Goal: Information Seeking & Learning: Compare options

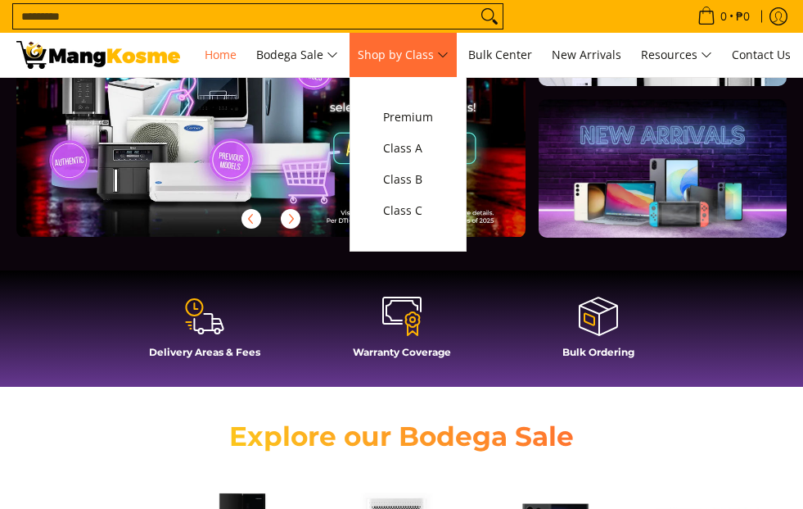
click at [425, 49] on span "Shop by Class" at bounding box center [403, 55] width 91 height 20
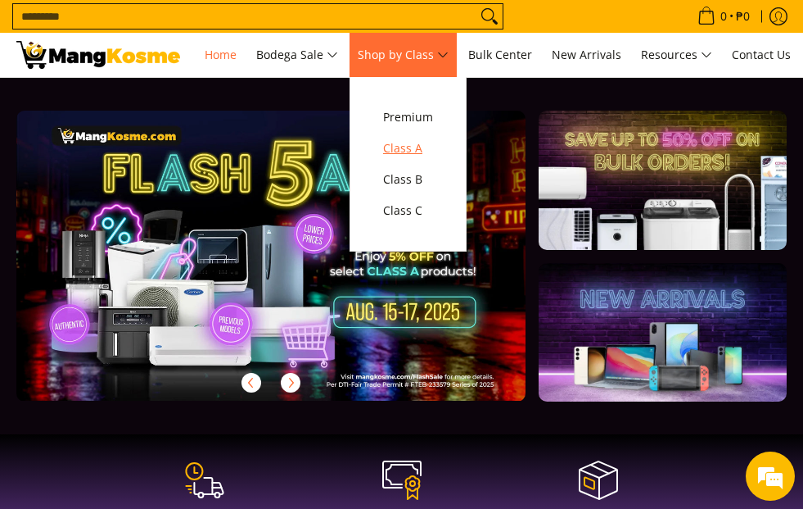
click at [433, 142] on span "Class A" at bounding box center [408, 148] width 50 height 20
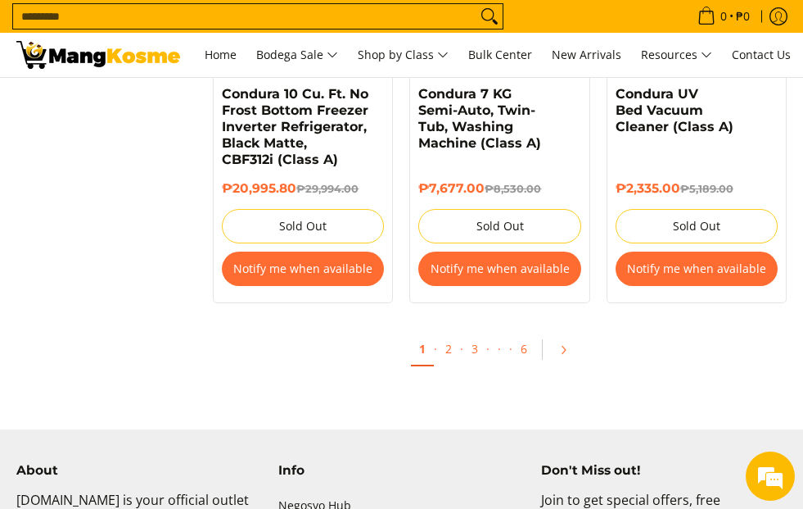
scroll to position [3521, 0]
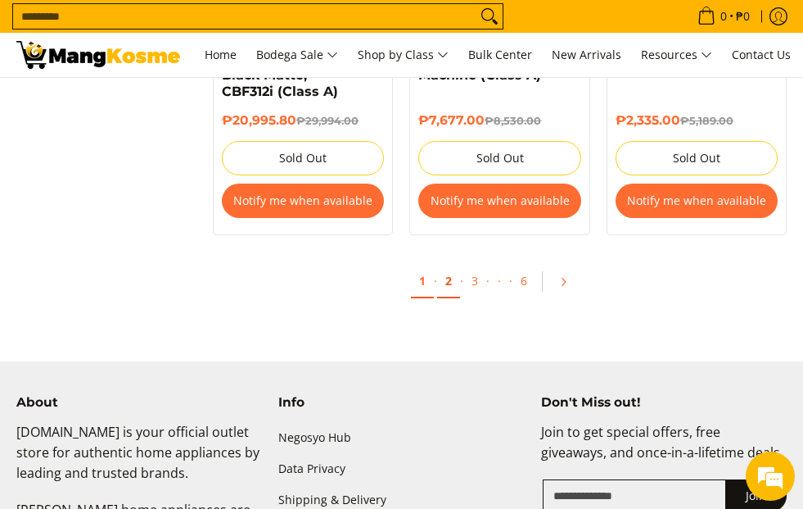
click at [440, 274] on link "2" at bounding box center [448, 281] width 23 height 34
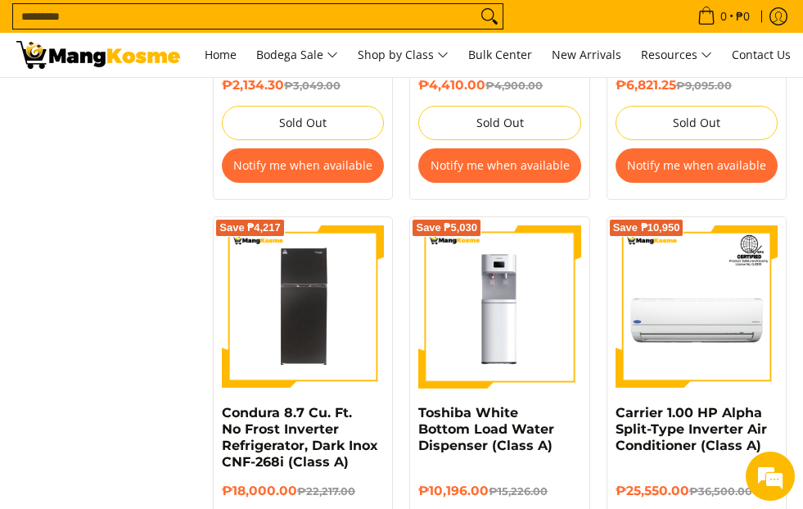
scroll to position [3194, 0]
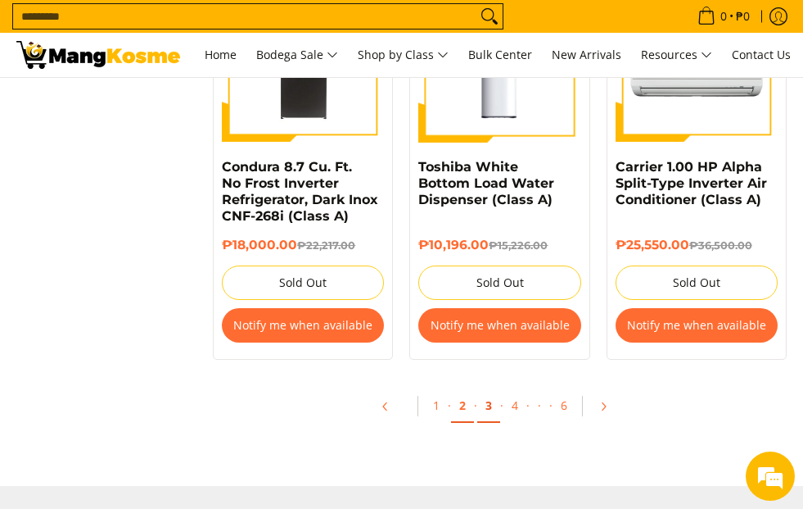
click at [490, 406] on link "3" at bounding box center [488, 406] width 23 height 34
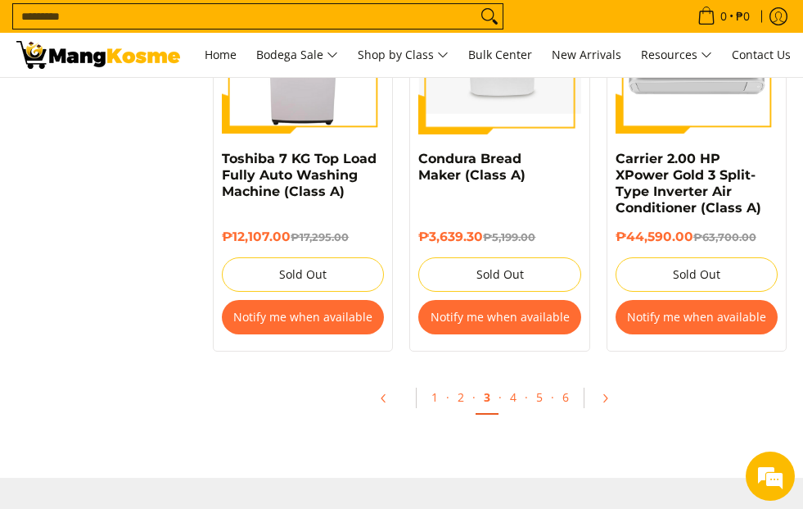
scroll to position [3357, 0]
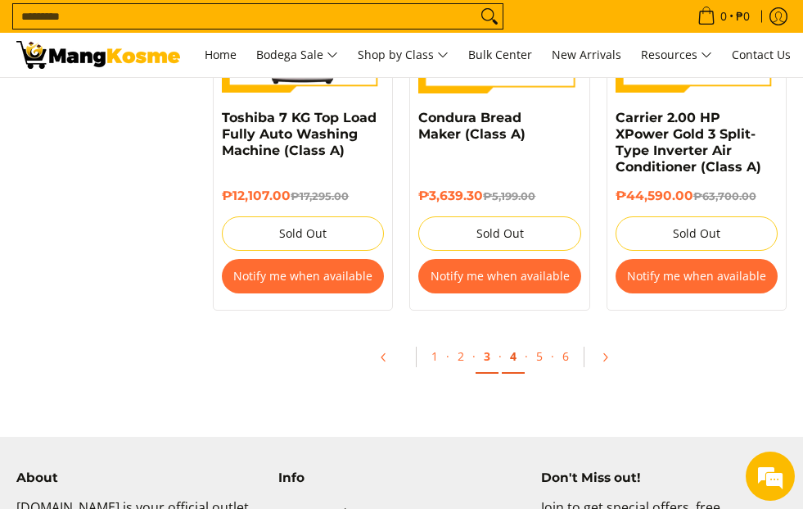
click at [509, 360] on link "4" at bounding box center [513, 357] width 23 height 34
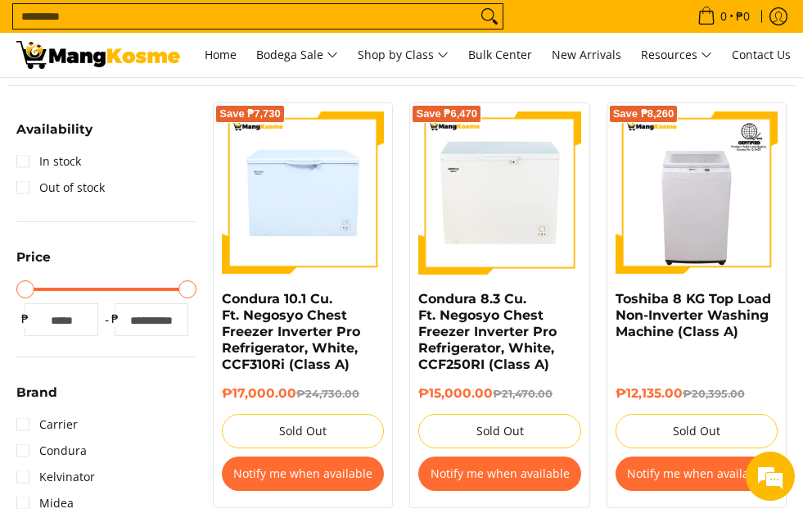
scroll to position [246, 0]
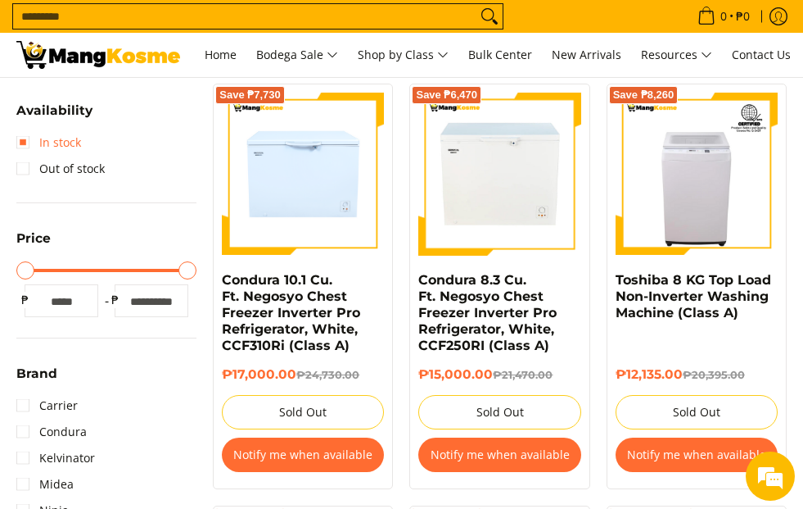
click at [30, 138] on link "In stock" at bounding box center [48, 142] width 65 height 26
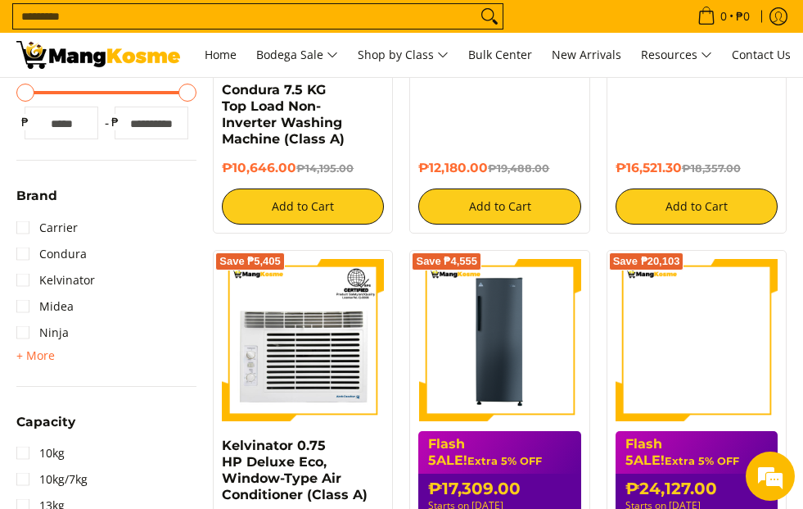
scroll to position [429, 0]
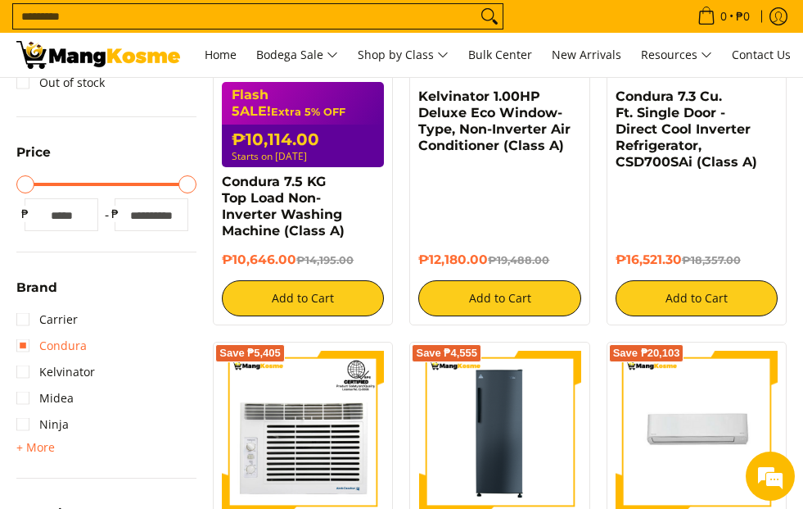
click at [28, 349] on link "Condura" at bounding box center [51, 345] width 70 height 26
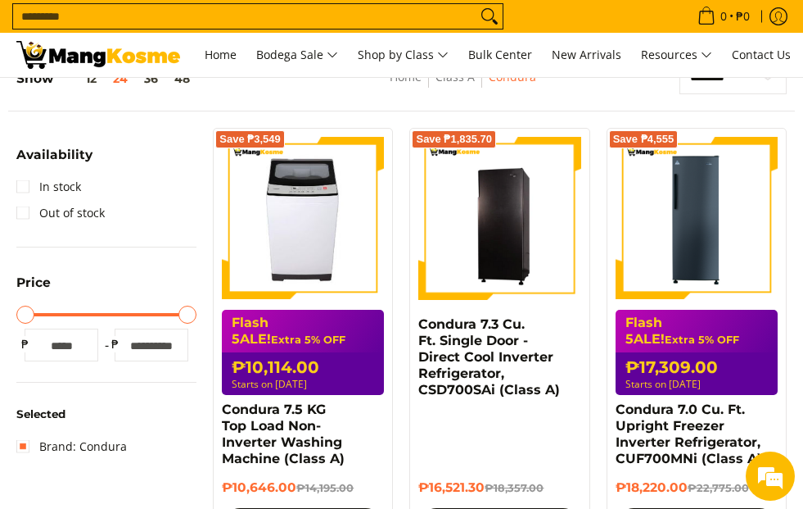
scroll to position [183, 0]
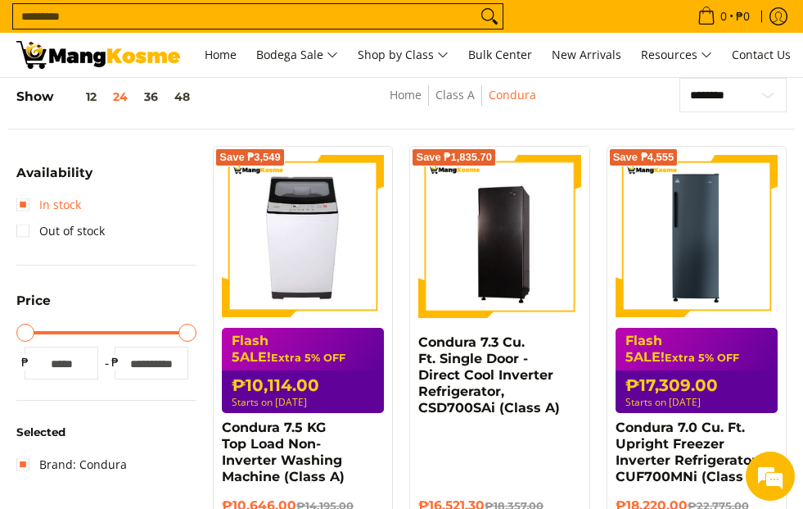
click at [20, 205] on link "In stock" at bounding box center [48, 205] width 65 height 26
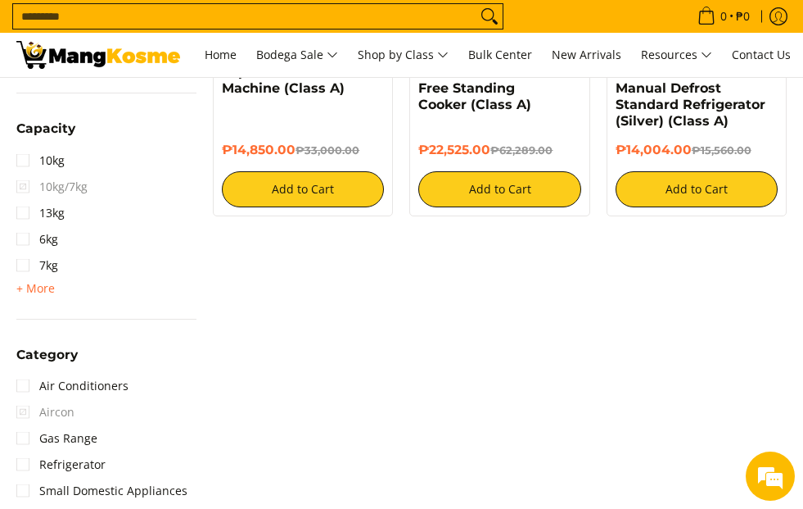
scroll to position [920, 0]
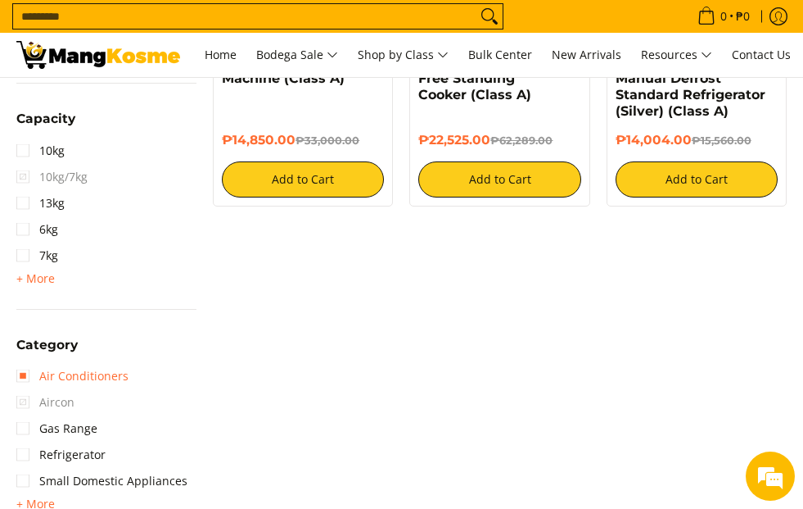
click at [23, 382] on link "Air Conditioners" at bounding box center [72, 376] width 112 height 26
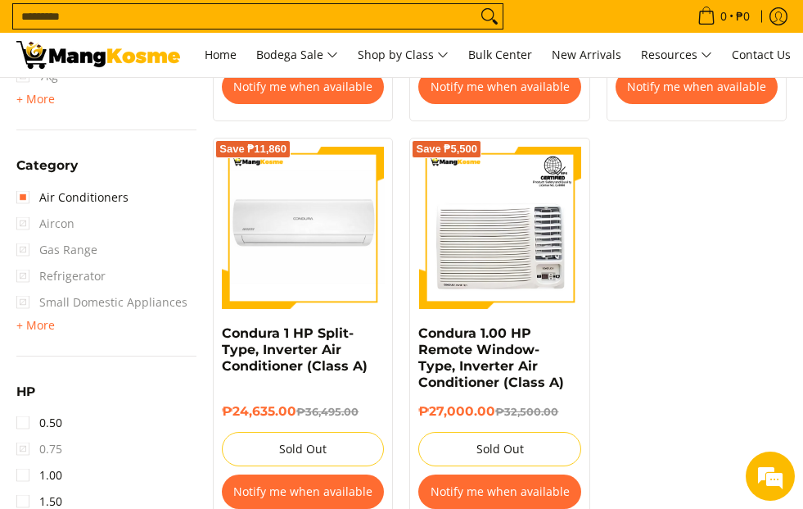
scroll to position [1084, 0]
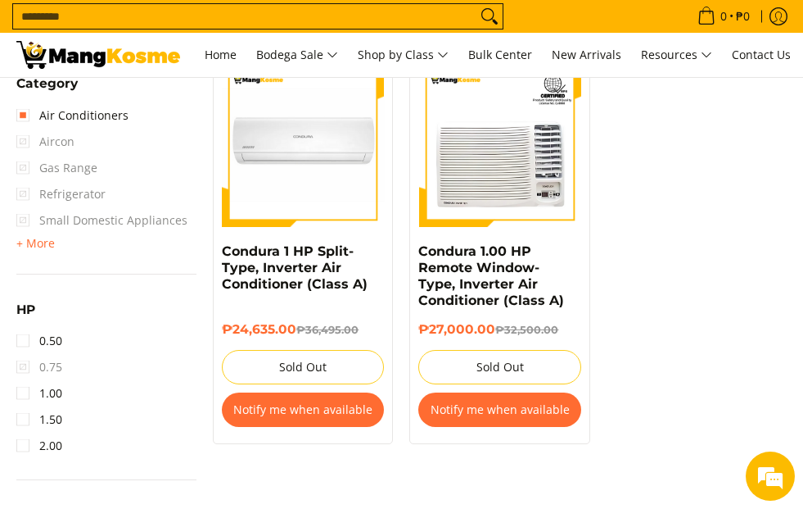
click at [20, 363] on span "0.75" at bounding box center [39, 367] width 46 height 26
click at [29, 395] on link "1.00" at bounding box center [39, 393] width 46 height 26
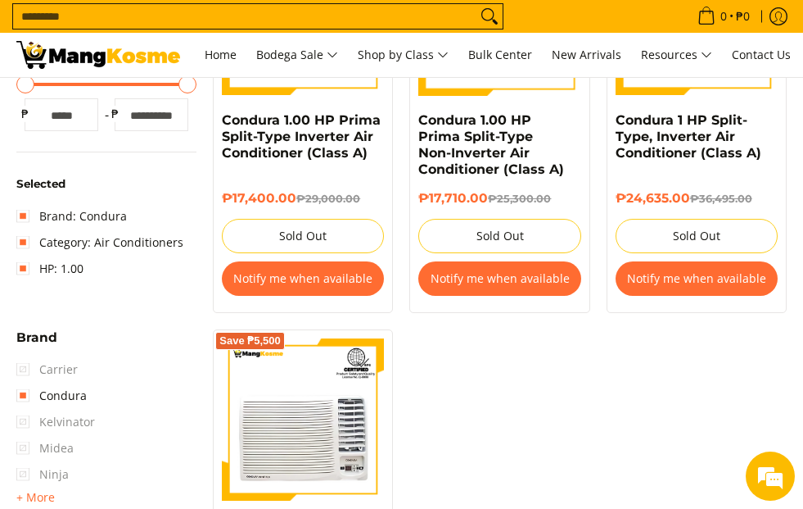
scroll to position [429, 0]
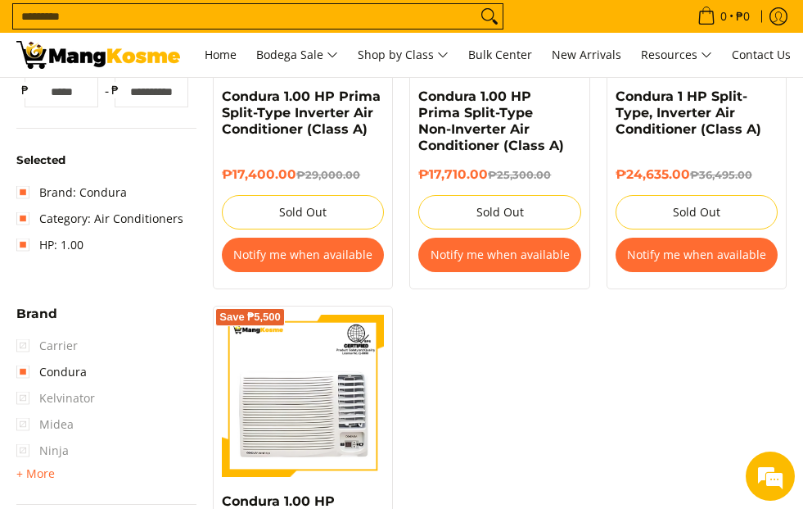
click at [24, 425] on span "Midea" at bounding box center [44, 424] width 57 height 26
click at [24, 423] on span "Midea" at bounding box center [44, 424] width 57 height 26
click at [24, 405] on span "Kelvinator" at bounding box center [55, 398] width 79 height 26
click at [25, 347] on span "Carrier" at bounding box center [46, 345] width 61 height 26
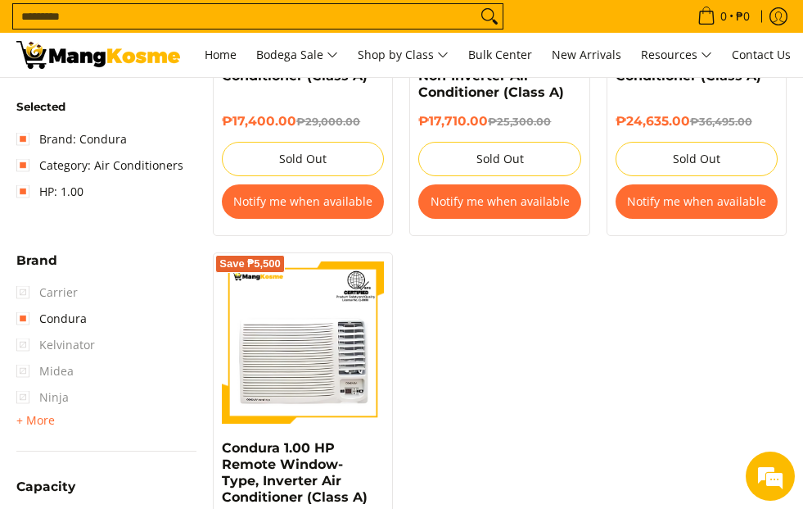
scroll to position [511, 0]
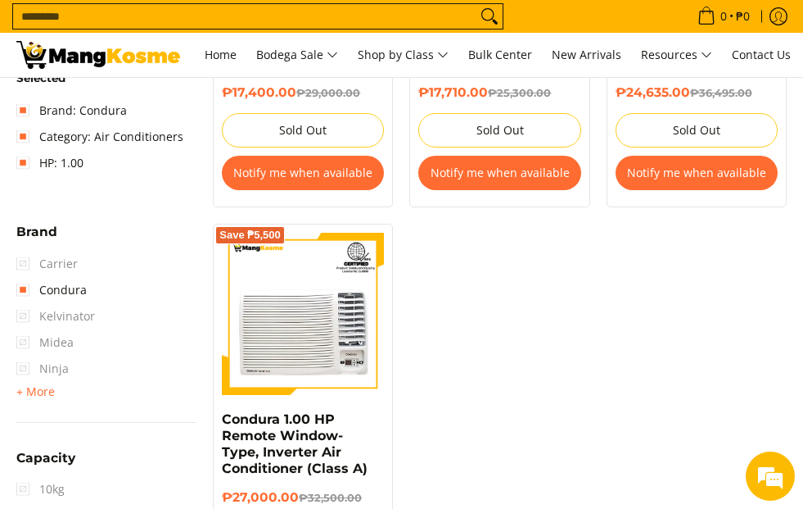
click at [25, 347] on span "Midea" at bounding box center [44, 342] width 57 height 26
click at [25, 394] on span "+ More" at bounding box center [35, 391] width 38 height 13
click at [25, 394] on span "Toshiba" at bounding box center [49, 395] width 66 height 26
click at [25, 326] on span "Kelvinator" at bounding box center [55, 316] width 79 height 26
click at [26, 318] on span "Kelvinator" at bounding box center [55, 316] width 79 height 26
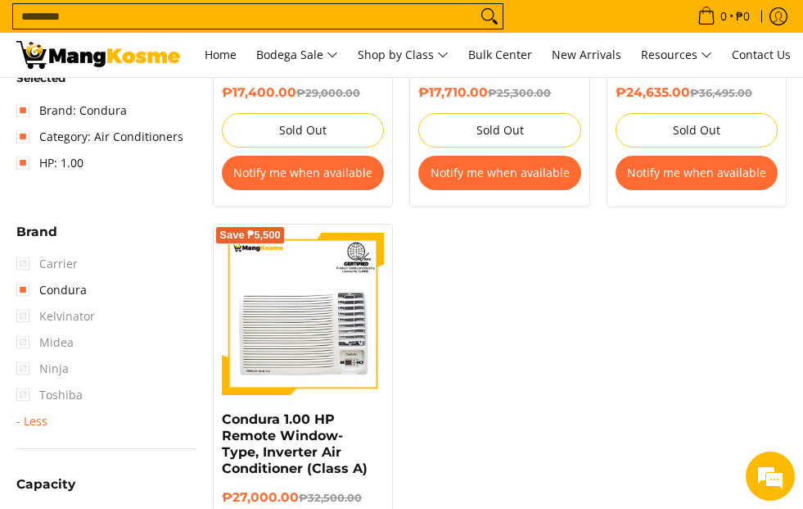
click at [26, 318] on span "Kelvinator" at bounding box center [55, 316] width 79 height 26
click at [18, 345] on span "Midea" at bounding box center [44, 342] width 57 height 26
click at [25, 266] on span "Carrier" at bounding box center [46, 264] width 61 height 26
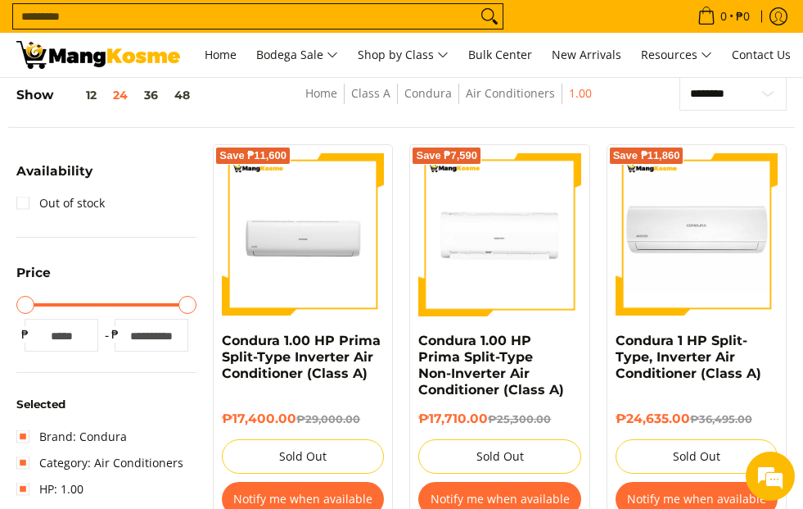
scroll to position [183, 0]
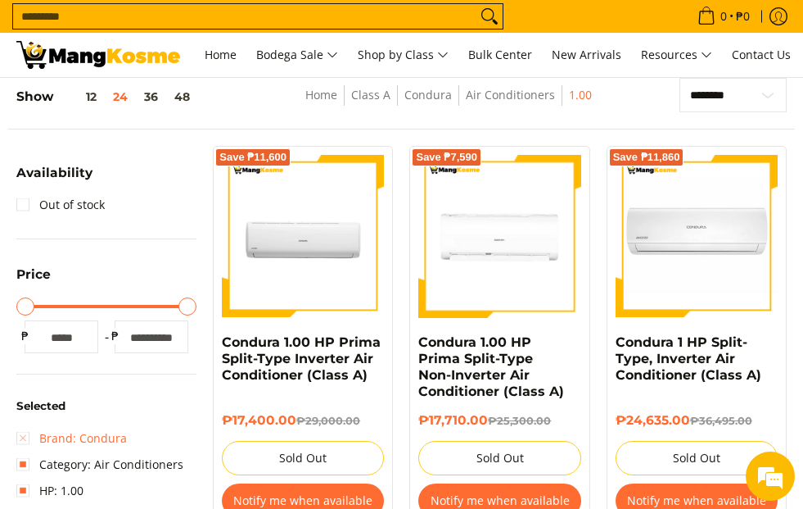
click at [23, 434] on link "Brand: Condura" at bounding box center [71, 438] width 111 height 26
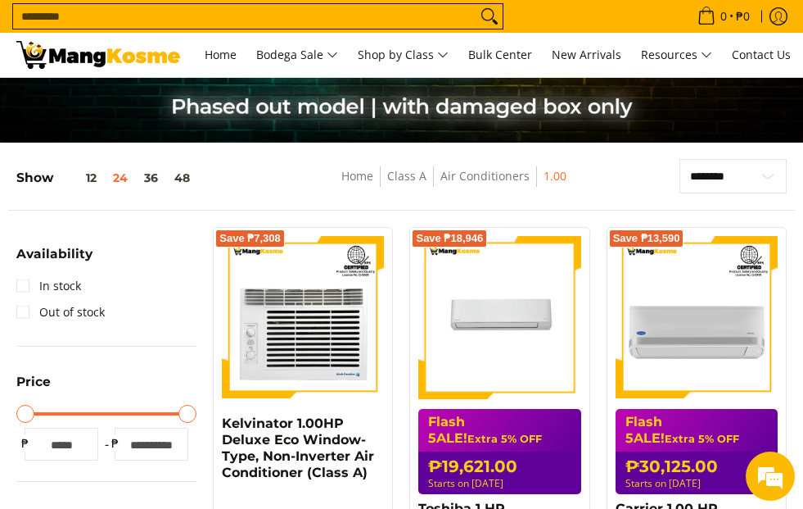
scroll to position [102, 0]
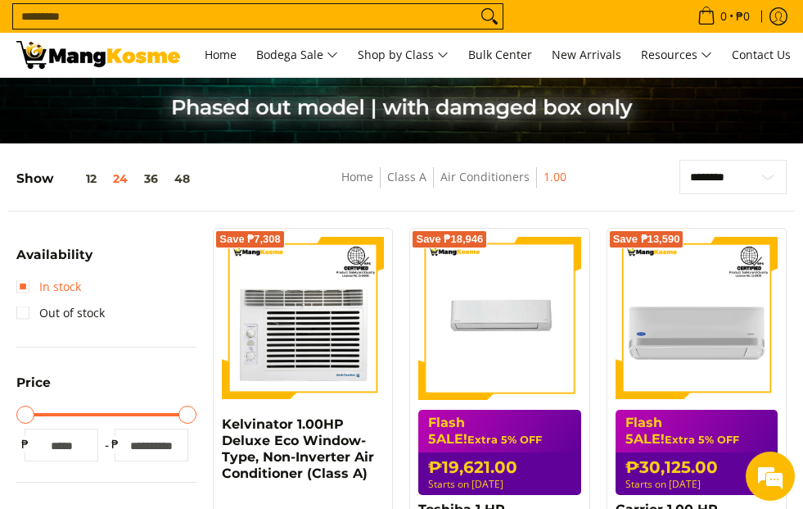
click at [32, 289] on link "In stock" at bounding box center [48, 287] width 65 height 26
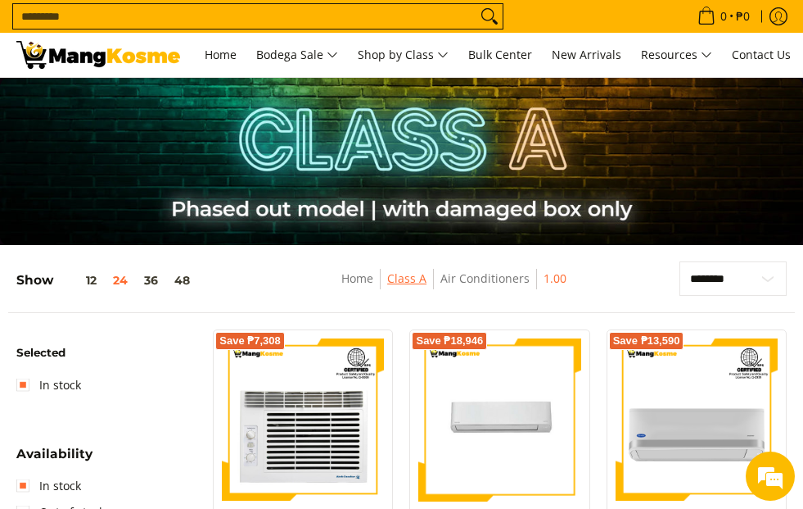
click at [397, 278] on link "Class A" at bounding box center [406, 278] width 39 height 16
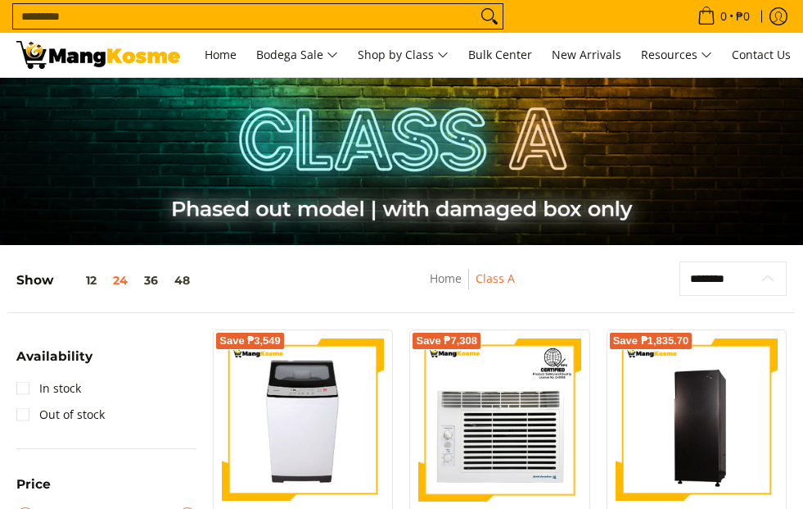
click at [759, 273] on select "**********" at bounding box center [733, 278] width 107 height 34
click at [457, 279] on link "Home" at bounding box center [446, 278] width 32 height 16
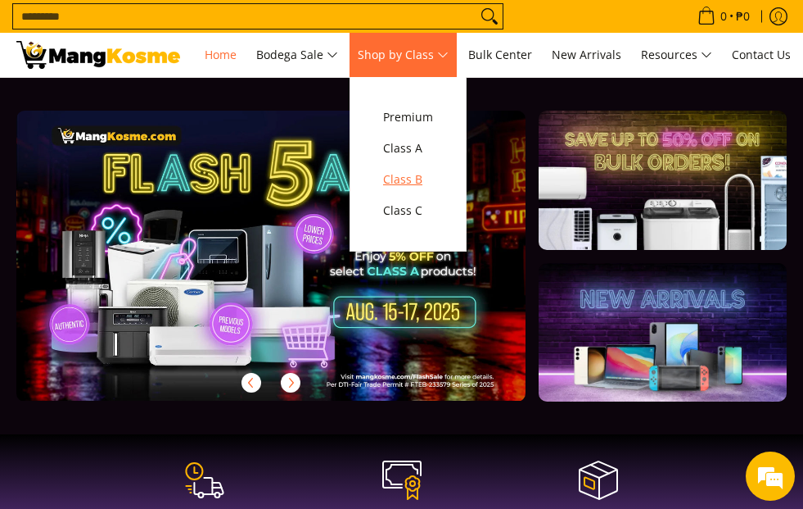
click at [433, 181] on span "Class B" at bounding box center [408, 180] width 50 height 20
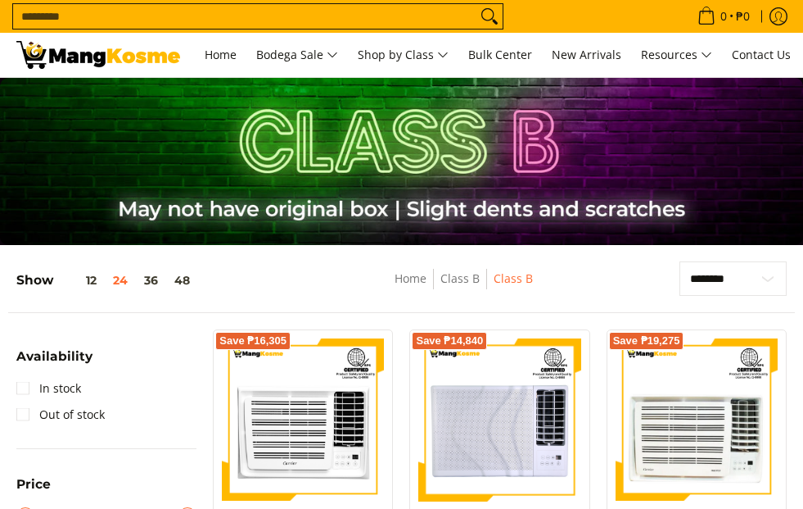
scroll to position [82, 0]
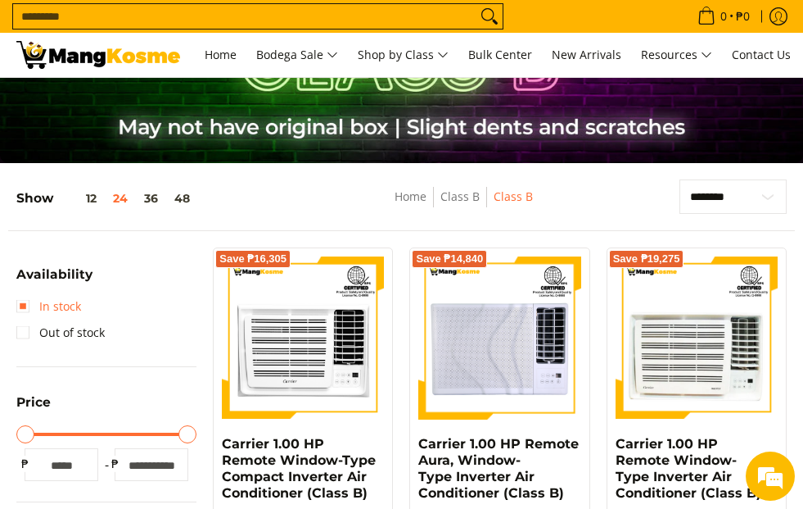
click at [30, 302] on link "In stock" at bounding box center [48, 306] width 65 height 26
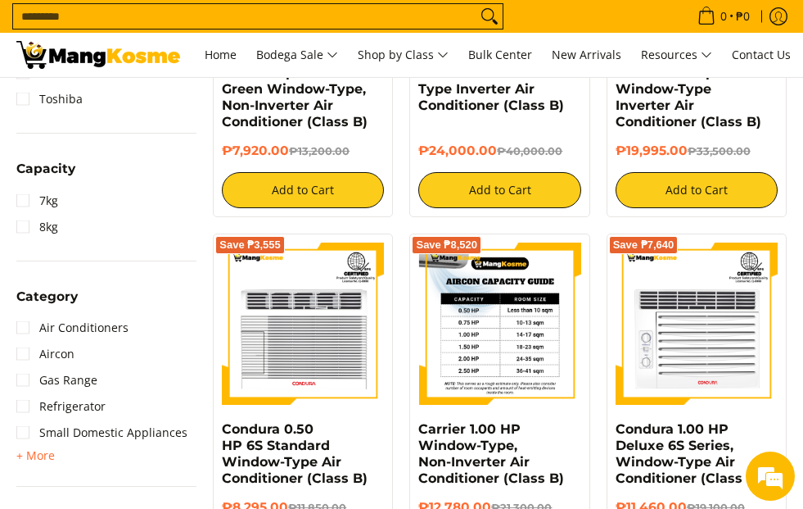
scroll to position [839, 0]
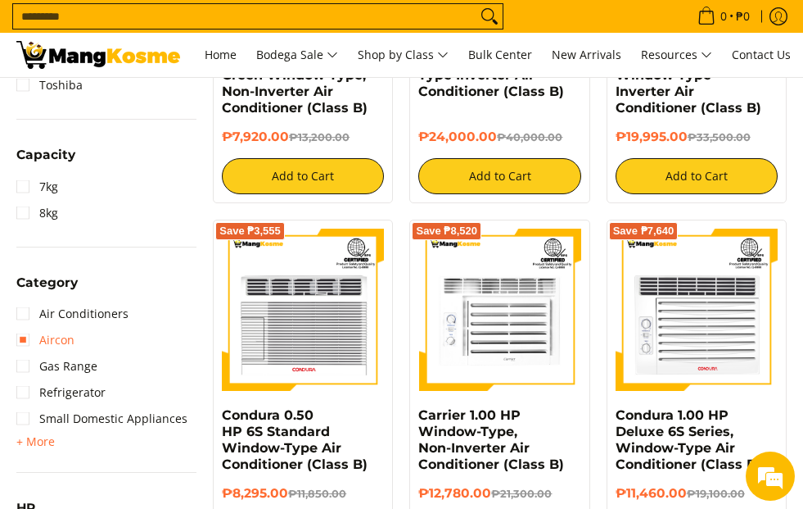
click at [26, 341] on link "Aircon" at bounding box center [45, 340] width 58 height 26
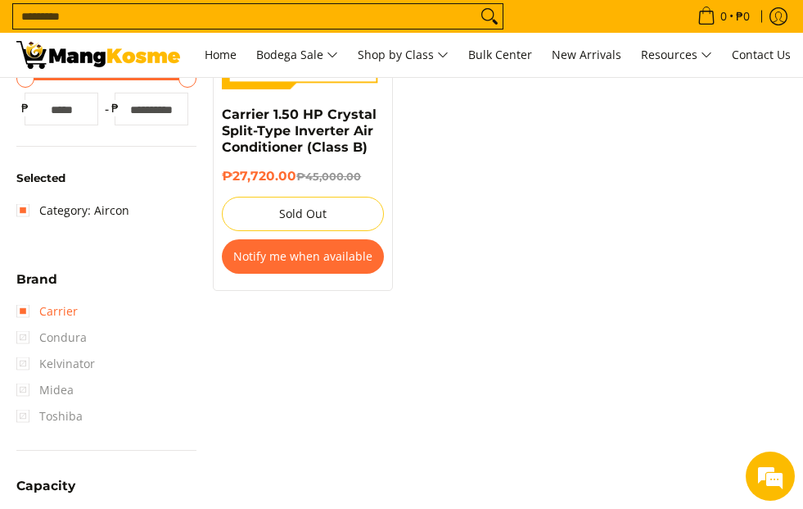
scroll to position [429, 0]
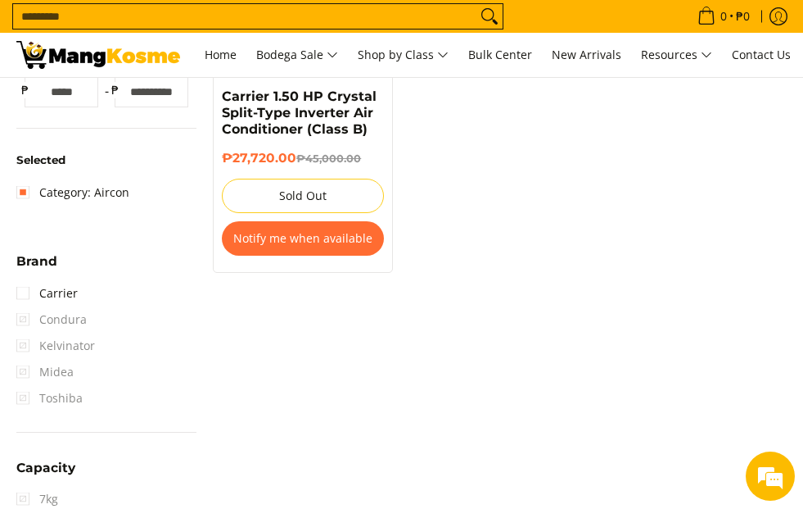
click at [26, 321] on span "Condura" at bounding box center [51, 319] width 70 height 26
click at [31, 344] on span "Kelvinator" at bounding box center [55, 345] width 79 height 26
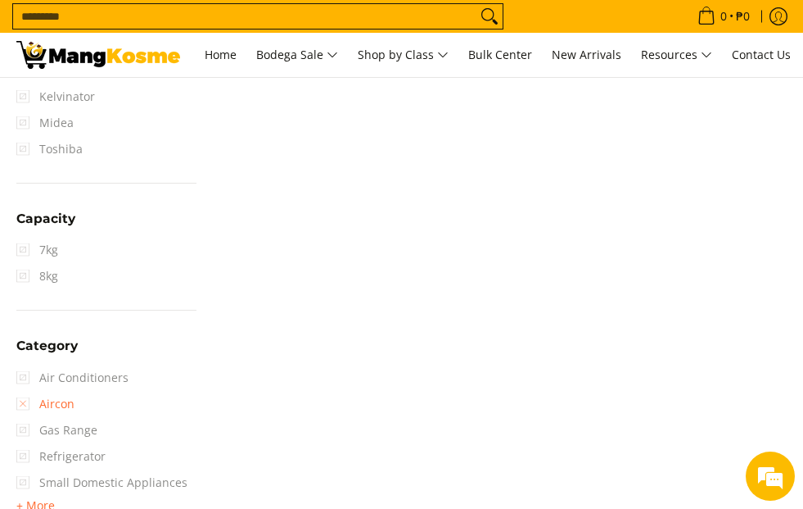
scroll to position [757, 0]
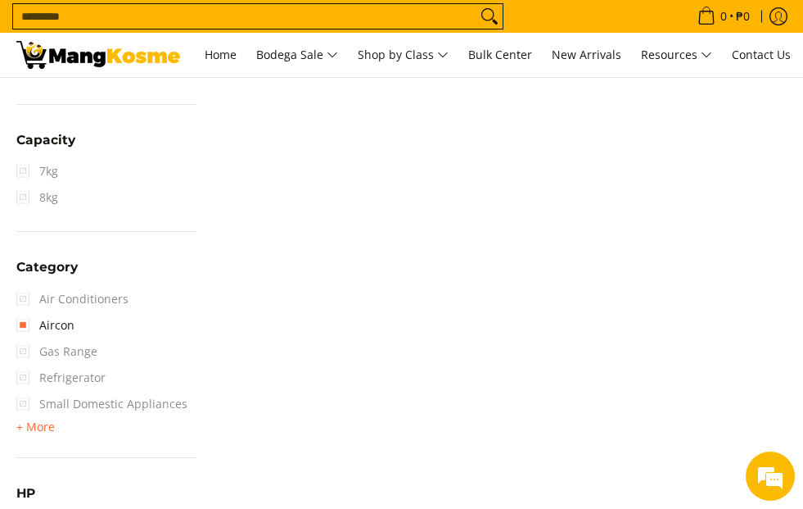
click at [25, 300] on span "Air Conditioners" at bounding box center [72, 299] width 112 height 26
click at [23, 432] on span "+ More" at bounding box center [35, 426] width 38 height 13
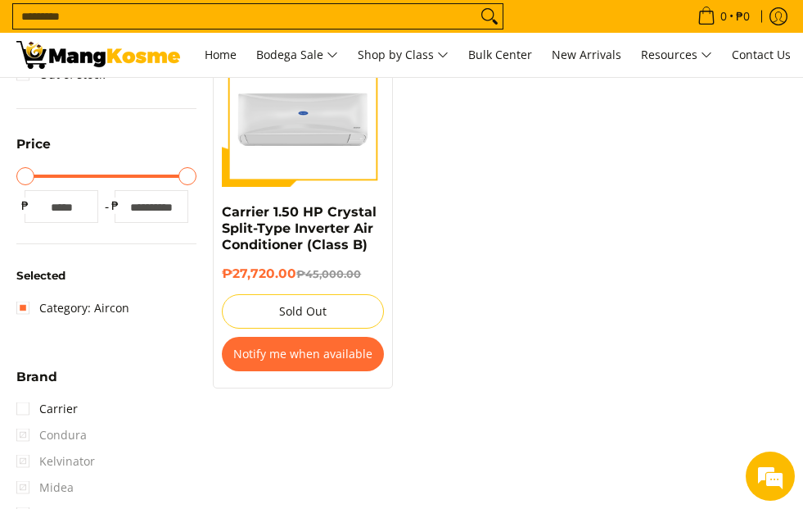
scroll to position [328, 0]
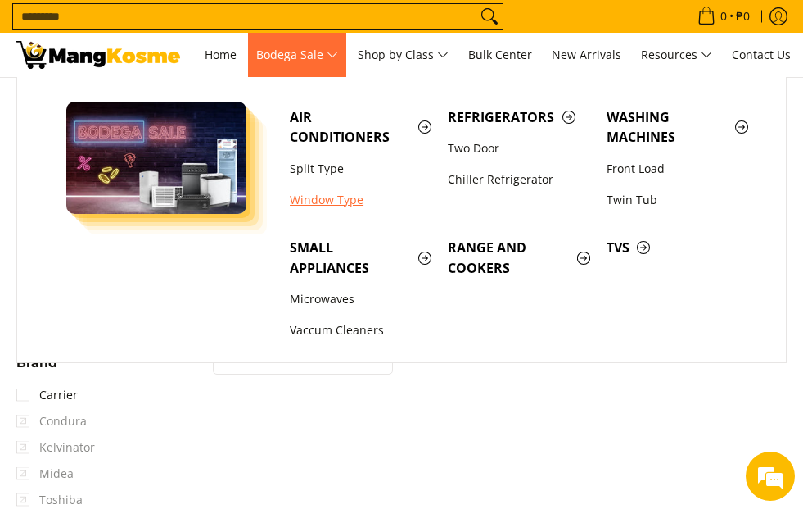
click at [319, 192] on link "Window Type" at bounding box center [361, 199] width 158 height 31
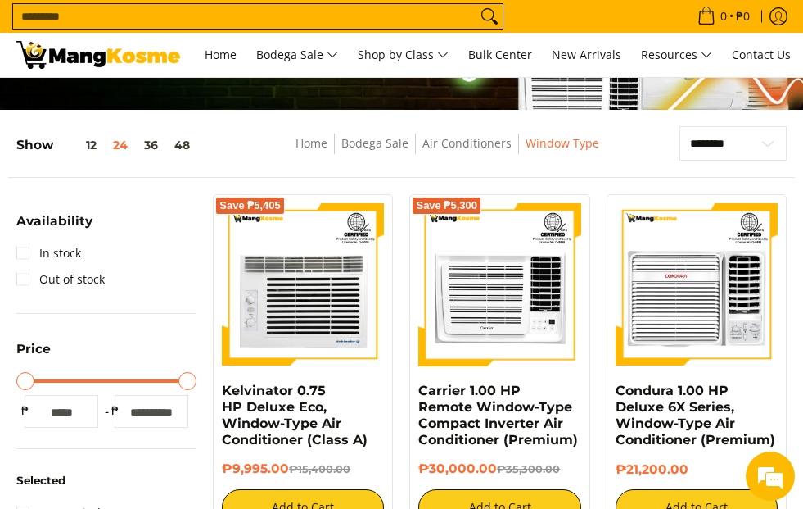
scroll to position [164, 0]
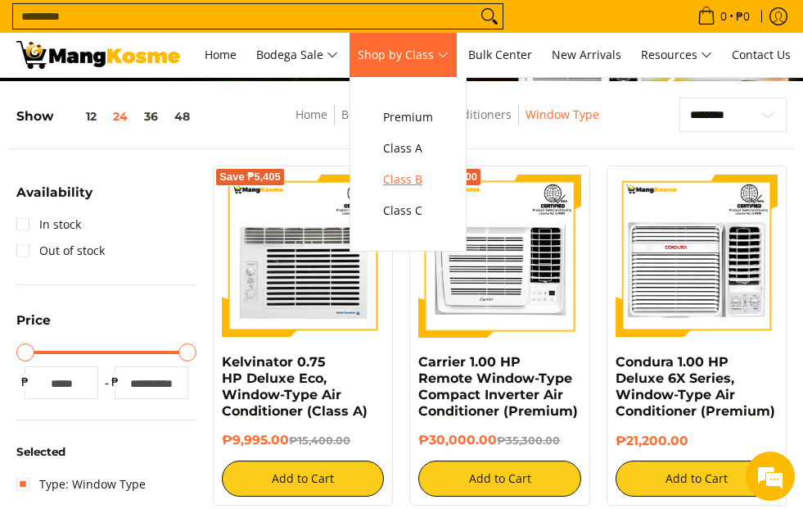
click at [431, 167] on link "Class B" at bounding box center [408, 179] width 66 height 31
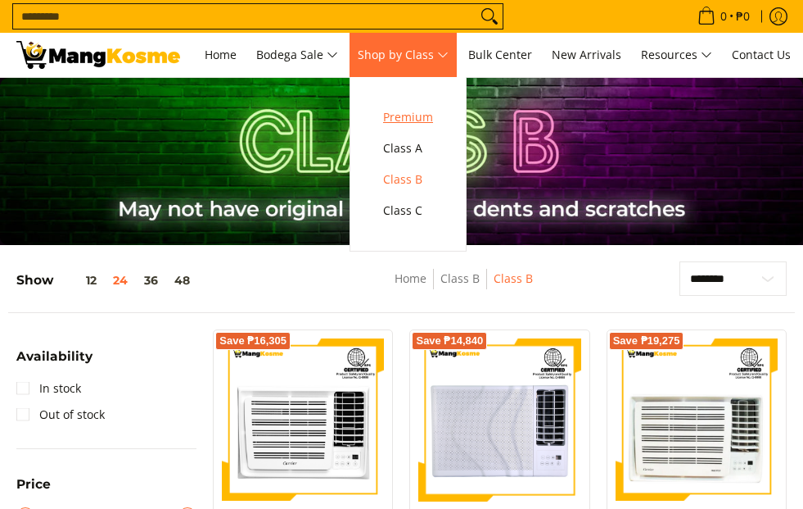
click at [433, 124] on span "Premium" at bounding box center [408, 117] width 50 height 20
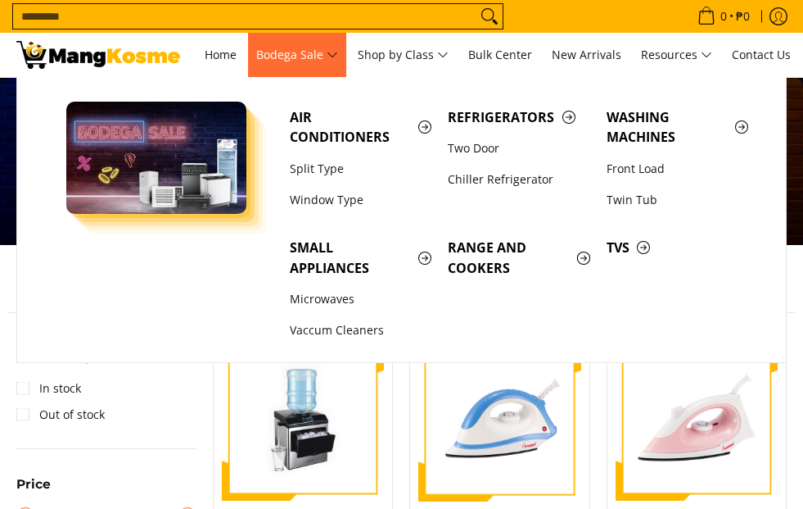
click at [327, 53] on span "Bodega Sale" at bounding box center [297, 55] width 82 height 20
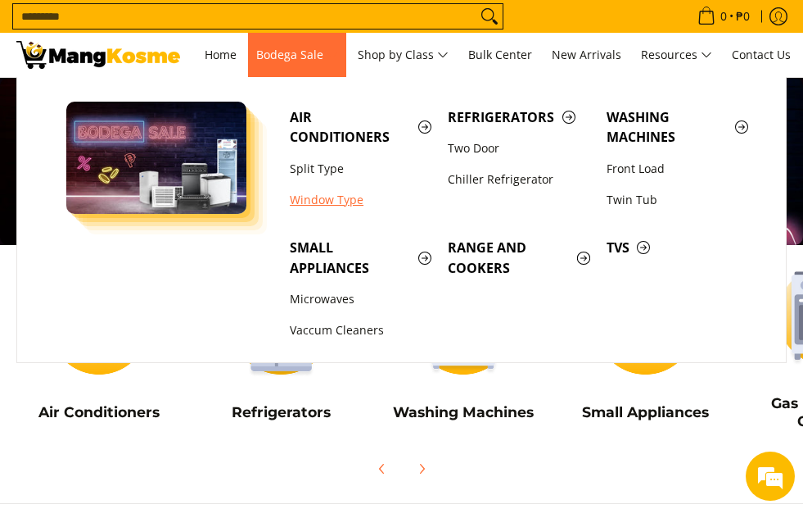
click at [310, 197] on link "Window Type" at bounding box center [361, 199] width 158 height 31
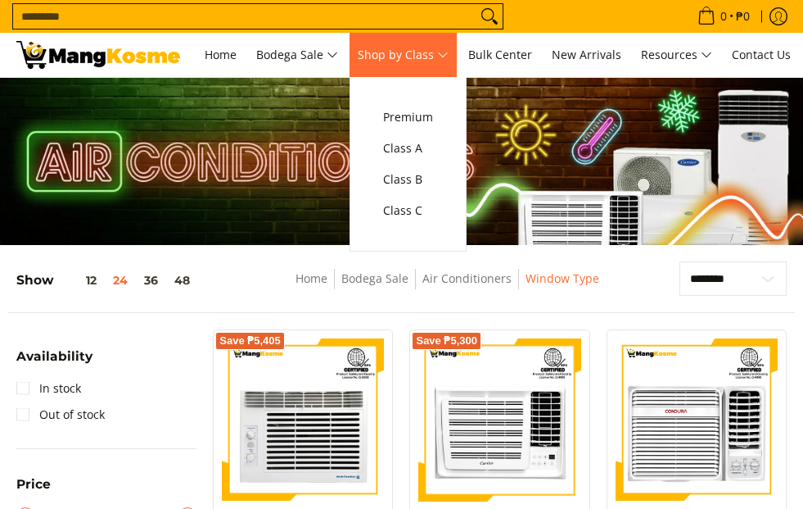
click at [438, 57] on span "Shop by Class" at bounding box center [403, 55] width 91 height 20
click at [423, 176] on span "Class B" at bounding box center [408, 180] width 50 height 20
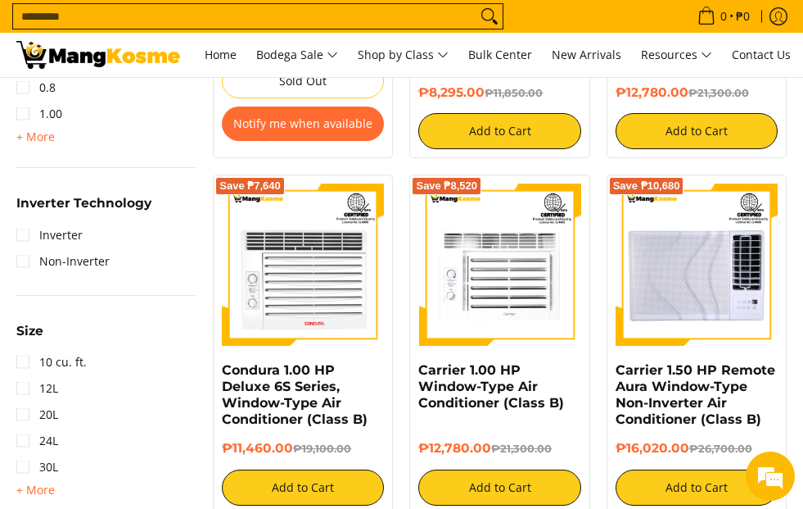
scroll to position [1228, 0]
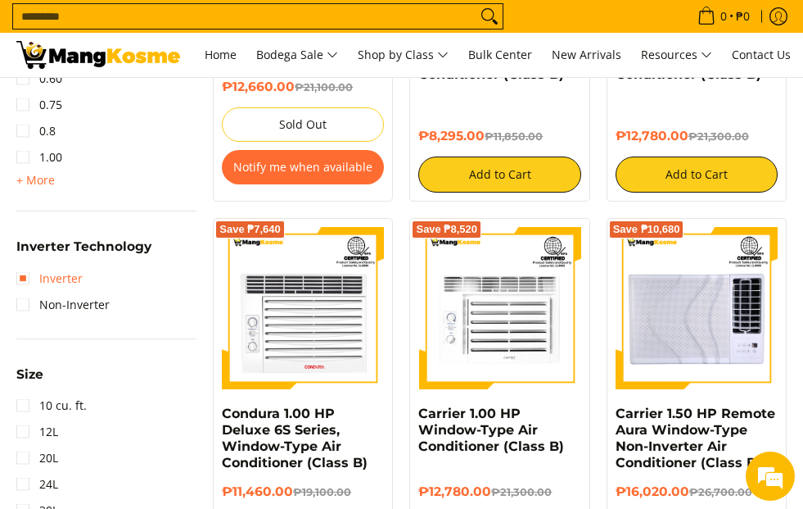
click at [24, 284] on link "Inverter" at bounding box center [49, 278] width 66 height 26
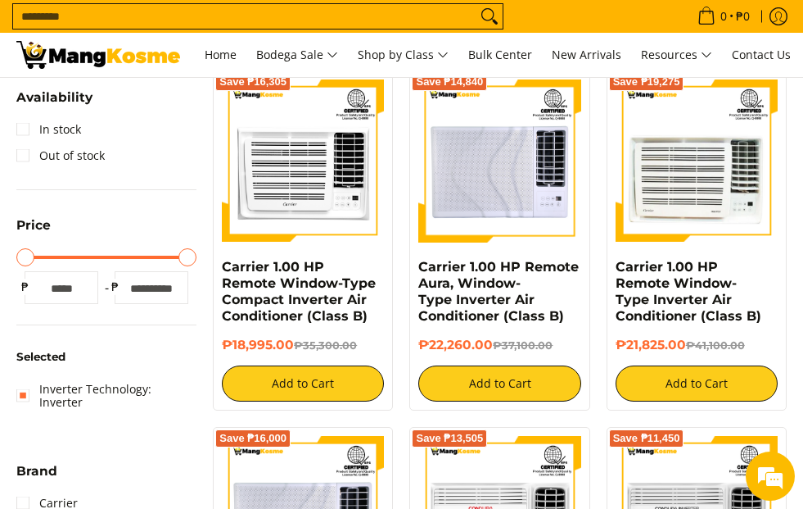
scroll to position [183, 0]
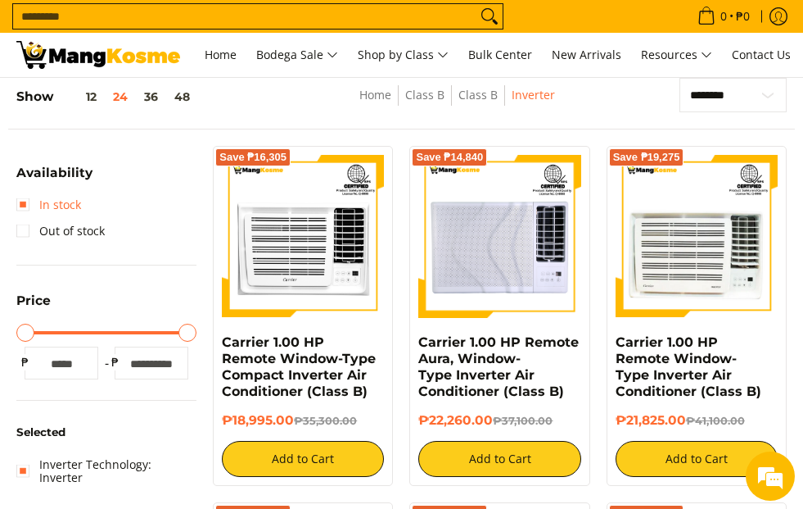
click at [25, 206] on link "In stock" at bounding box center [48, 205] width 65 height 26
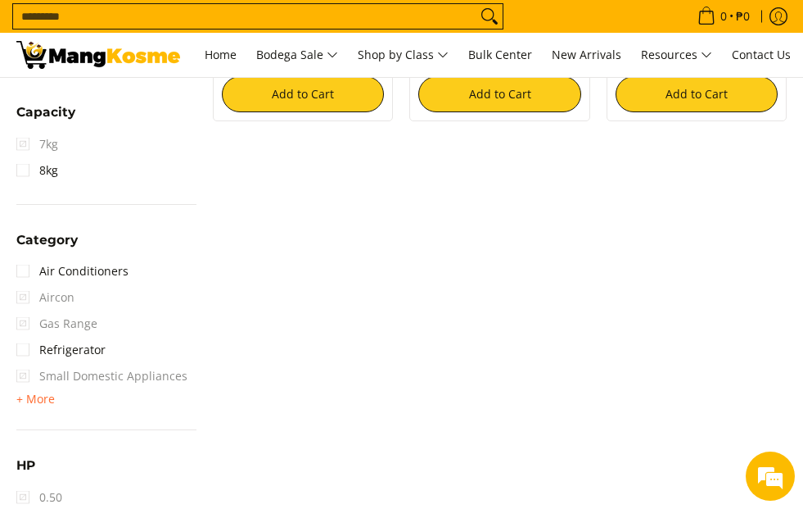
scroll to position [1002, 0]
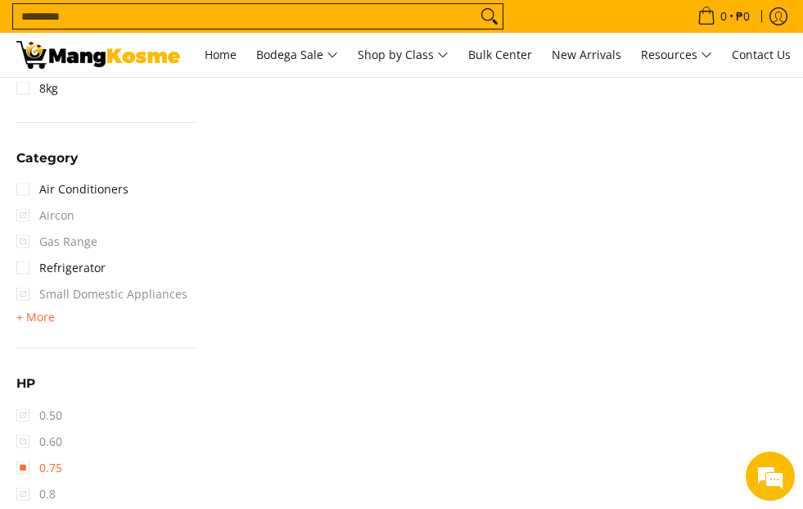
click at [20, 454] on link "0.75" at bounding box center [39, 467] width 46 height 26
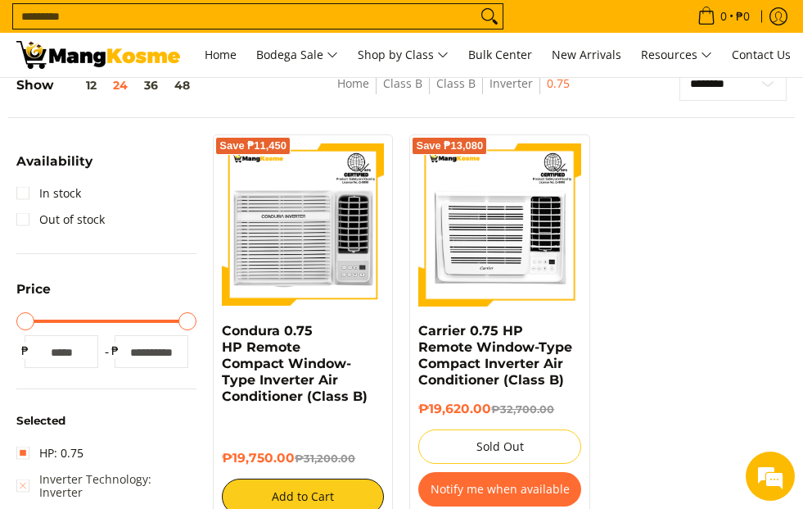
scroll to position [183, 0]
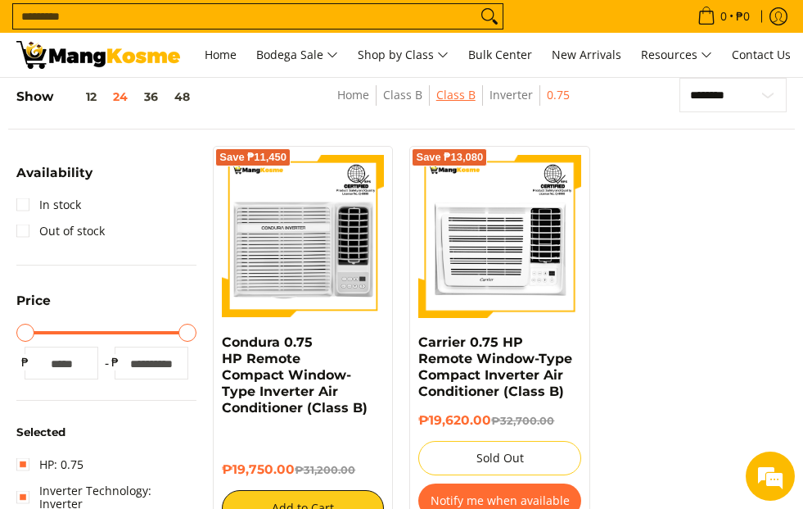
click at [459, 96] on link "Class B" at bounding box center [455, 95] width 39 height 16
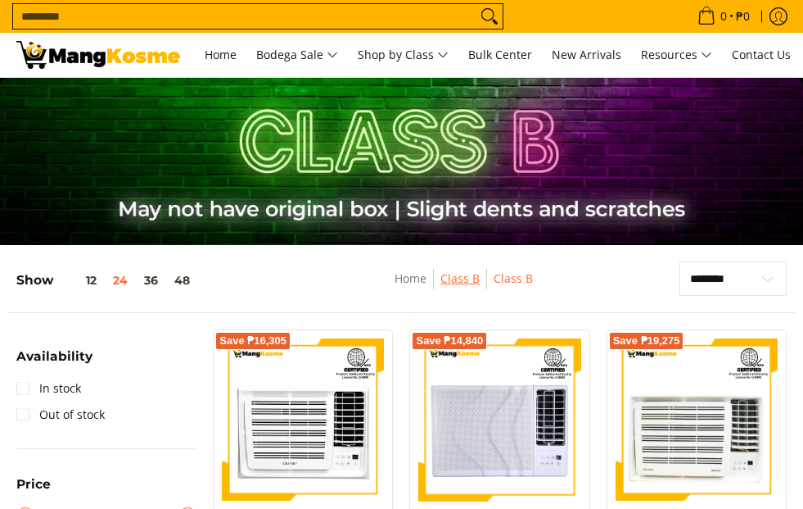
click at [468, 277] on link "Class B" at bounding box center [460, 278] width 39 height 16
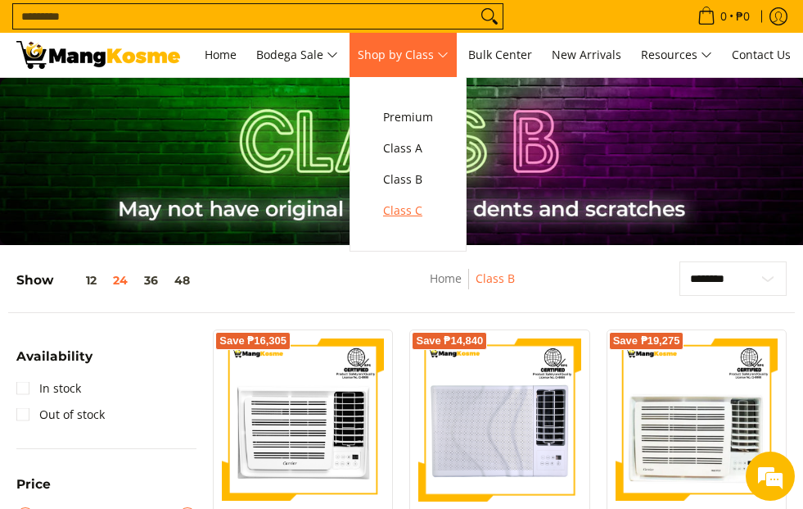
click at [433, 210] on span "Class C" at bounding box center [408, 211] width 50 height 20
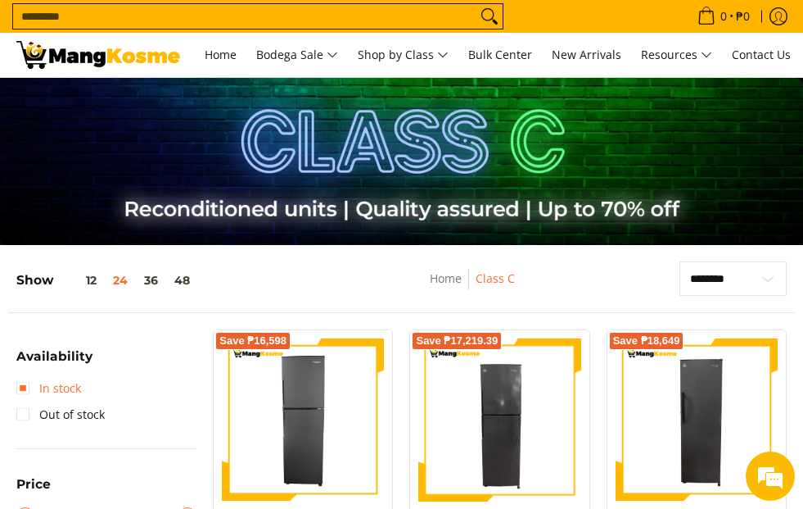
click at [25, 383] on link "In stock" at bounding box center [48, 388] width 65 height 26
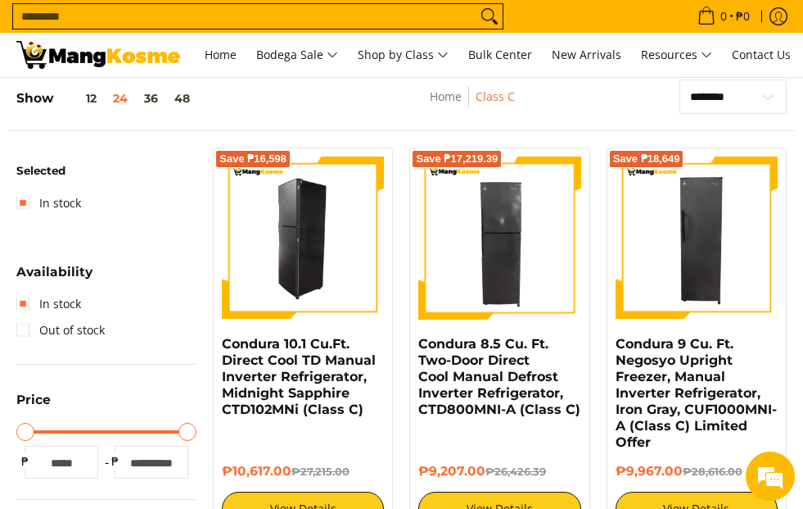
scroll to position [183, 0]
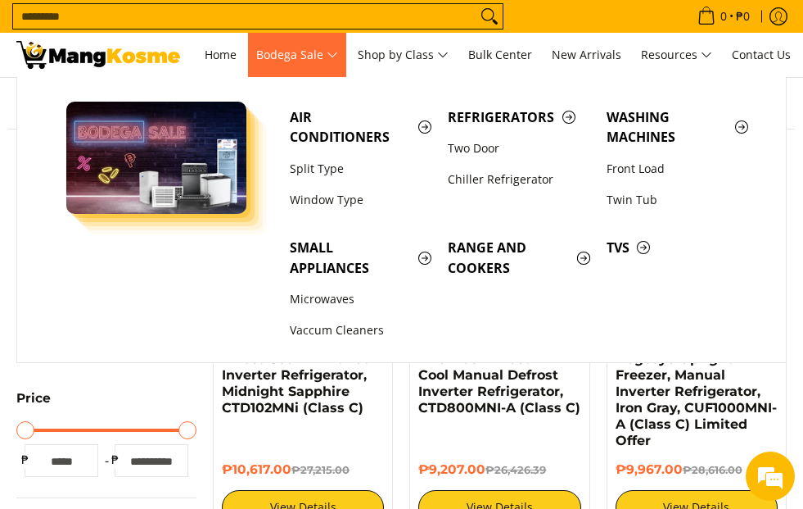
click at [301, 58] on span "Bodega Sale" at bounding box center [297, 55] width 82 height 20
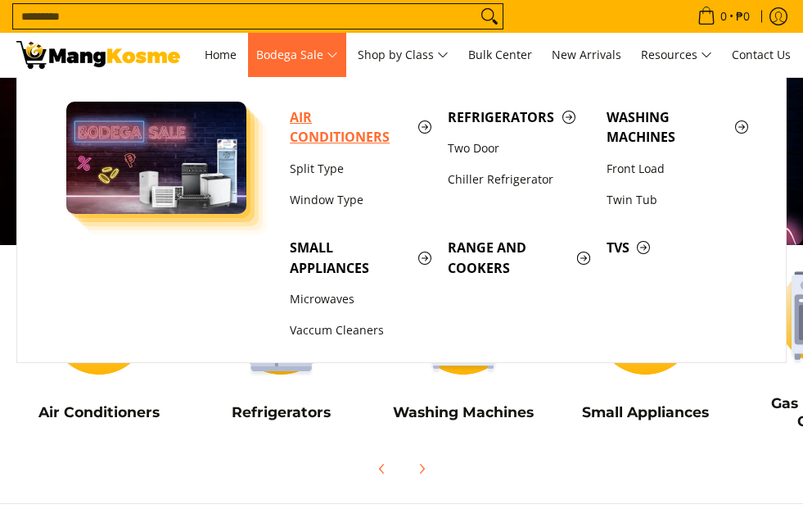
click at [331, 139] on span "Air Conditioners" at bounding box center [361, 127] width 142 height 41
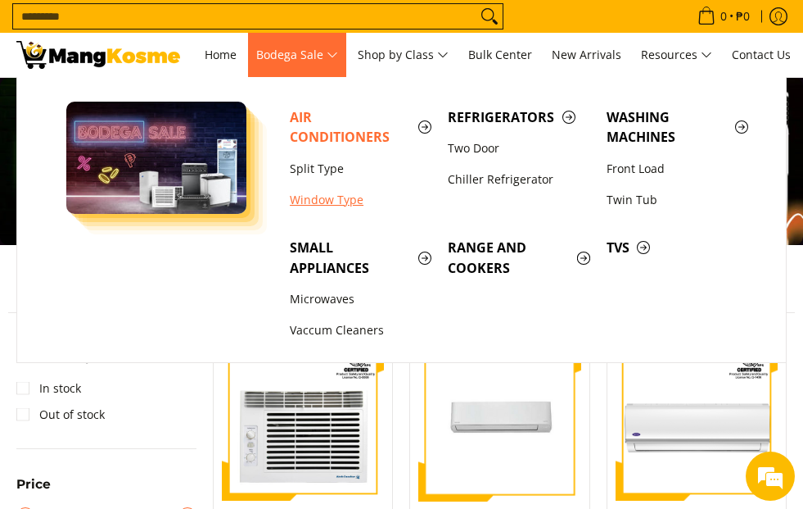
click at [315, 197] on link "Window Type" at bounding box center [361, 199] width 158 height 31
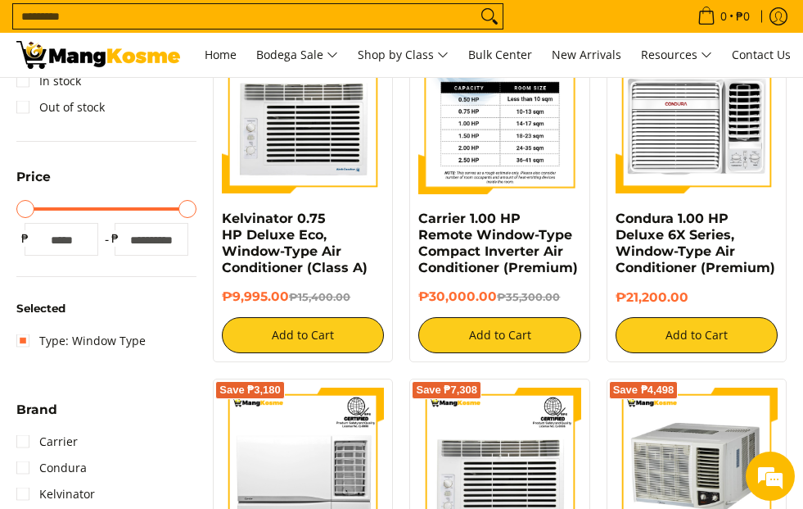
scroll to position [328, 0]
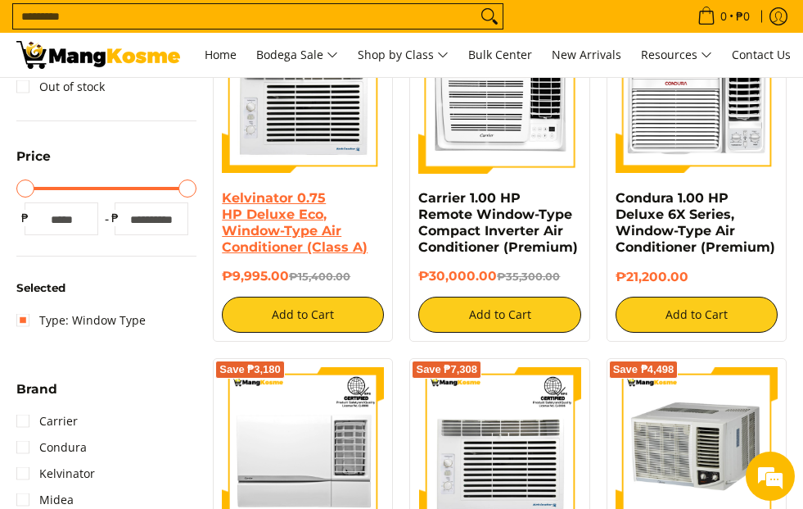
click at [305, 224] on link "Kelvinator 0.75 HP Deluxe Eco, Window-Type Air Conditioner (Class A)" at bounding box center [295, 222] width 146 height 65
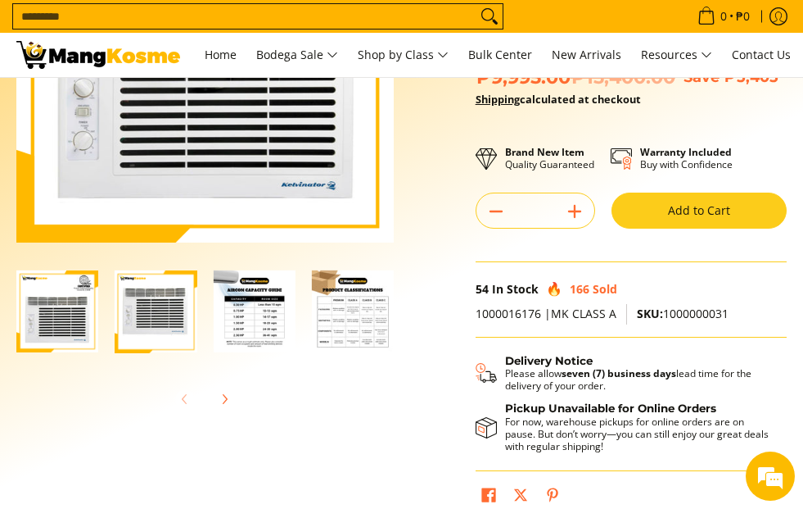
scroll to position [328, 0]
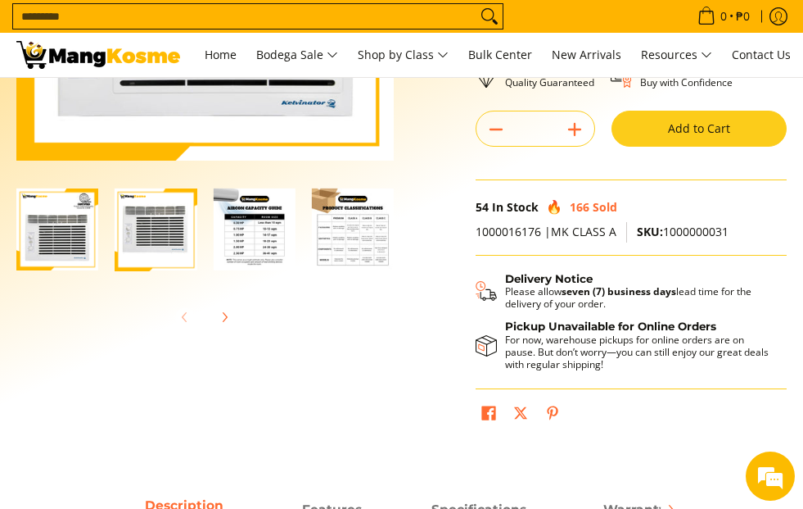
click at [251, 241] on img "Kelvinator 0.75 HP Deluxe Eco, Window-Type Air Conditioner (Class A)-3" at bounding box center [255, 229] width 82 height 82
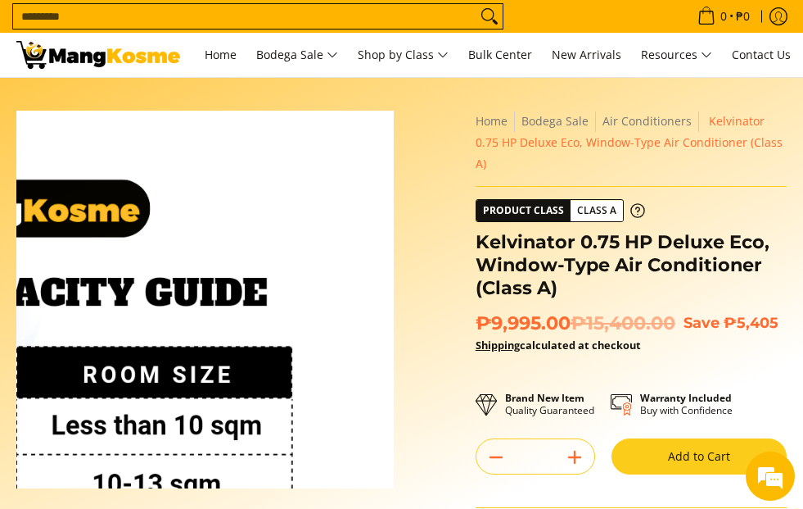
scroll to position [164, 0]
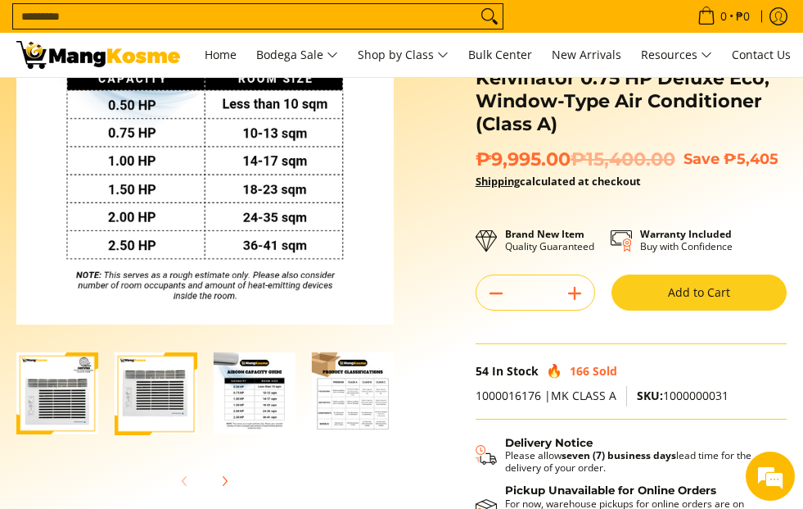
click at [382, 403] on img "Kelvinator 0.75 HP Deluxe Eco, Window-Type Air Conditioner (Class A)-4" at bounding box center [353, 393] width 82 height 82
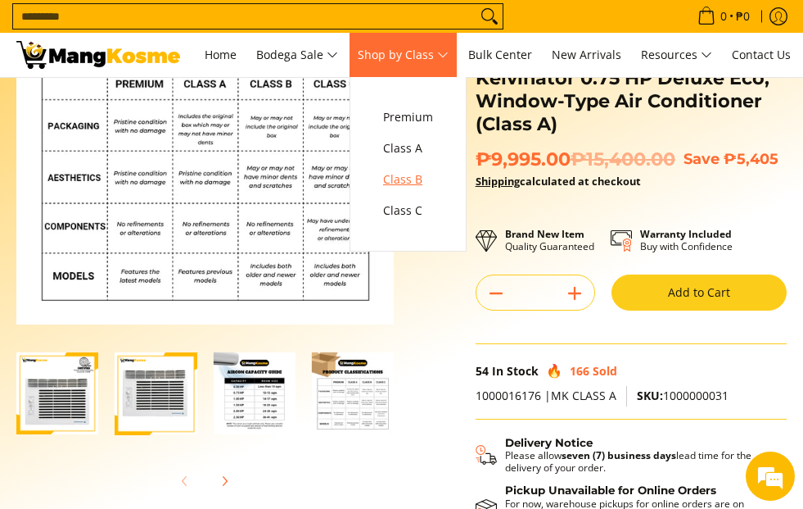
click at [433, 172] on span "Class B" at bounding box center [408, 180] width 50 height 20
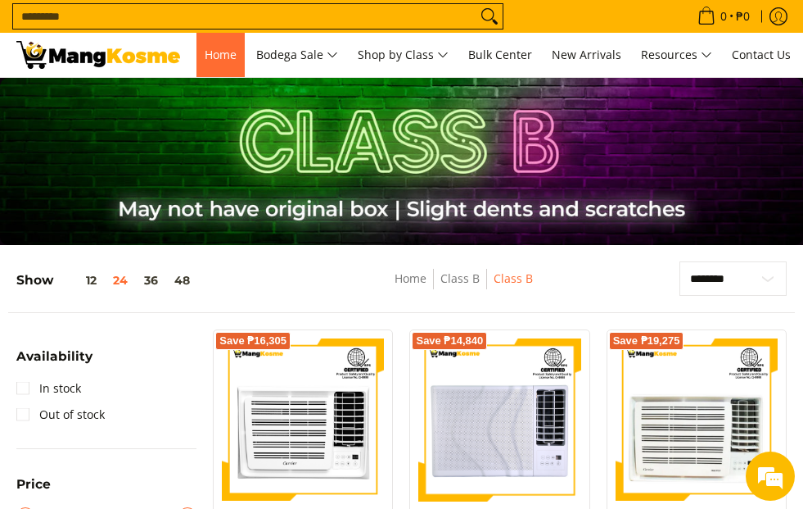
click at [226, 43] on link "Home" at bounding box center [221, 55] width 48 height 44
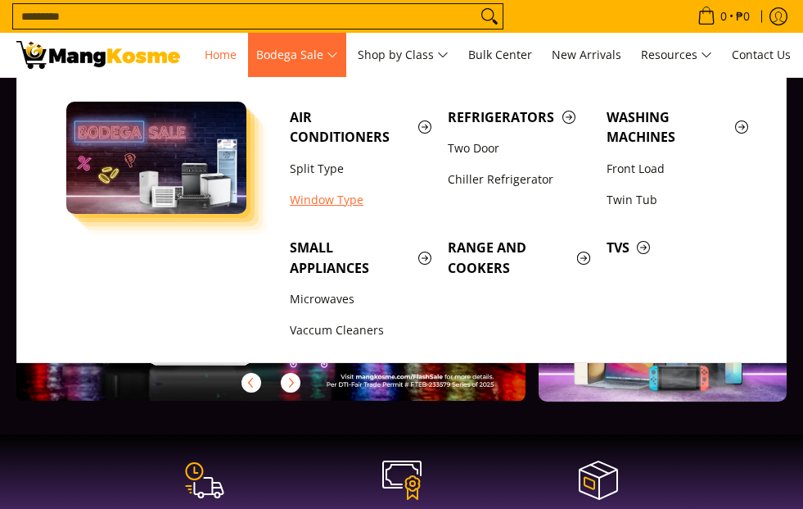
click at [333, 195] on link "Window Type" at bounding box center [361, 199] width 158 height 31
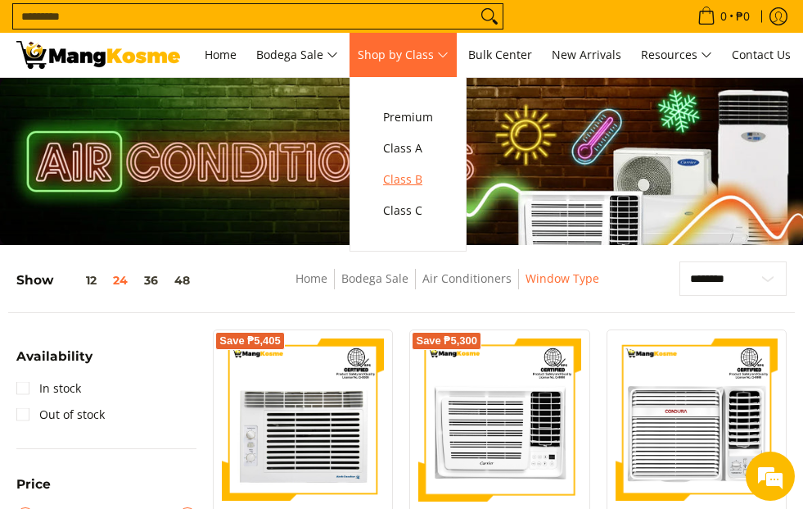
click at [432, 171] on span "Class B" at bounding box center [408, 180] width 50 height 20
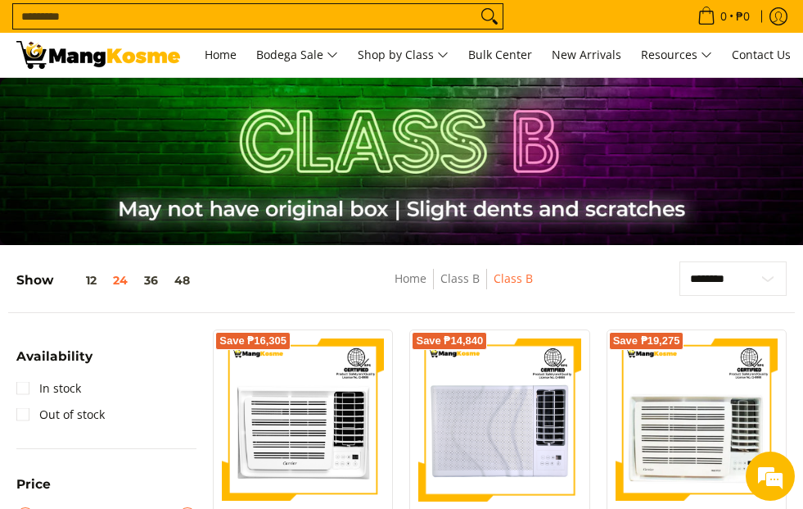
scroll to position [82, 0]
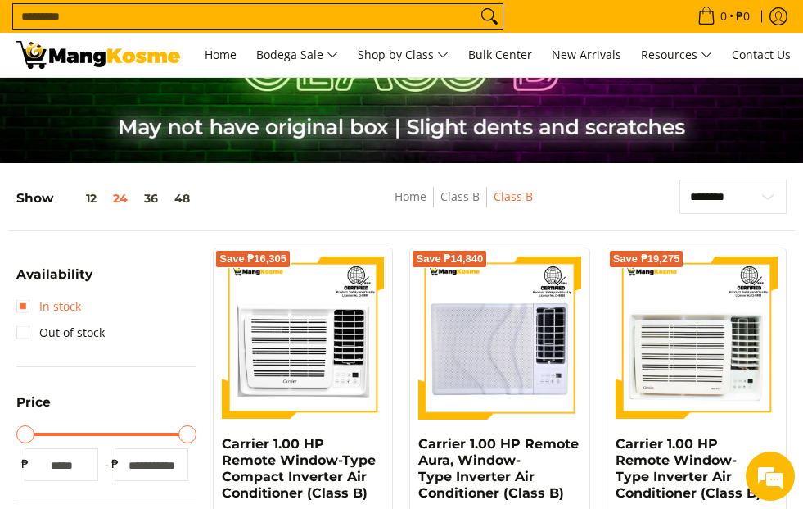
click at [17, 308] on link "In stock" at bounding box center [48, 306] width 65 height 26
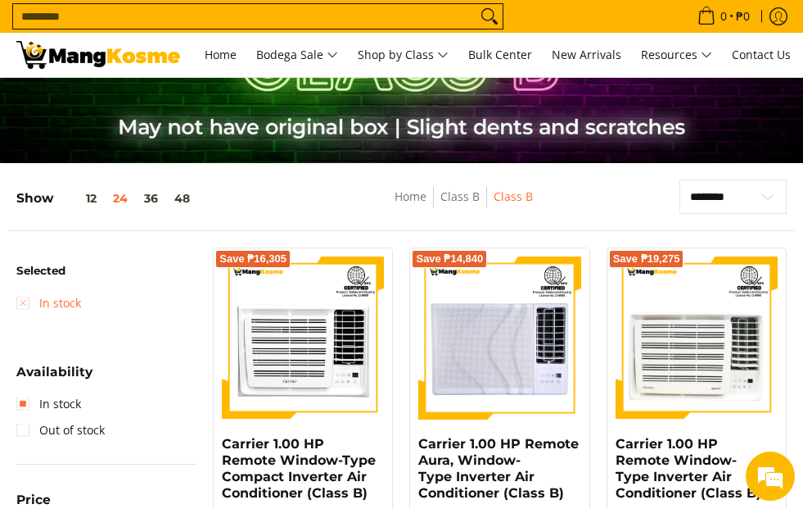
scroll to position [183, 0]
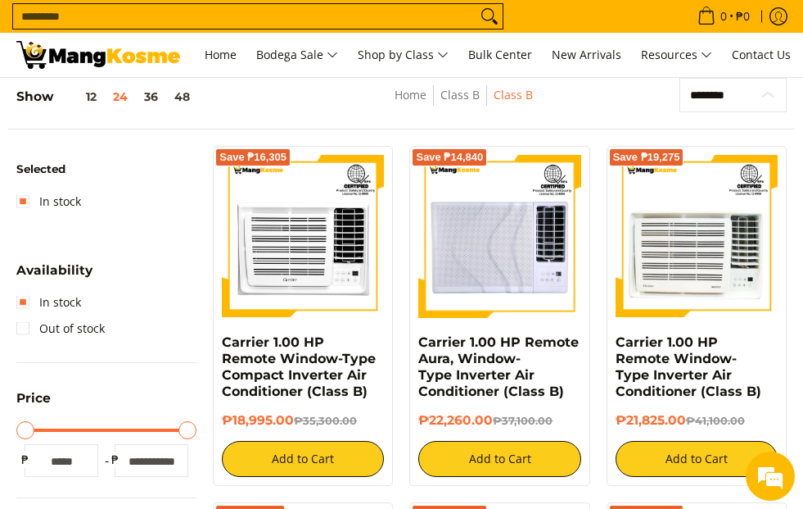
click at [775, 96] on select "**********" at bounding box center [733, 95] width 107 height 34
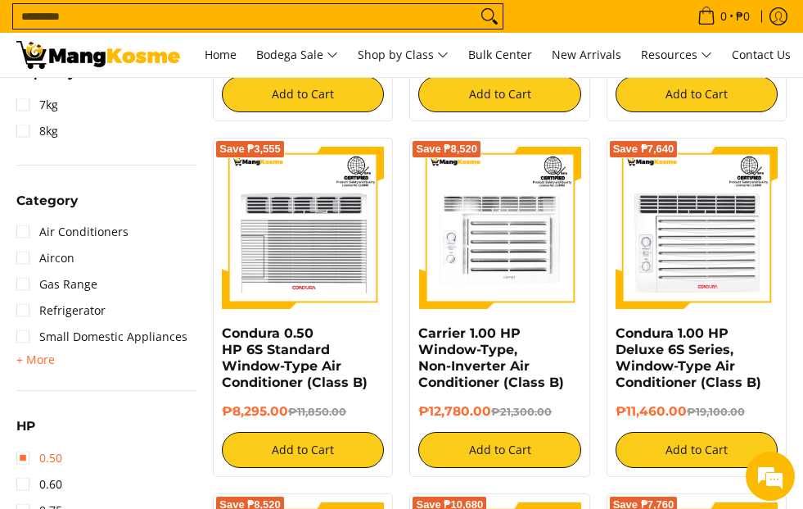
scroll to position [1002, 0]
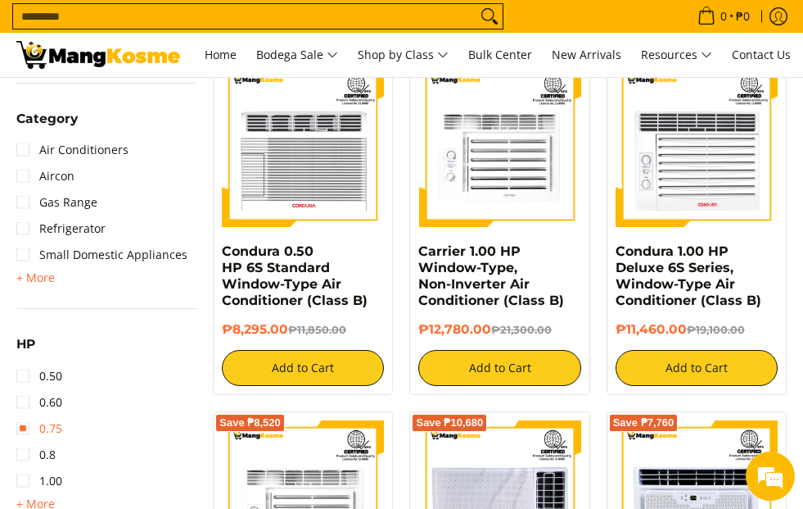
click at [22, 434] on link "0.75" at bounding box center [39, 428] width 46 height 26
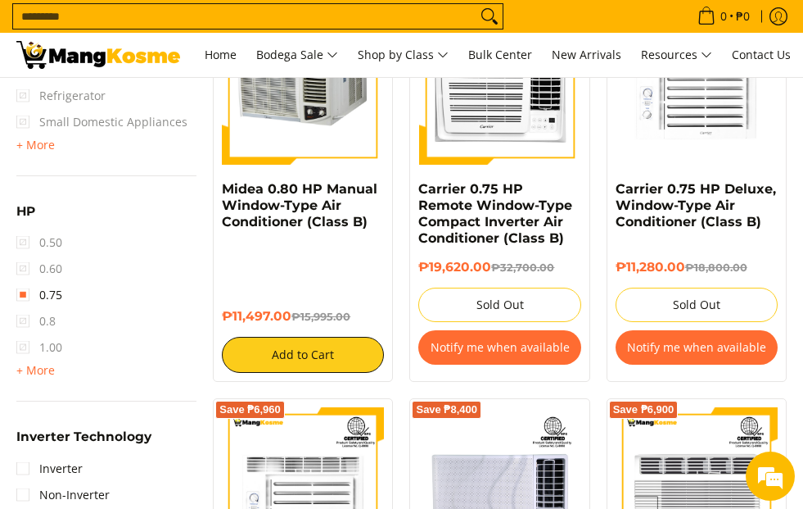
scroll to position [1166, 0]
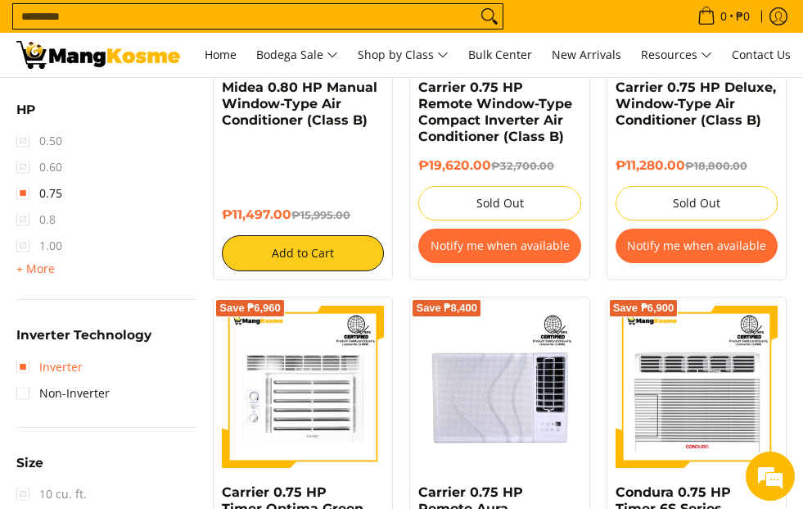
click at [28, 370] on link "Inverter" at bounding box center [49, 367] width 66 height 26
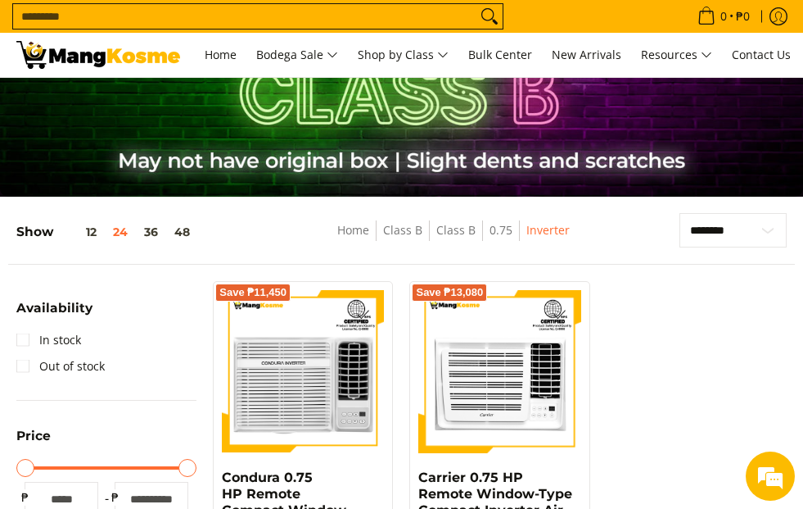
scroll to position [20, 0]
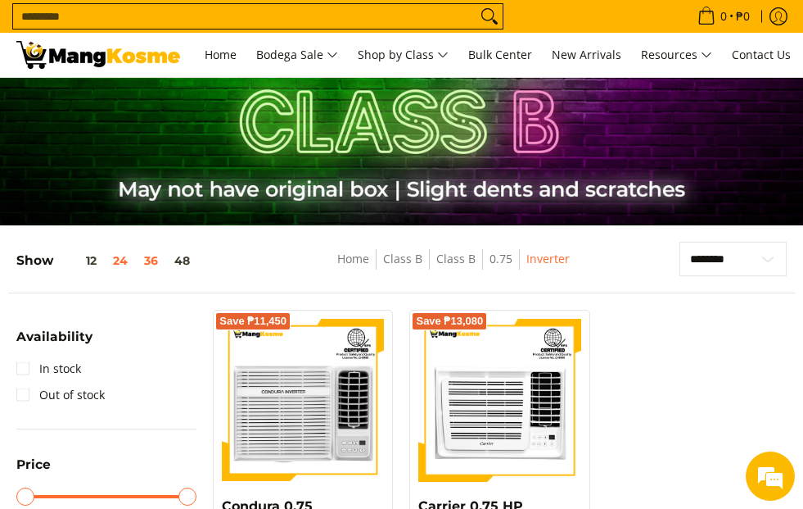
drag, startPoint x: 156, startPoint y: 275, endPoint x: 156, endPoint y: 260, distance: 14.7
click at [156, 275] on div "Show 12 24 36 48" at bounding box center [142, 267] width 253 height 51
click at [156, 259] on button "36" at bounding box center [151, 260] width 30 height 13
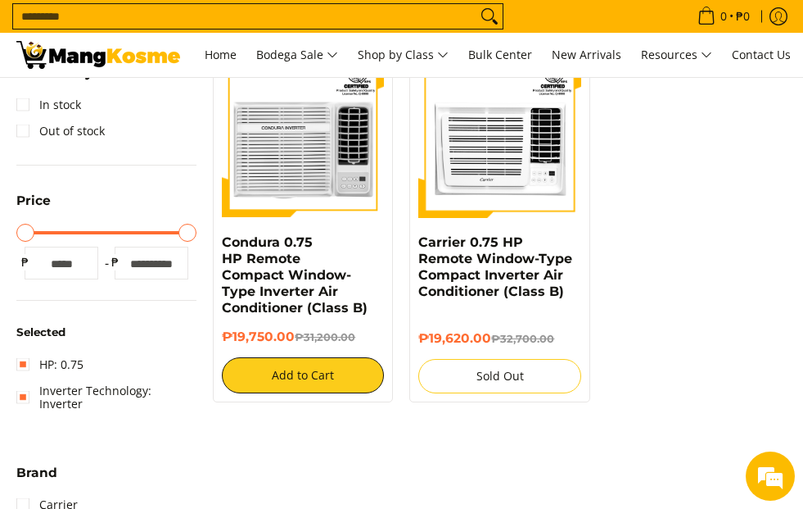
scroll to position [102, 0]
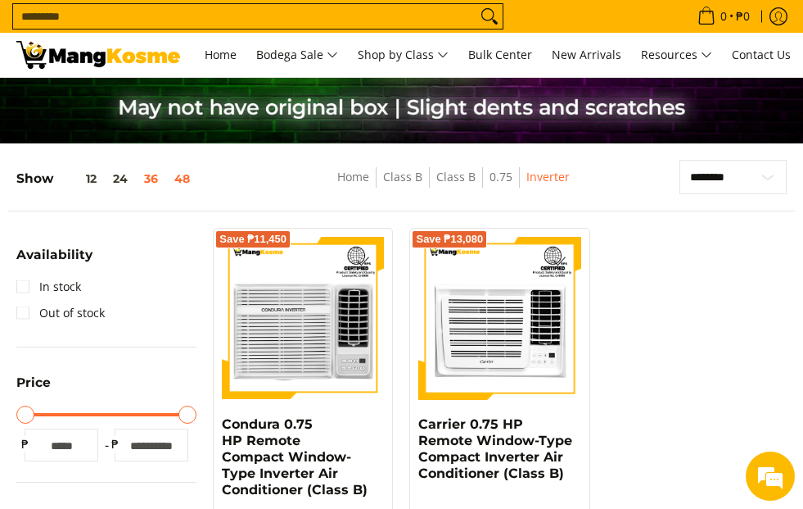
click at [191, 183] on button "48" at bounding box center [182, 178] width 32 height 13
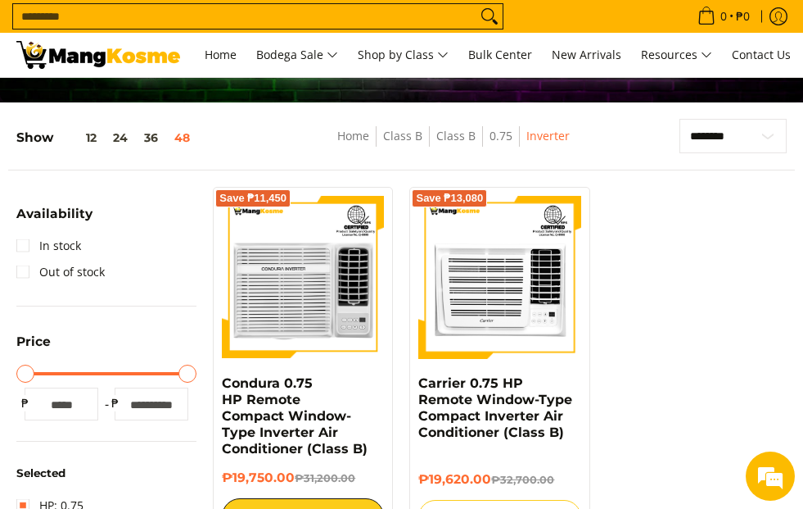
scroll to position [183, 0]
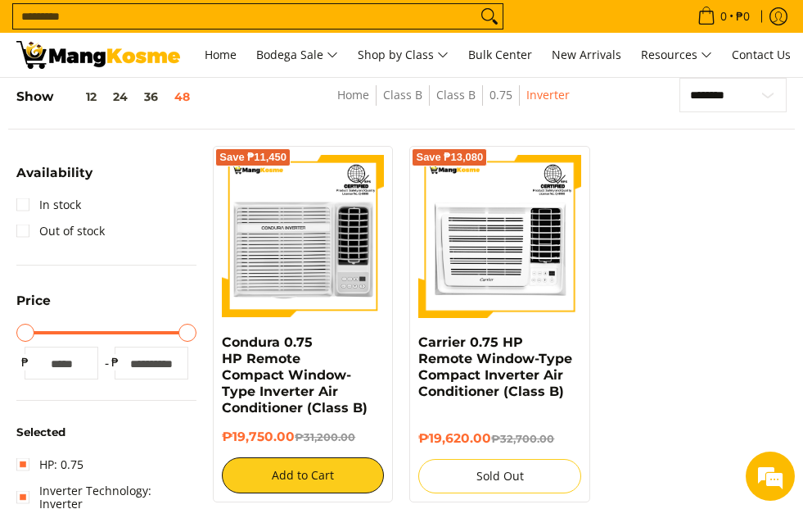
click at [93, 107] on div "Show 12 24 36 48" at bounding box center [142, 103] width 253 height 51
click at [93, 96] on button "12" at bounding box center [79, 96] width 52 height 13
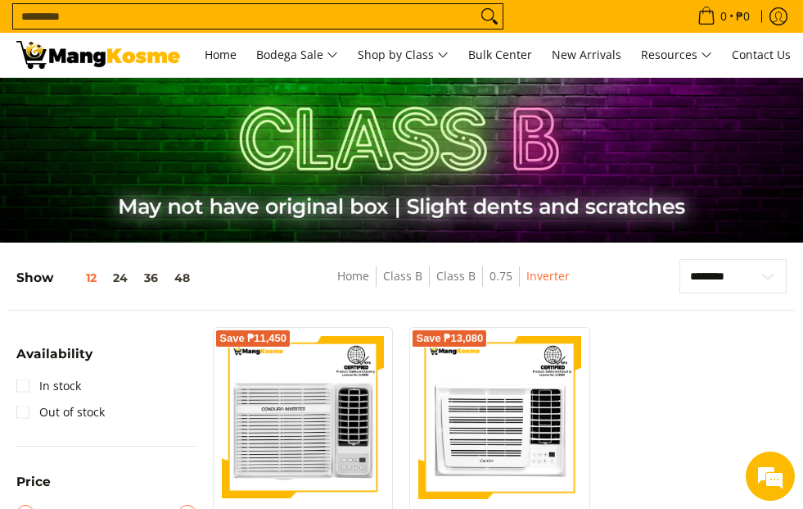
scroll to position [0, 0]
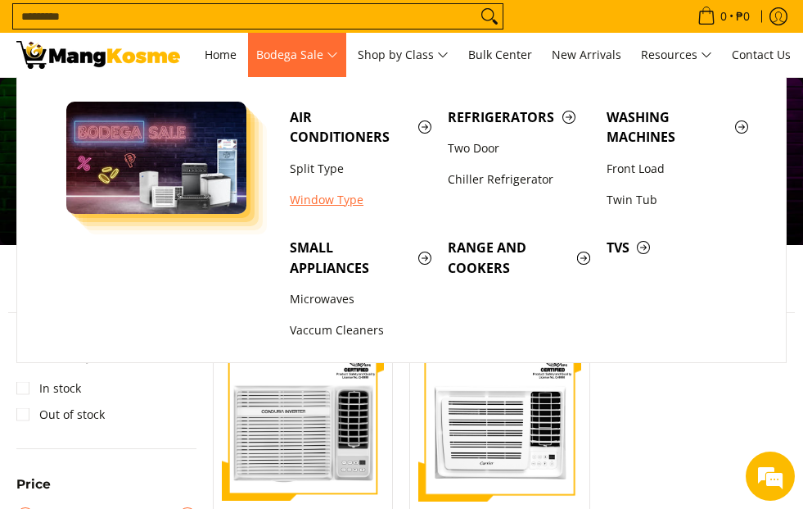
click at [334, 204] on link "Window Type" at bounding box center [361, 199] width 158 height 31
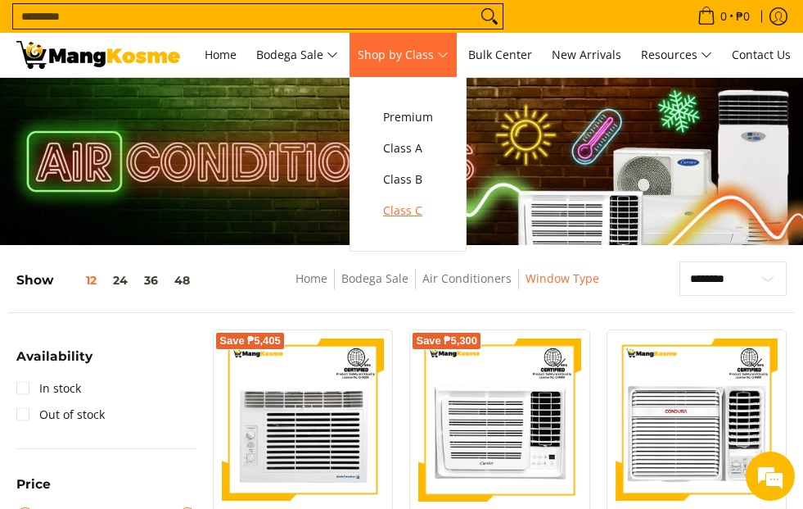
click at [433, 215] on span "Class C" at bounding box center [408, 211] width 50 height 20
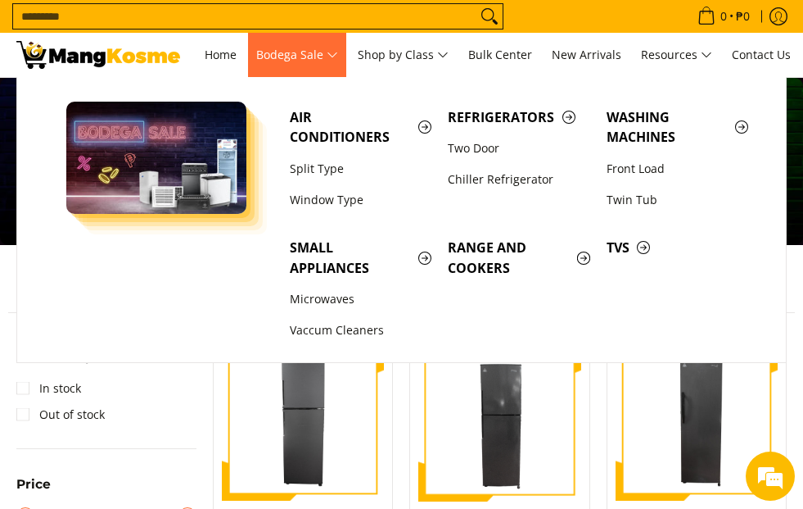
click at [338, 50] on span "Bodega Sale" at bounding box center [297, 55] width 82 height 20
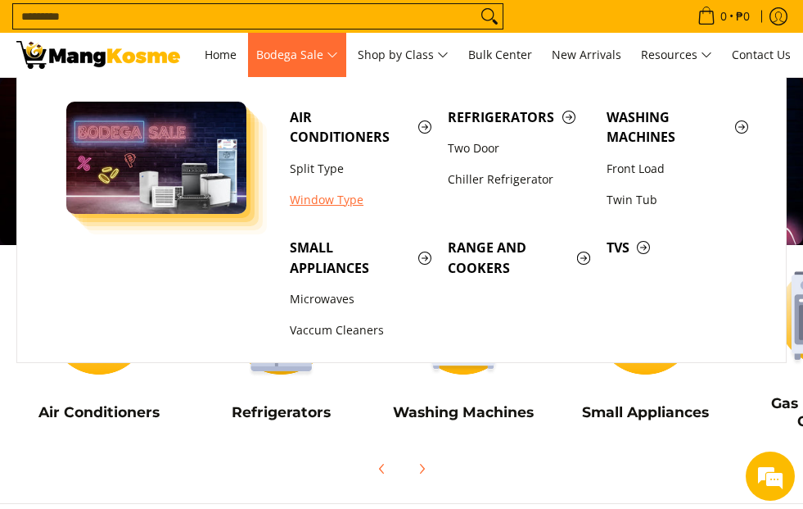
click at [322, 188] on link "Window Type" at bounding box center [361, 199] width 158 height 31
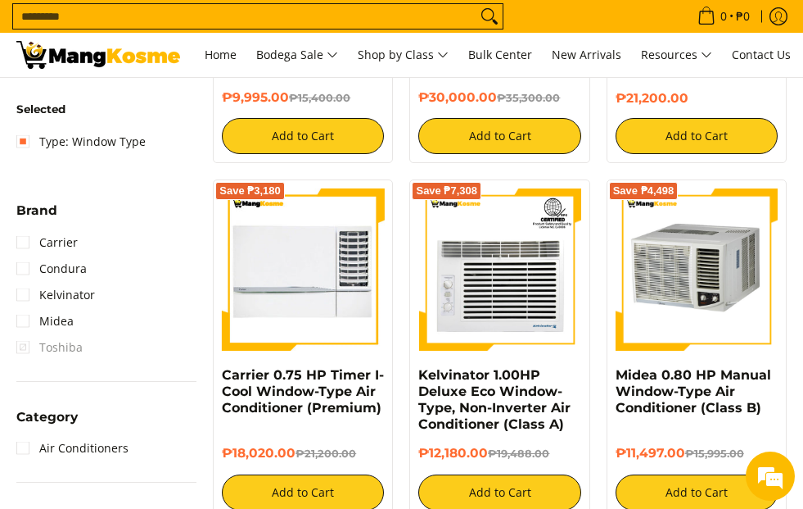
scroll to position [573, 0]
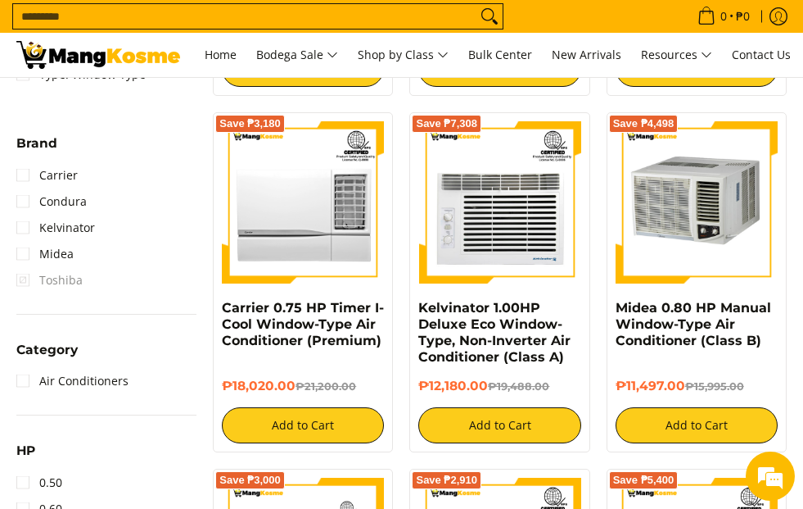
click at [231, 108] on div "Save ₱5,405 Kelvinator 0.75 HP Deluxe Eco, Window-Type Air Conditioner (Class A…" at bounding box center [500, 506] width 590 height 1500
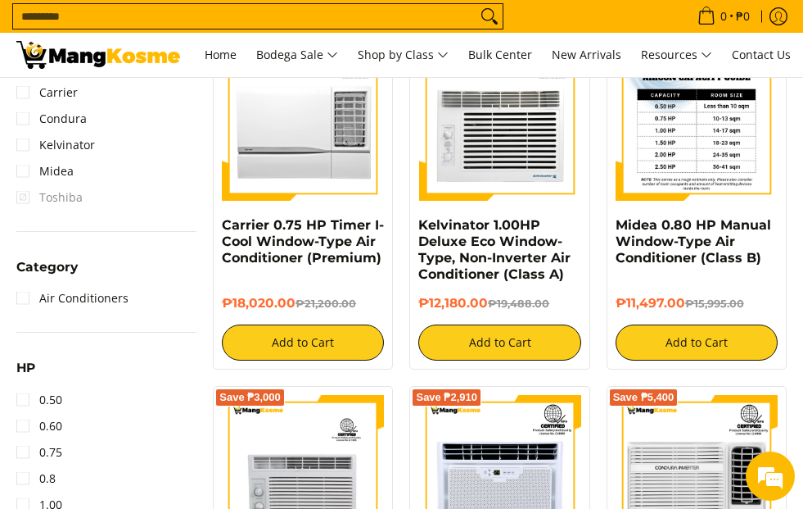
scroll to position [655, 0]
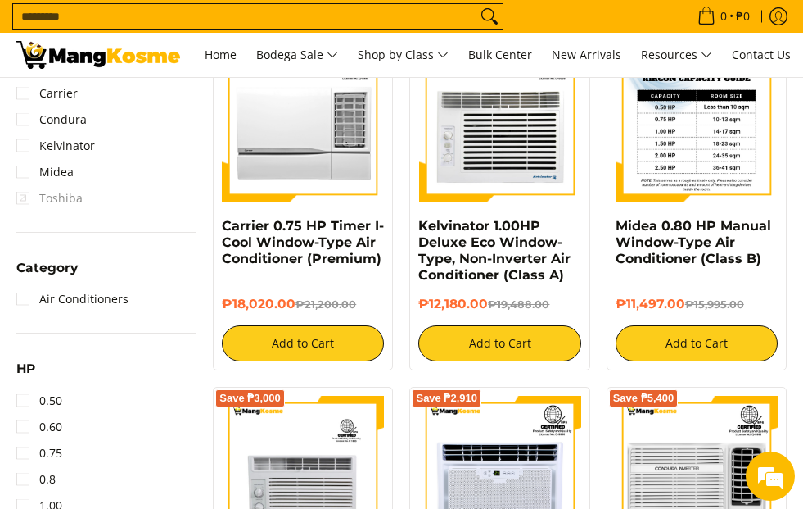
click at [682, 141] on img at bounding box center [697, 120] width 162 height 162
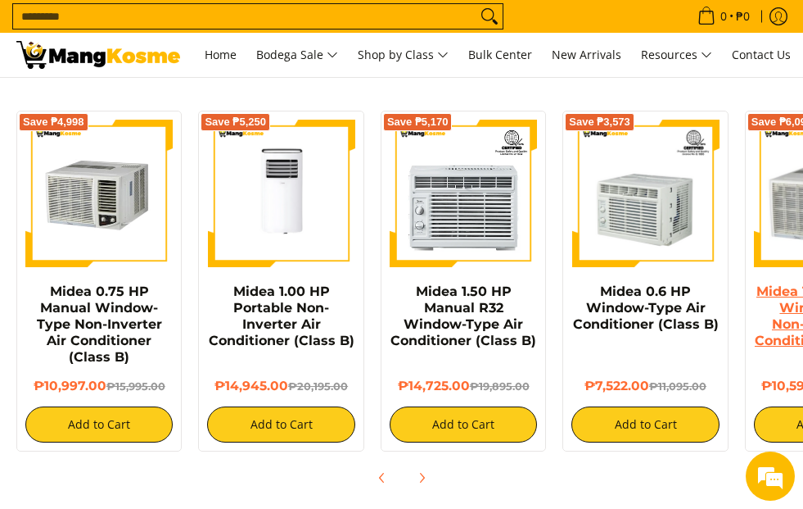
scroll to position [1146, 0]
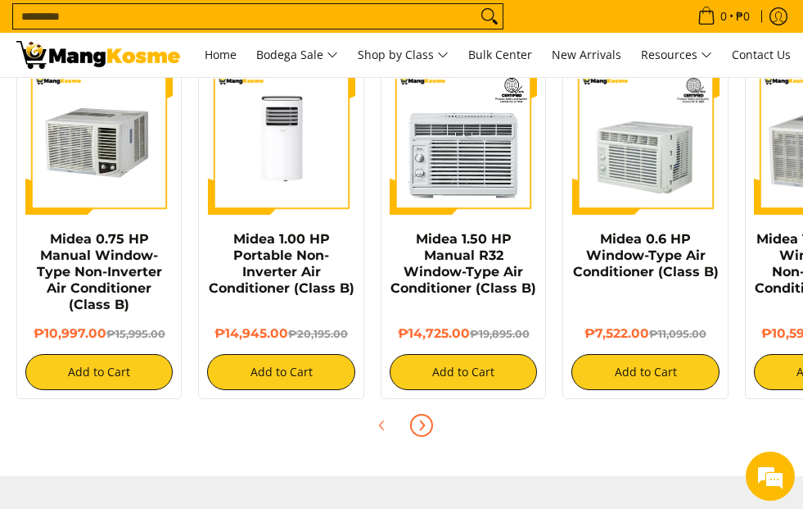
click at [415, 427] on icon "Next" at bounding box center [421, 424] width 13 height 13
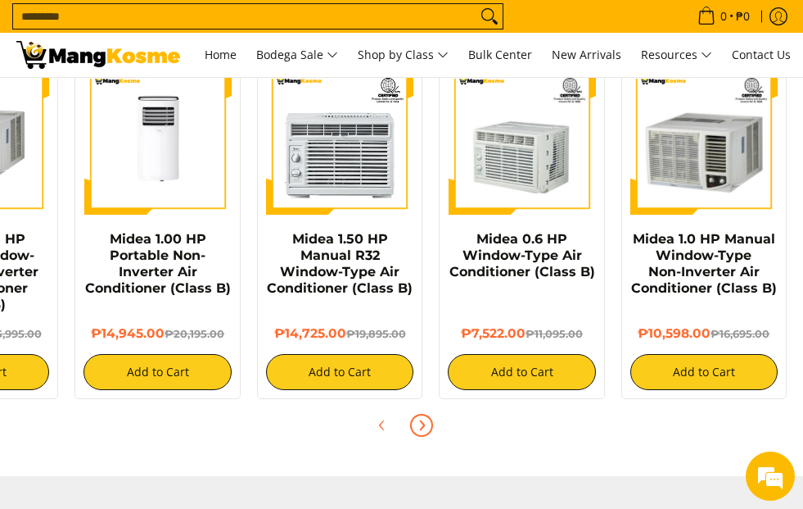
scroll to position [0, 124]
click at [376, 425] on icon "Previous" at bounding box center [382, 424] width 13 height 13
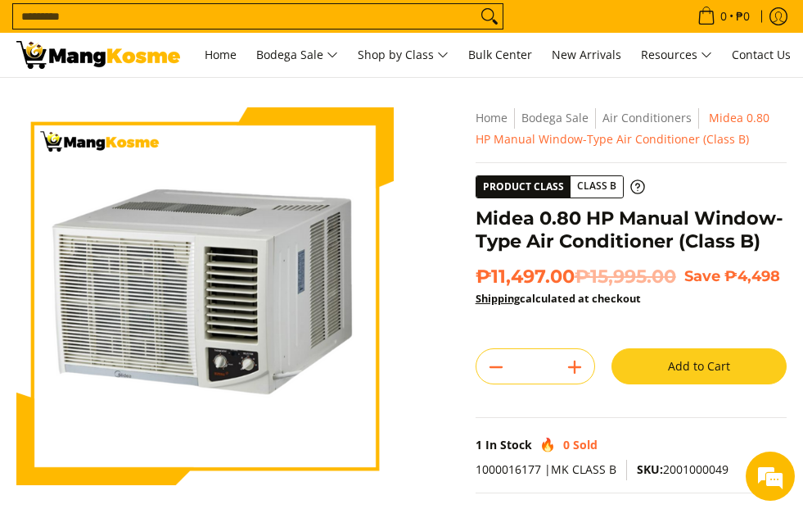
scroll to position [0, 0]
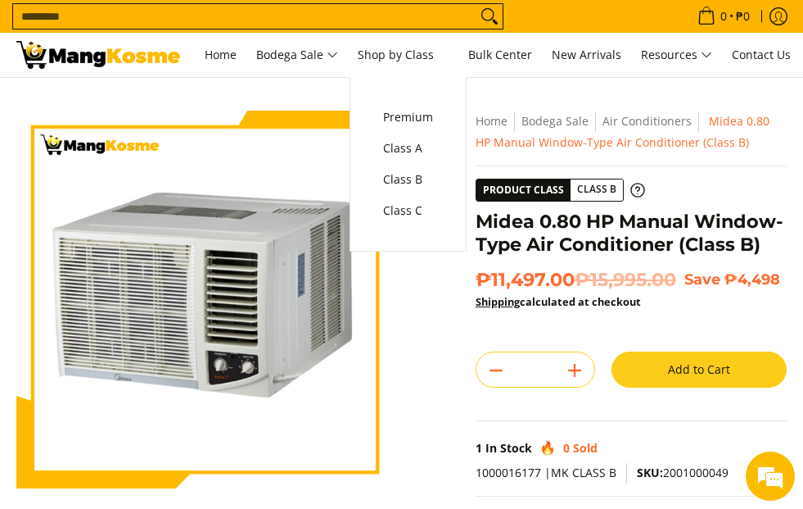
click at [523, 112] on nav "Home Bodega Sale Air Conditioners Midea 0.80 HP Manual Window-Type Air Conditio…" at bounding box center [631, 132] width 311 height 43
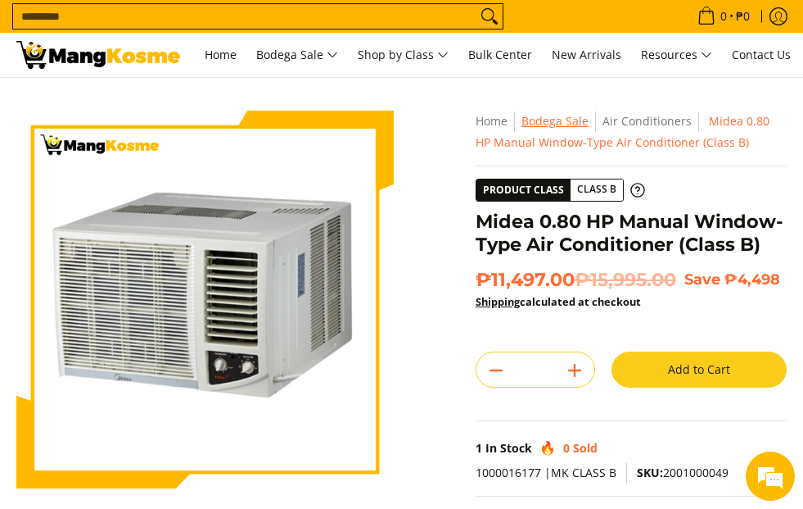
click at [531, 121] on span "Bodega Sale" at bounding box center [555, 121] width 67 height 16
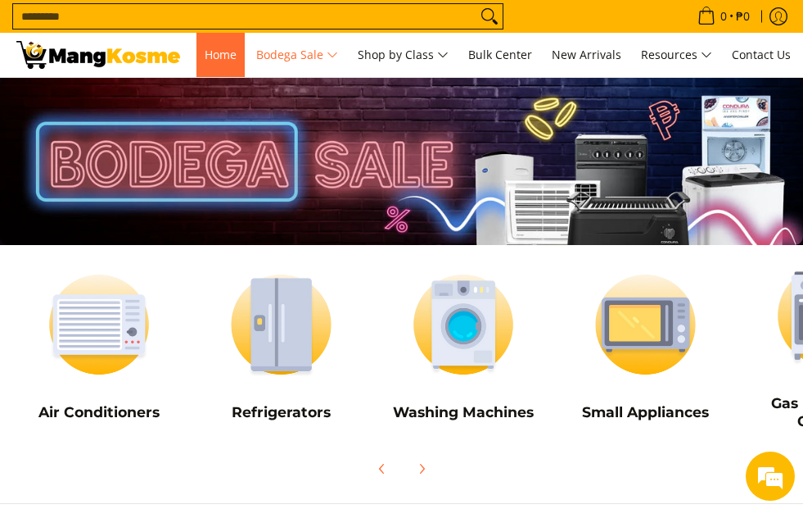
click at [206, 52] on span "Home" at bounding box center [221, 55] width 32 height 16
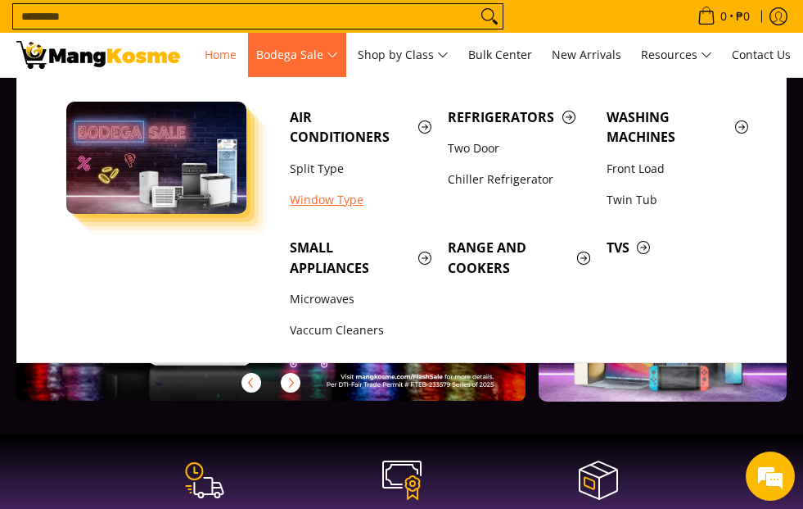
click at [315, 194] on link "Window Type" at bounding box center [361, 199] width 158 height 31
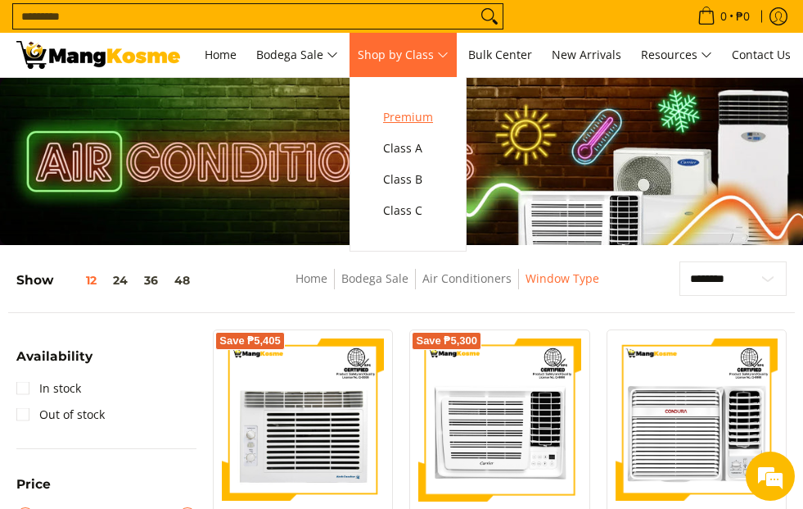
click at [433, 121] on span "Premium" at bounding box center [408, 117] width 50 height 20
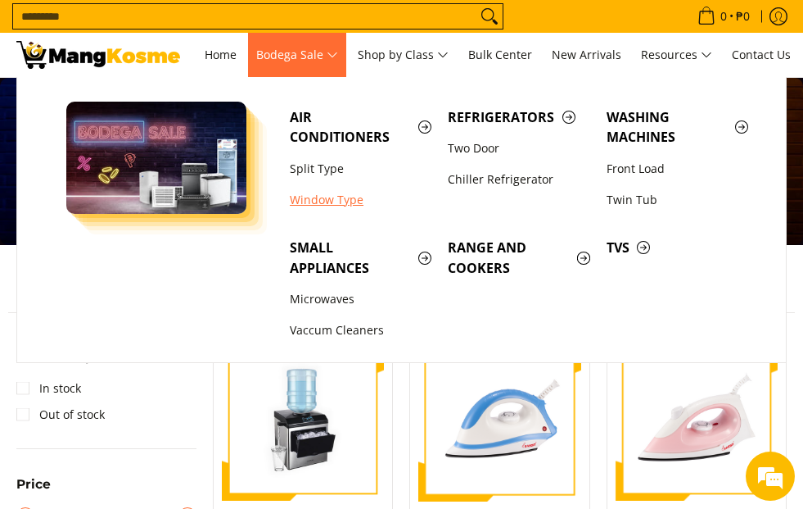
click at [323, 199] on link "Window Type" at bounding box center [361, 199] width 158 height 31
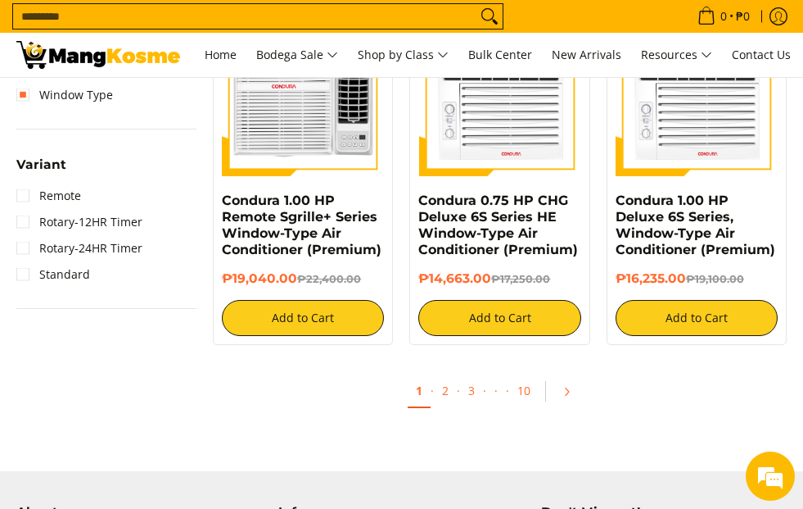
scroll to position [1556, 0]
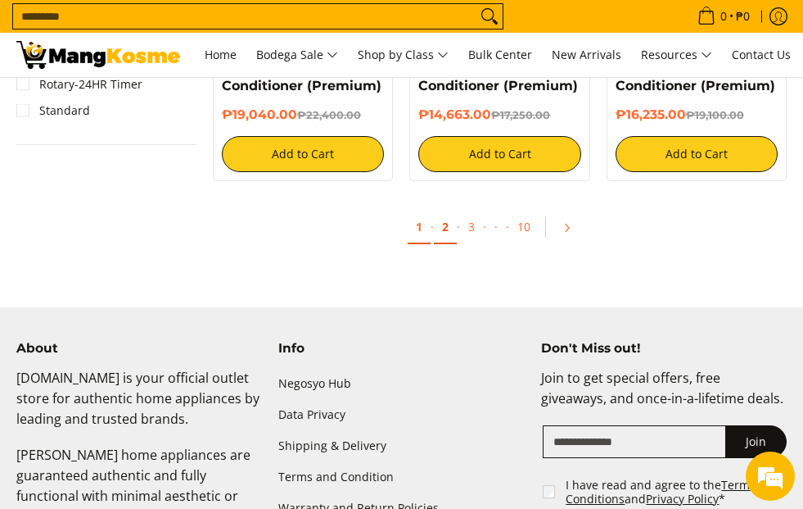
click at [440, 220] on link "2" at bounding box center [445, 227] width 23 height 34
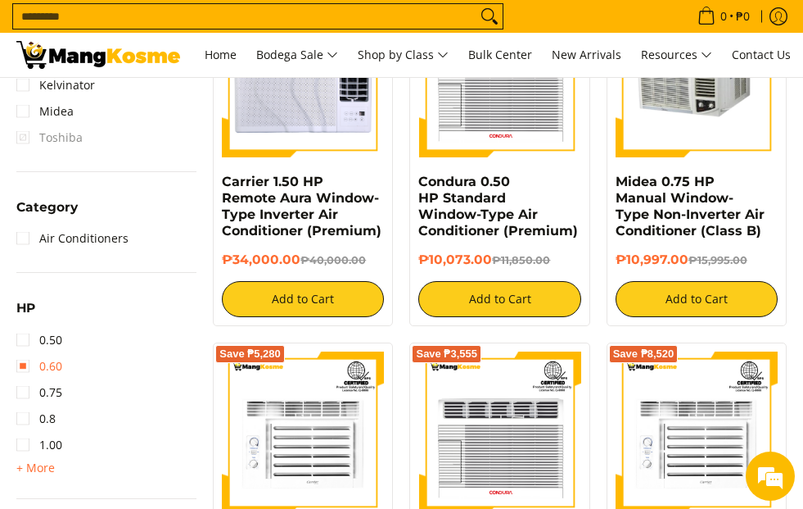
scroll to position [819, 0]
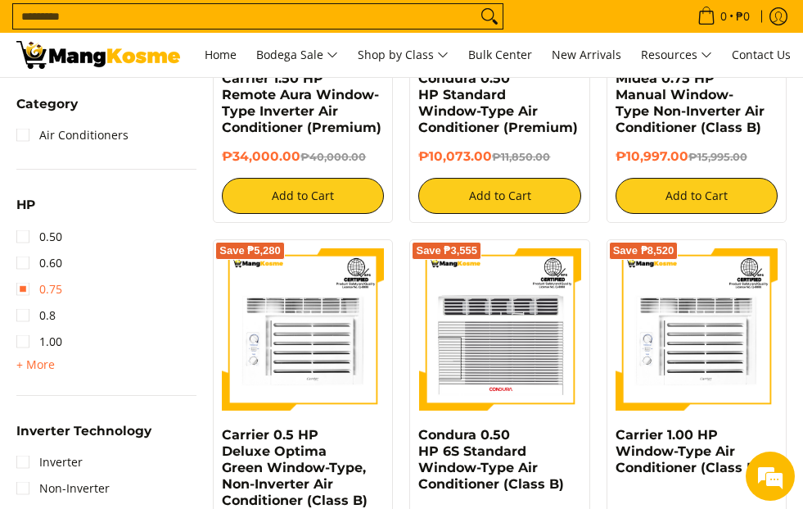
click at [30, 288] on link "0.75" at bounding box center [39, 289] width 46 height 26
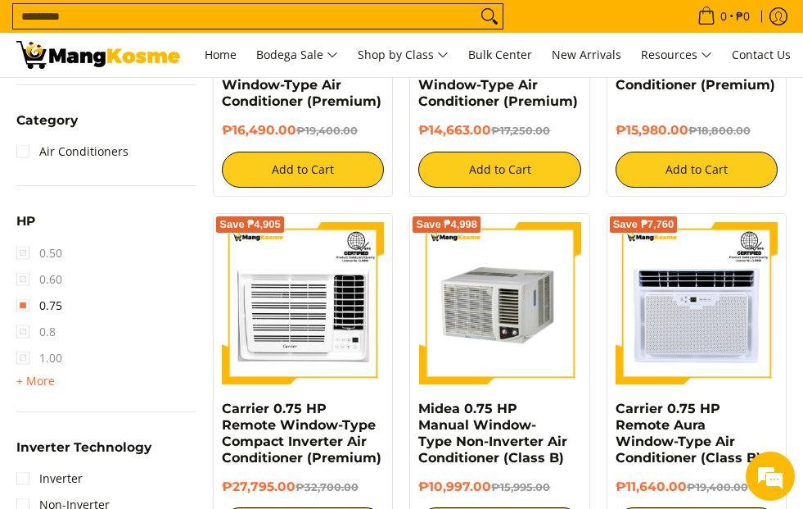
scroll to position [920, 0]
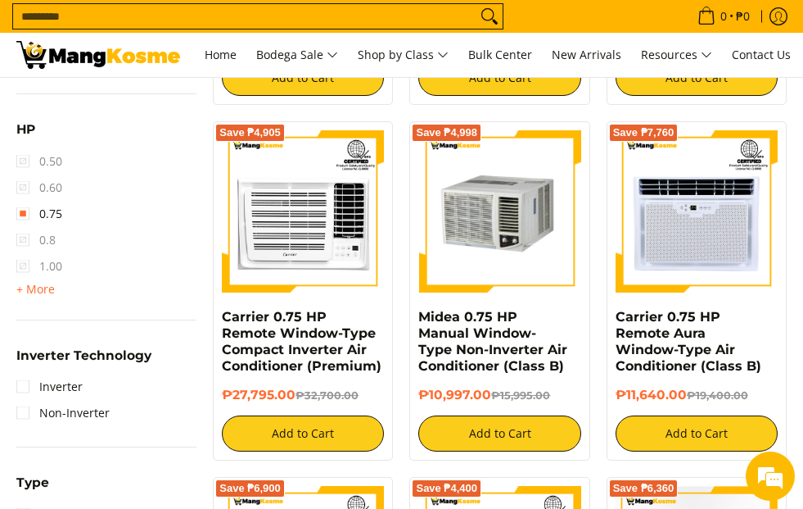
click at [92, 387] on li "Inverter" at bounding box center [106, 386] width 180 height 26
click at [32, 386] on link "Inverter" at bounding box center [49, 386] width 66 height 26
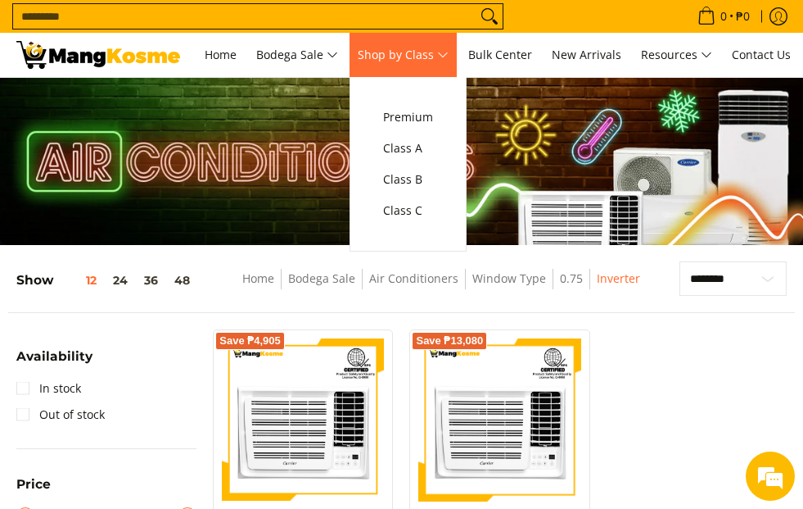
click at [449, 47] on span "Shop by Class" at bounding box center [403, 55] width 91 height 20
click at [427, 215] on span "Class C" at bounding box center [408, 211] width 50 height 20
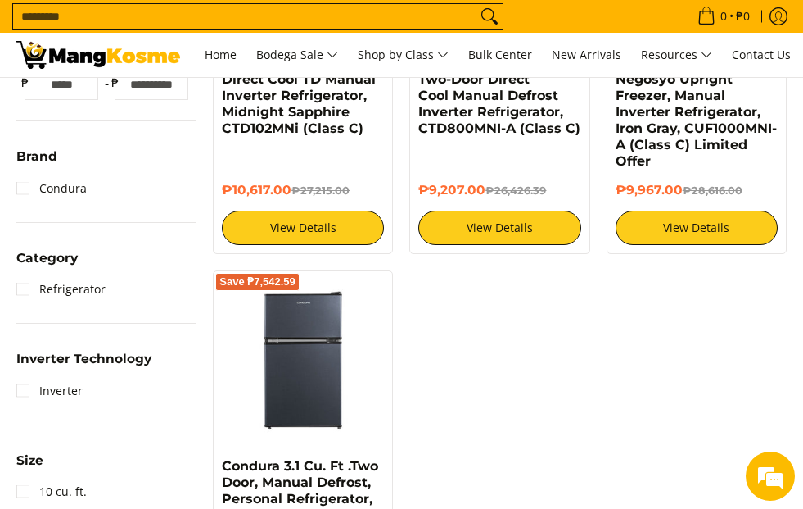
scroll to position [491, 0]
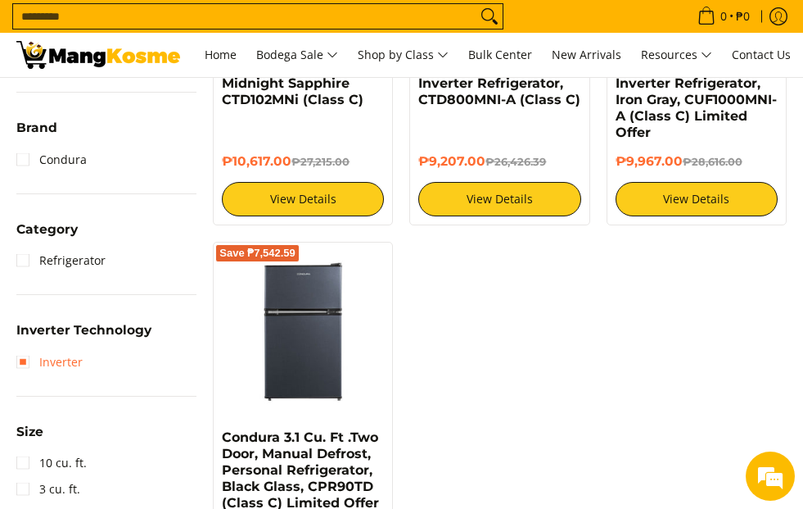
click at [22, 362] on link "Inverter" at bounding box center [49, 362] width 66 height 26
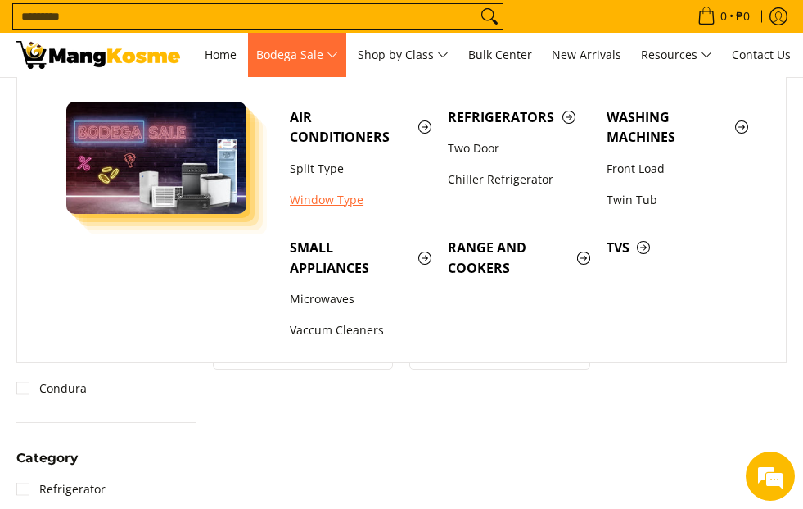
click at [314, 196] on link "Window Type" at bounding box center [361, 199] width 158 height 31
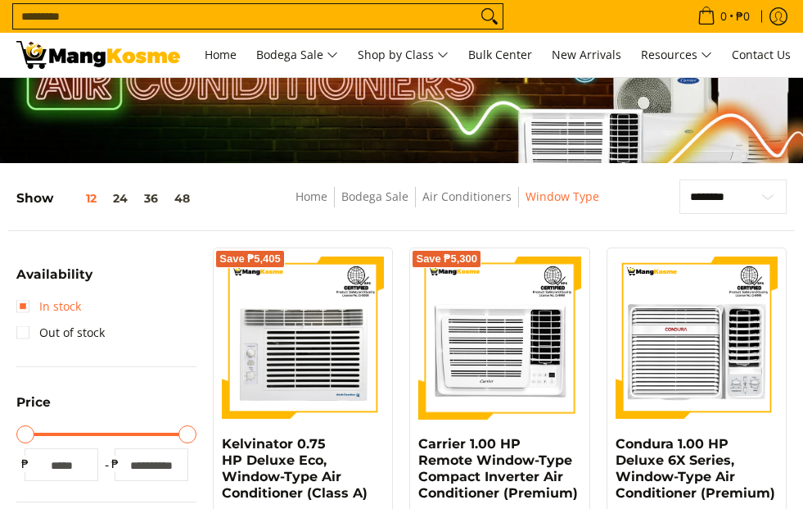
click at [30, 305] on link "In stock" at bounding box center [48, 306] width 65 height 26
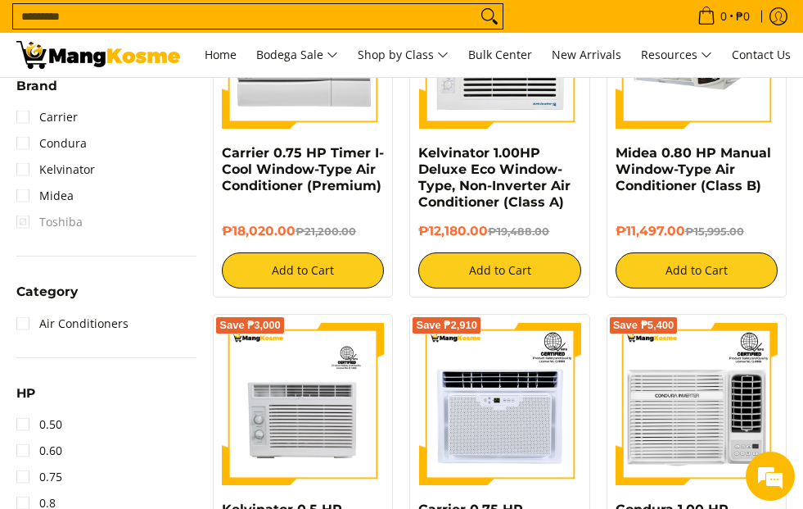
scroll to position [757, 0]
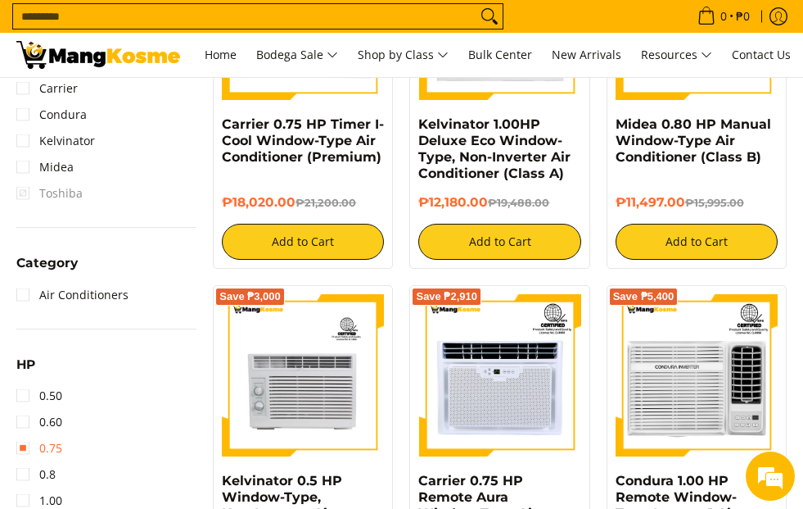
click at [30, 446] on link "0.75" at bounding box center [39, 448] width 46 height 26
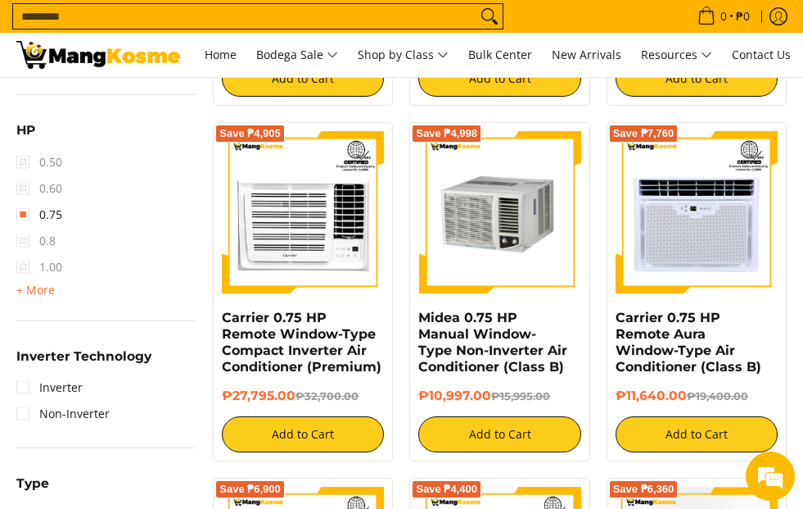
scroll to position [920, 0]
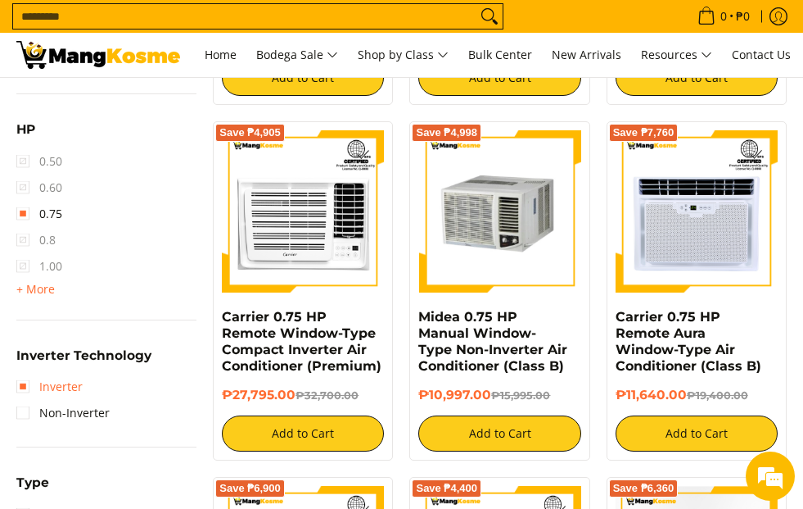
click at [23, 384] on link "Inverter" at bounding box center [49, 386] width 66 height 26
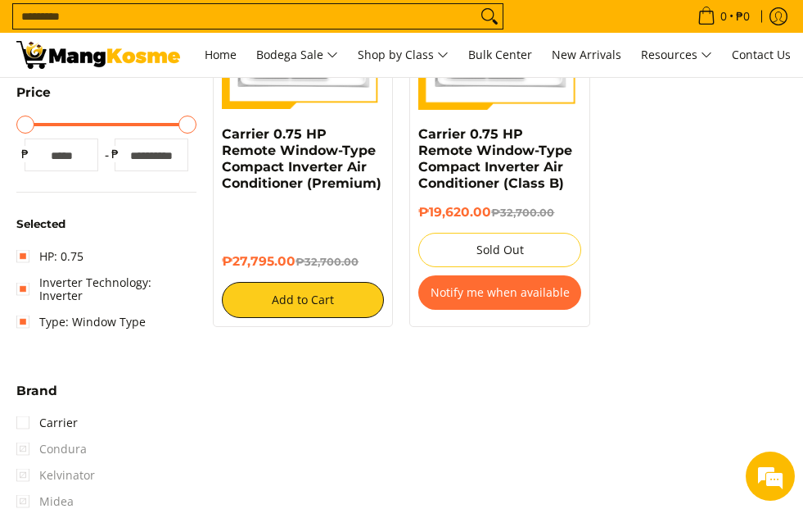
scroll to position [429, 0]
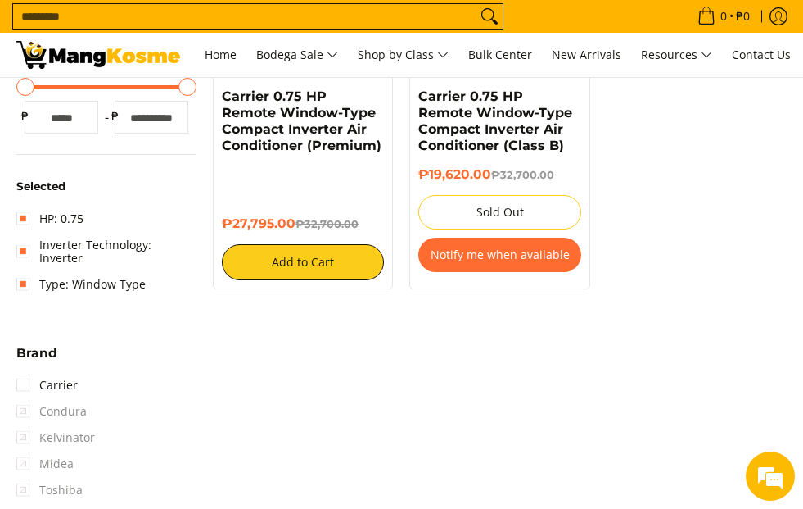
click at [33, 401] on span "Condura" at bounding box center [51, 411] width 70 height 26
click at [24, 400] on span "Condura" at bounding box center [51, 411] width 70 height 26
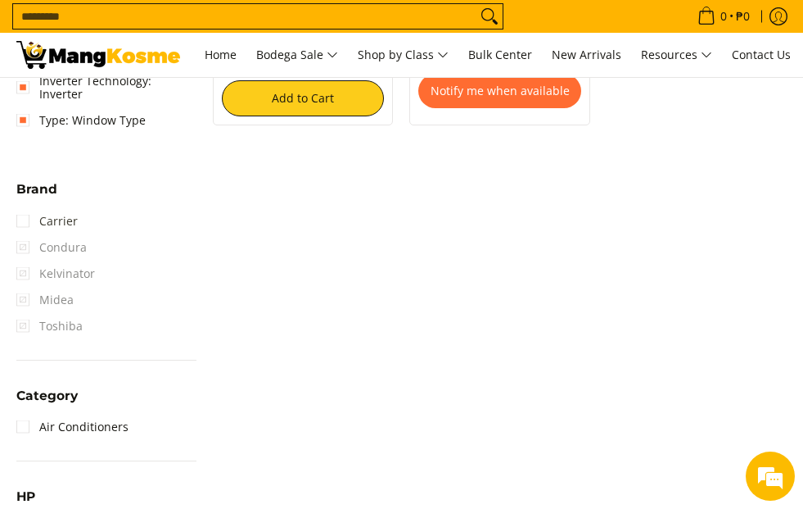
scroll to position [675, 0]
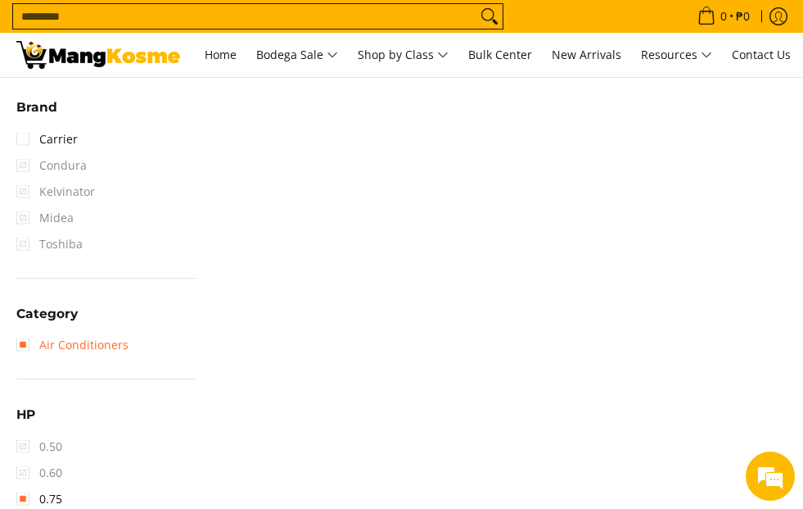
click at [24, 332] on link "Air Conditioners" at bounding box center [72, 345] width 112 height 26
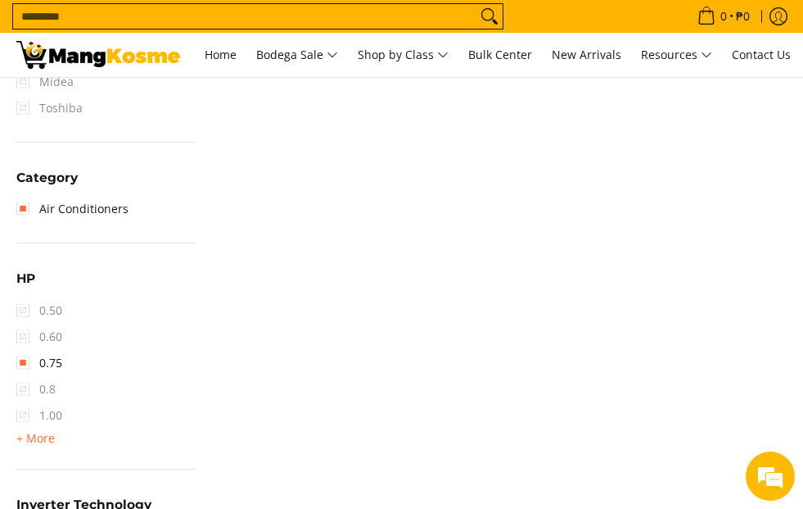
scroll to position [839, 0]
click at [28, 430] on span "+ More" at bounding box center [35, 436] width 38 height 13
click at [27, 329] on span "0.60" at bounding box center [39, 335] width 46 height 26
click at [25, 322] on span "0.60" at bounding box center [39, 335] width 46 height 26
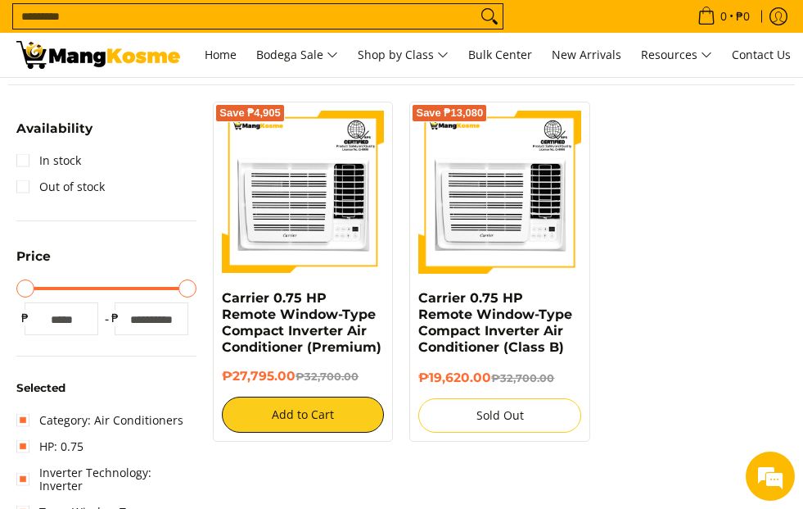
scroll to position [102, 0]
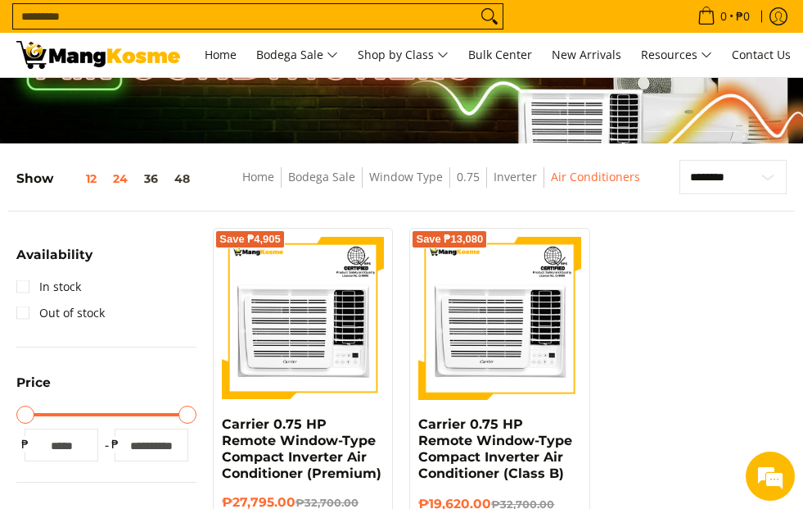
click at [123, 178] on button "24" at bounding box center [120, 178] width 31 height 13
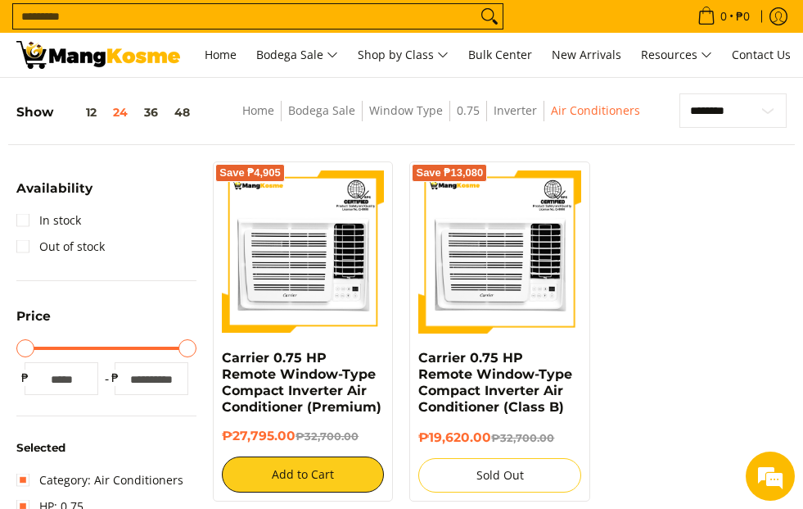
scroll to position [183, 0]
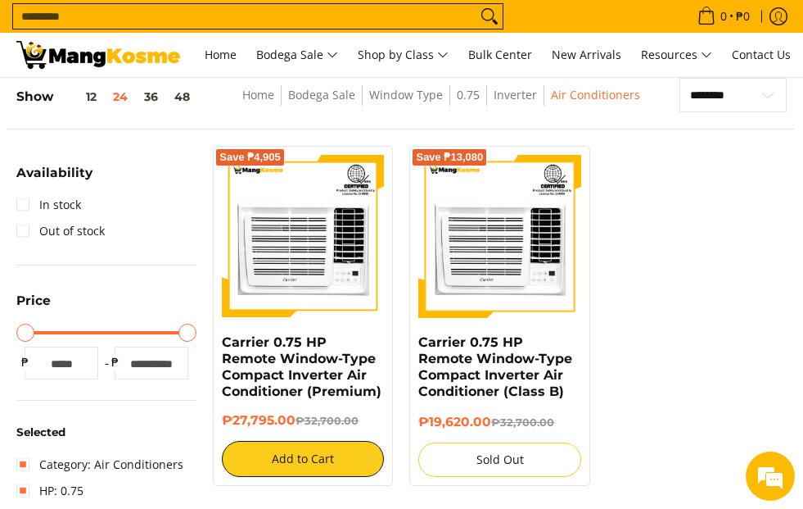
click at [156, 106] on div "Show 12 24 36 48" at bounding box center [113, 103] width 195 height 51
click at [156, 101] on button "36" at bounding box center [151, 96] width 30 height 13
click at [187, 103] on button "48" at bounding box center [182, 96] width 32 height 13
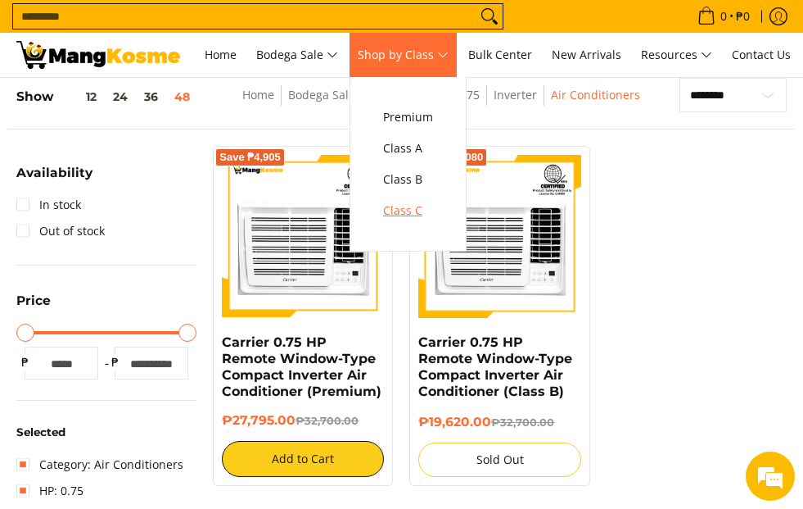
click at [422, 210] on span "Class C" at bounding box center [408, 211] width 50 height 20
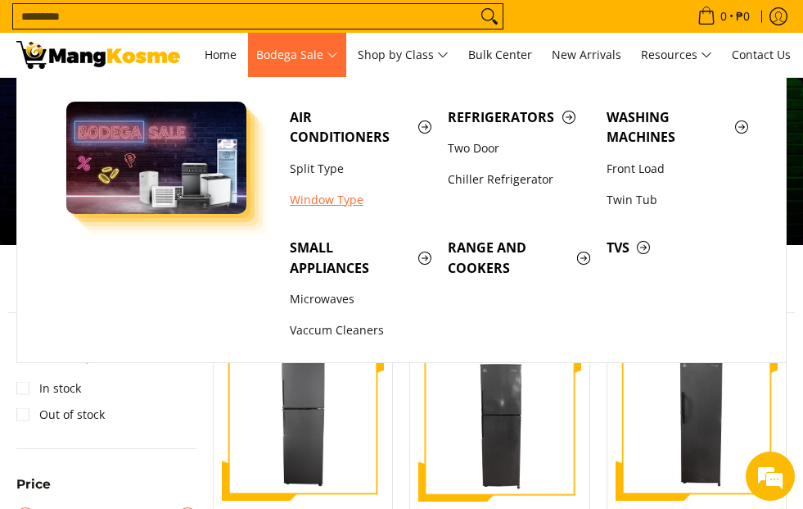
click at [309, 199] on link "Window Type" at bounding box center [361, 199] width 158 height 31
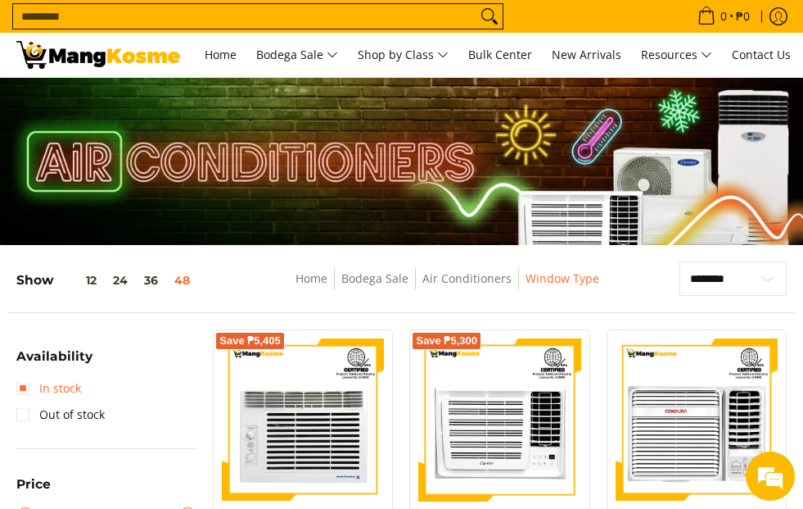
click at [24, 386] on link "In stock" at bounding box center [48, 388] width 65 height 26
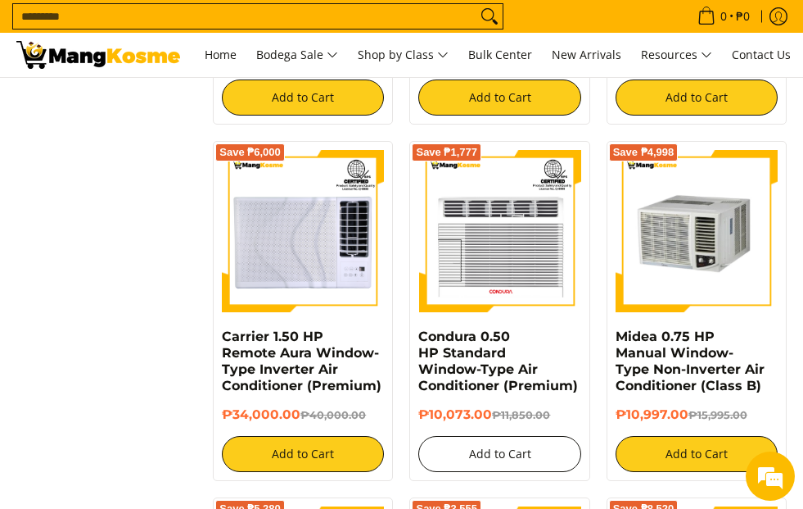
scroll to position [1985, 0]
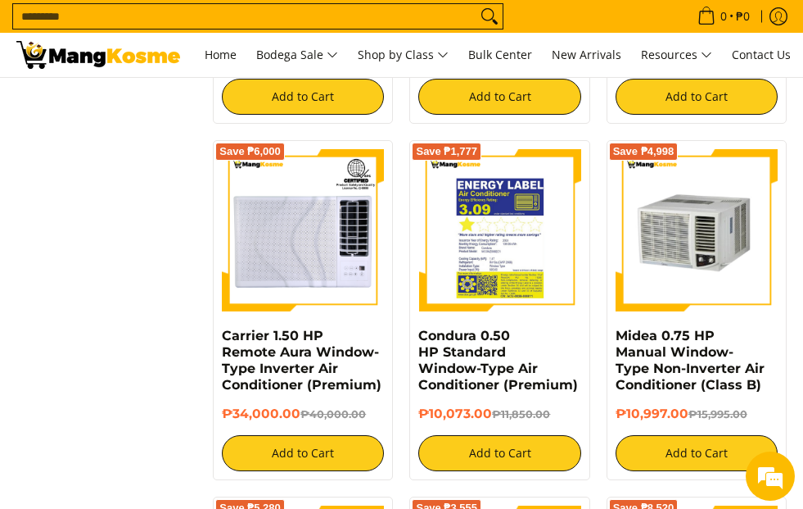
click at [495, 233] on img at bounding box center [499, 230] width 162 height 162
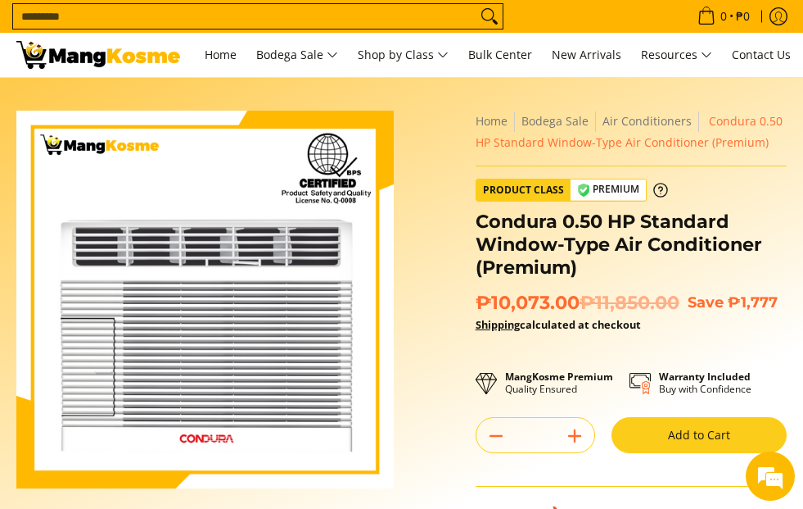
click at [431, 405] on div "Skip to Main Content Enable zoom Disable zoom Enable zoom Disable zoom Enable z…" at bounding box center [401, 435] width 787 height 649
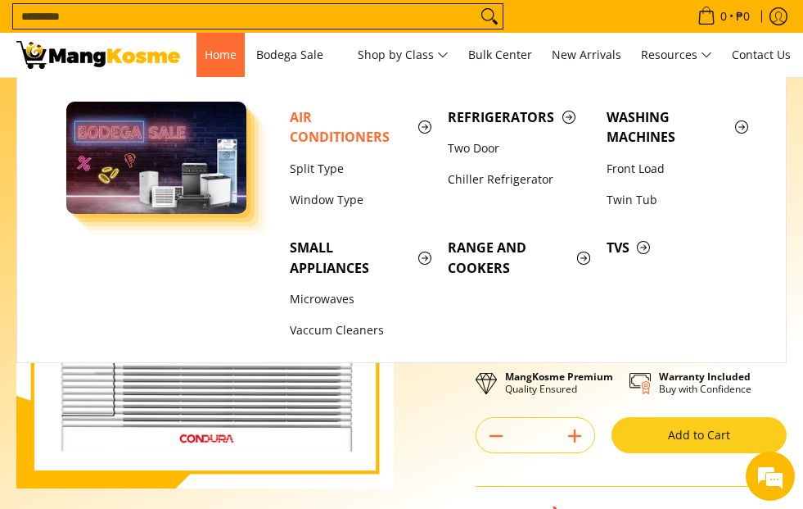
click at [237, 53] on link "Home" at bounding box center [221, 55] width 48 height 44
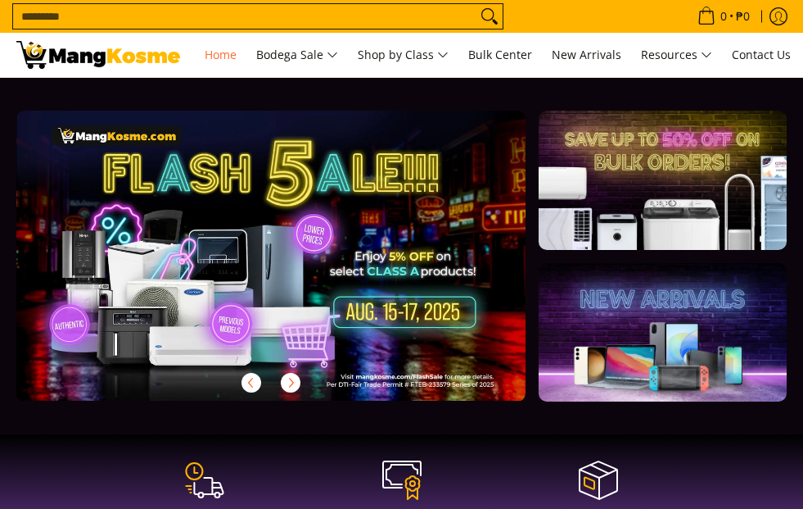
click at [224, 26] on input "Search..." at bounding box center [244, 16] width 463 height 25
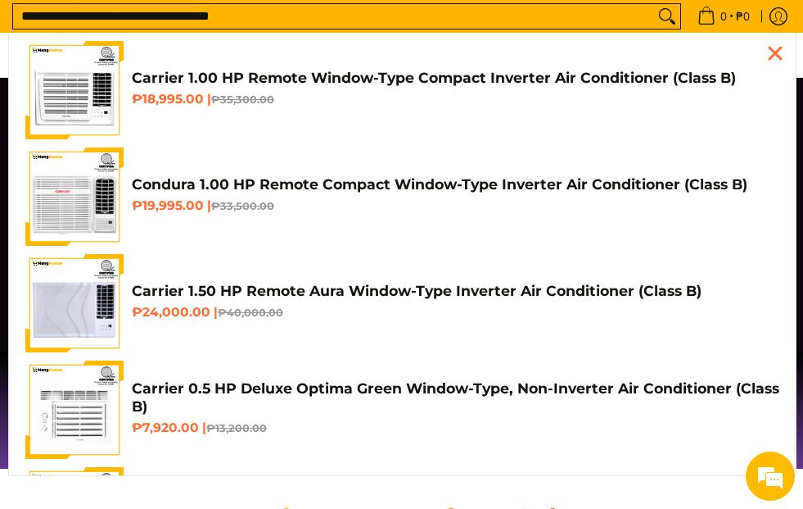
type input "**********"
click at [664, 10] on icon "Search" at bounding box center [667, 16] width 26 height 25
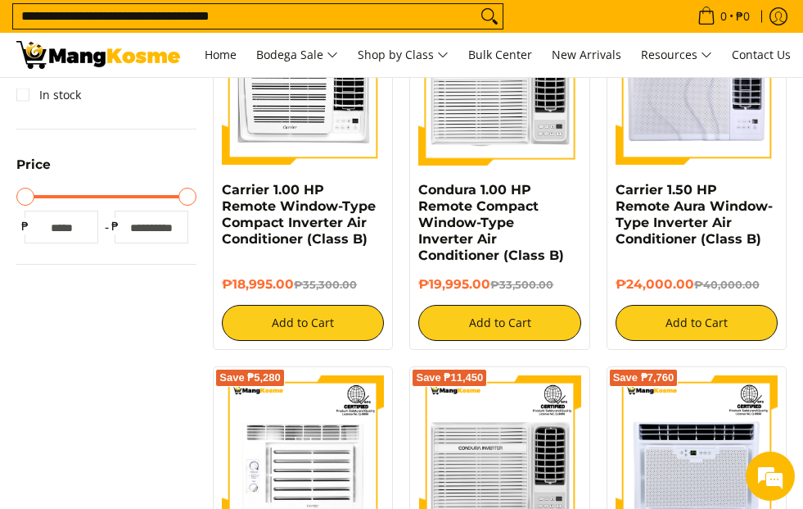
scroll to position [409, 0]
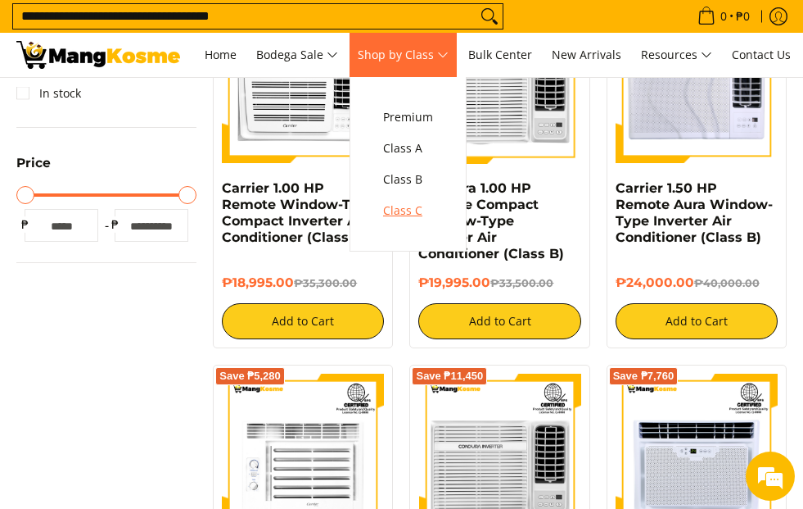
click at [441, 206] on link "Class C" at bounding box center [408, 210] width 66 height 31
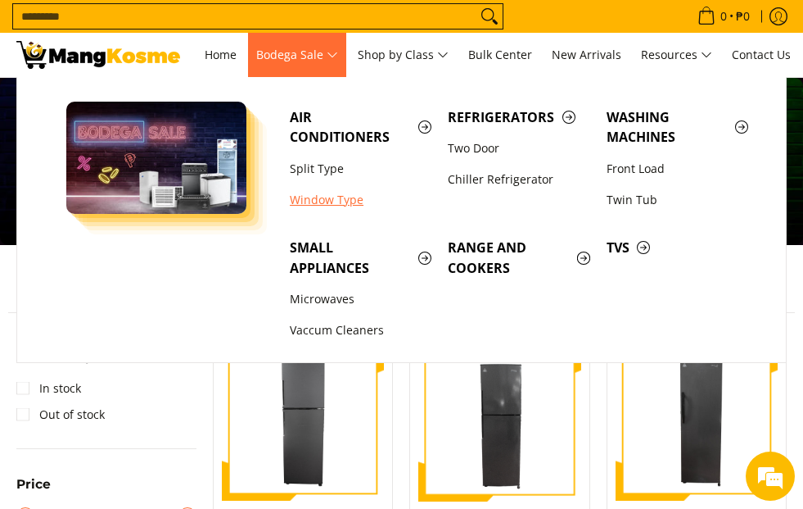
click at [319, 206] on link "Window Type" at bounding box center [361, 199] width 158 height 31
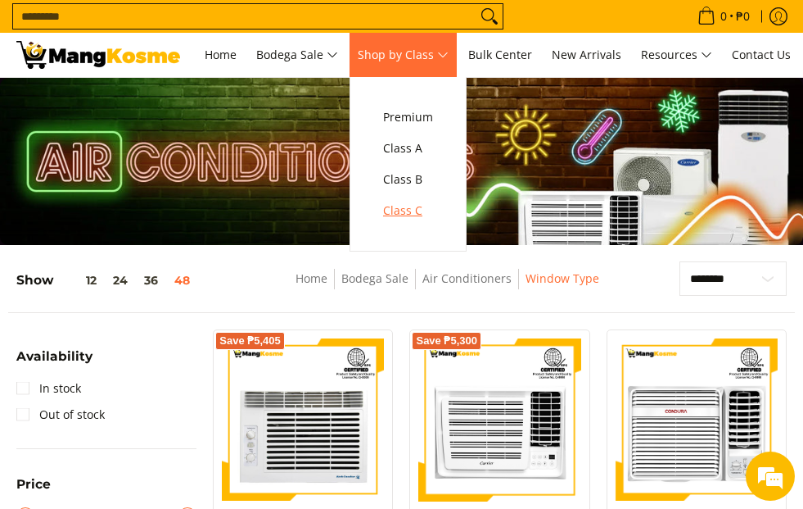
click at [432, 206] on span "Class C" at bounding box center [408, 211] width 50 height 20
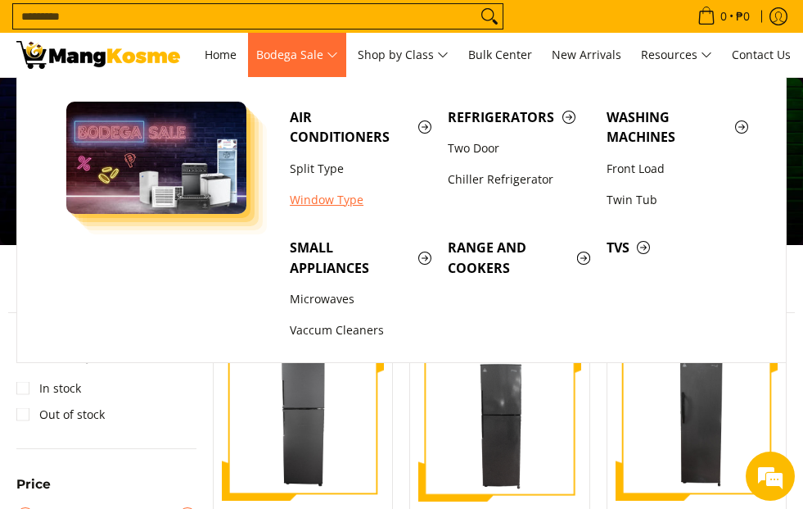
click at [324, 197] on link "Window Type" at bounding box center [361, 199] width 158 height 31
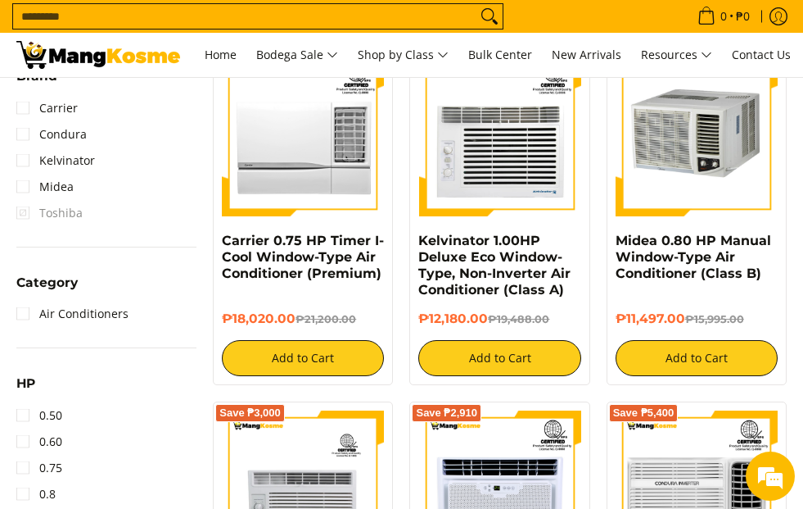
scroll to position [655, 0]
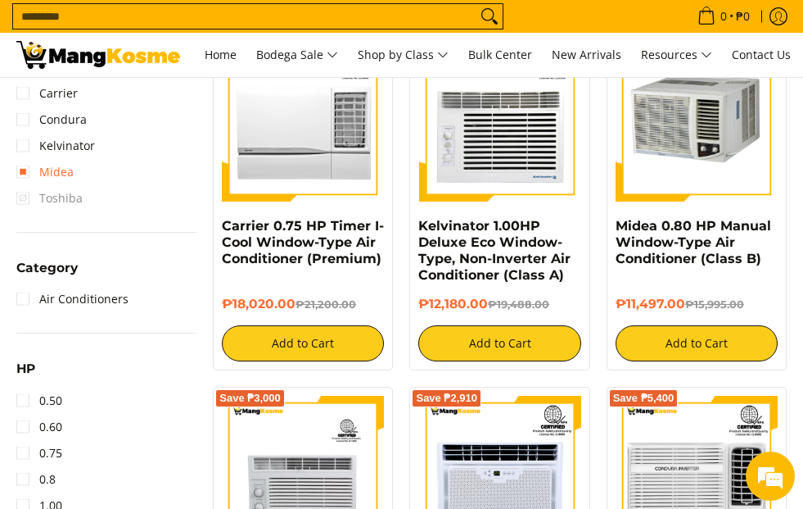
click at [25, 174] on link "Midea" at bounding box center [44, 172] width 57 height 26
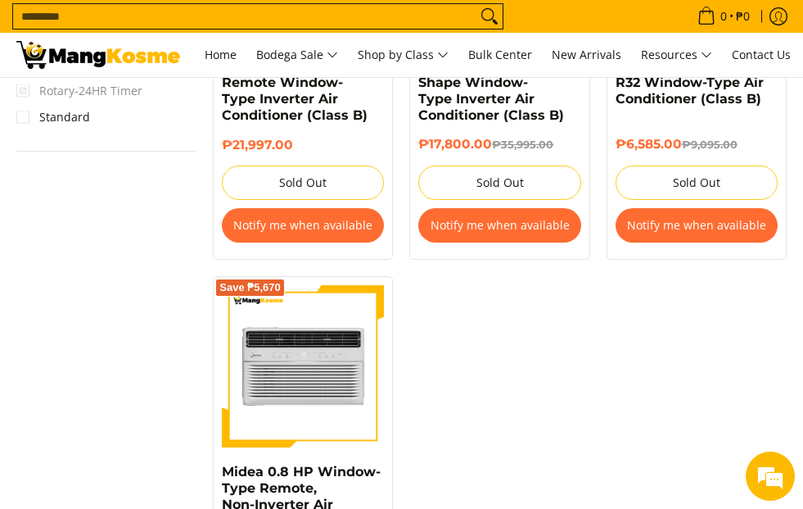
scroll to position [1739, 0]
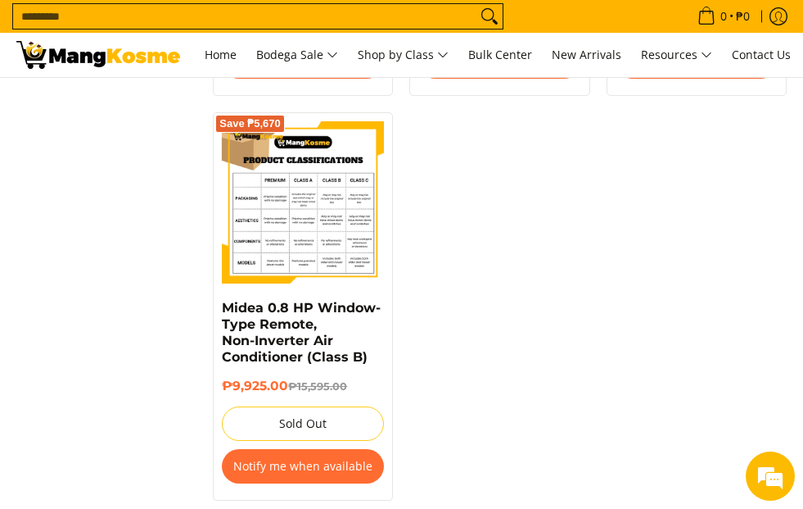
click at [324, 244] on img at bounding box center [303, 202] width 162 height 162
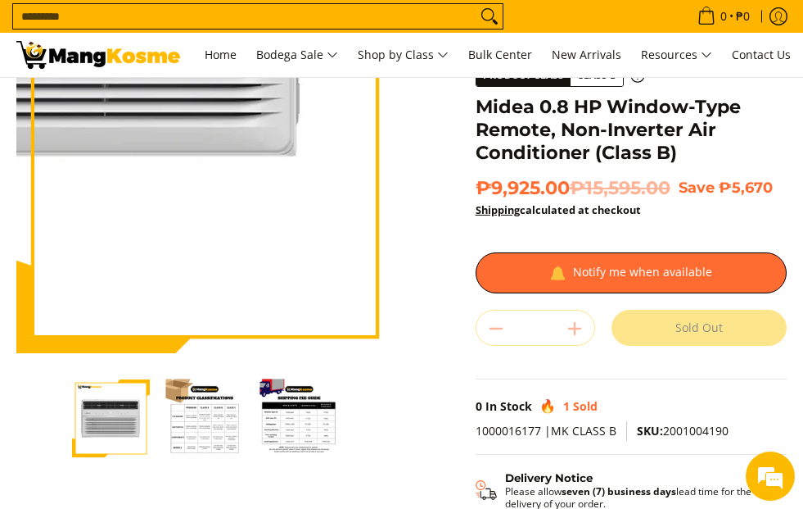
scroll to position [164, 0]
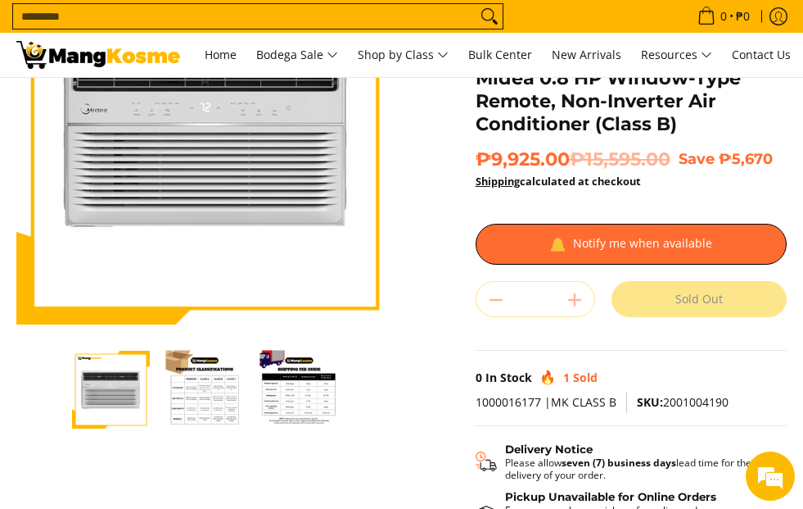
click at [230, 383] on img "Midea 0.8 HP Window-Type Remote, Non-Inverter Air Conditioner (Class B)-2" at bounding box center [205, 389] width 78 height 78
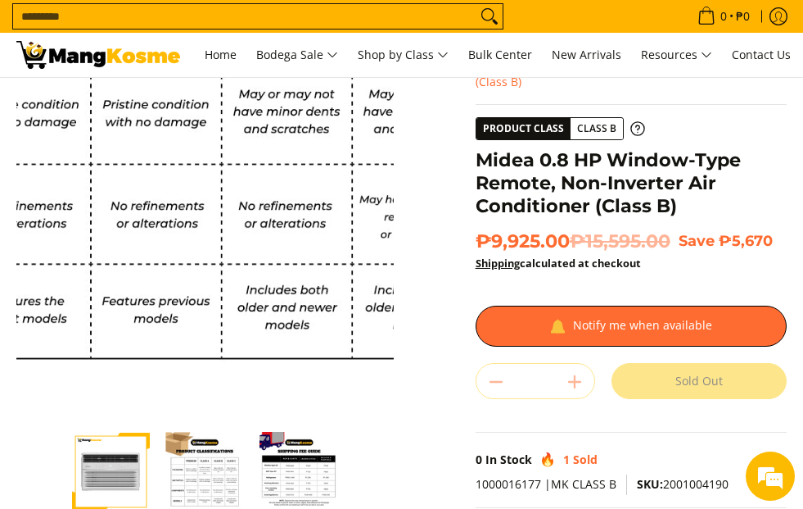
scroll to position [0, 0]
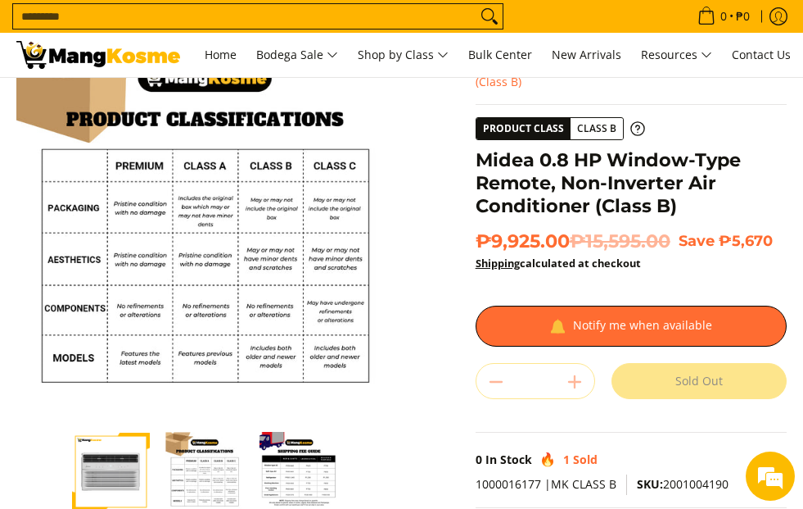
click at [300, 477] on img "Midea 0.8 HP Window-Type Remote, Non-Inverter Air Conditioner (Class B)-3" at bounding box center [299, 471] width 78 height 78
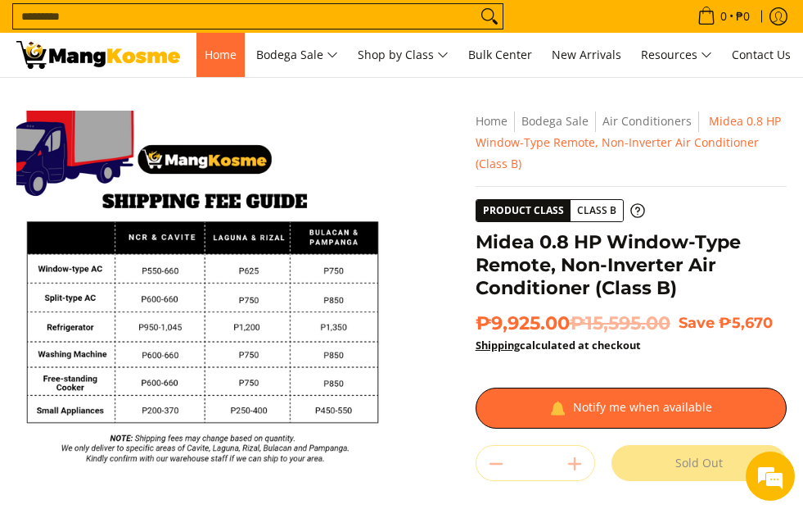
click at [206, 53] on span "Home" at bounding box center [221, 55] width 32 height 16
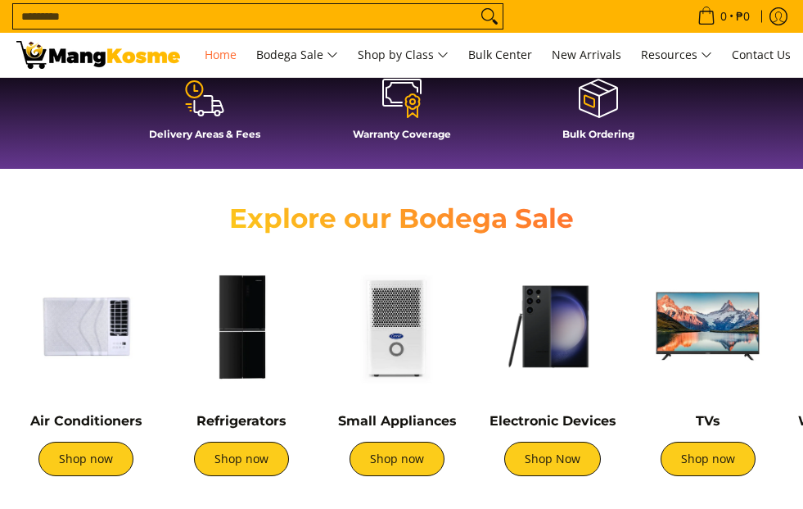
scroll to position [409, 0]
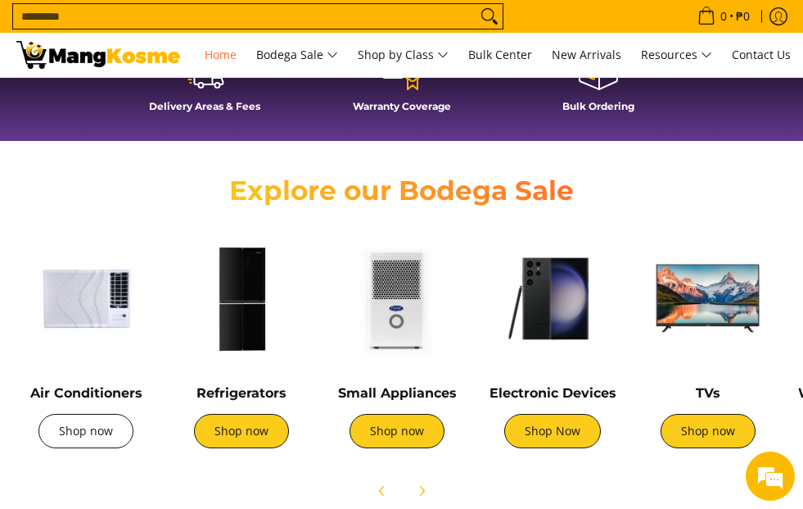
click at [93, 426] on link "Shop now" at bounding box center [85, 431] width 95 height 34
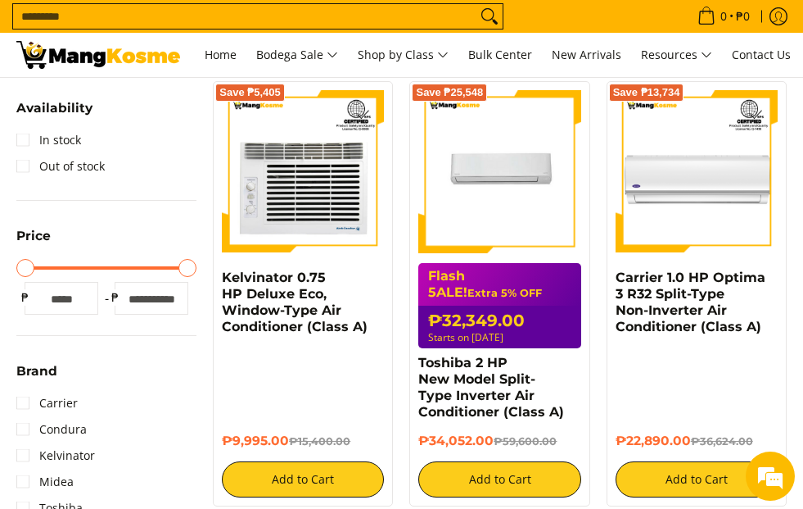
scroll to position [328, 0]
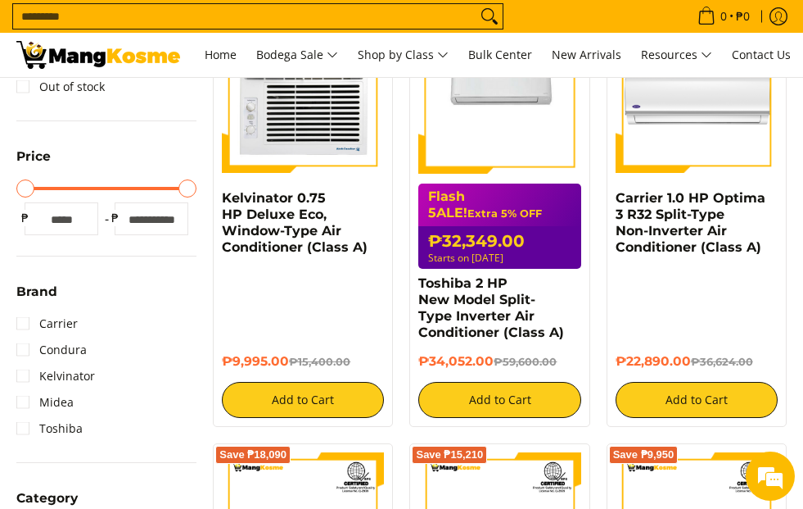
click at [288, 255] on div "Kelvinator 0.75 HP Deluxe Eco, Window-Type Air Conditioner (Class A)" at bounding box center [303, 229] width 162 height 78
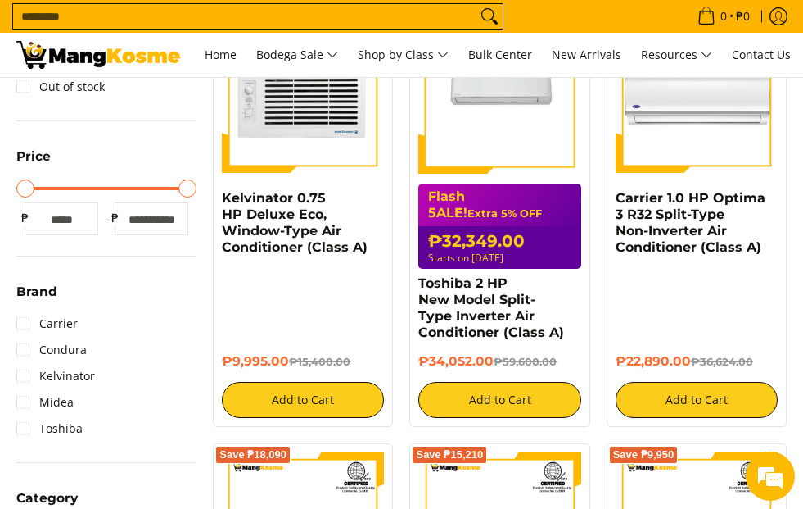
click at [276, 160] on img at bounding box center [303, 92] width 162 height 162
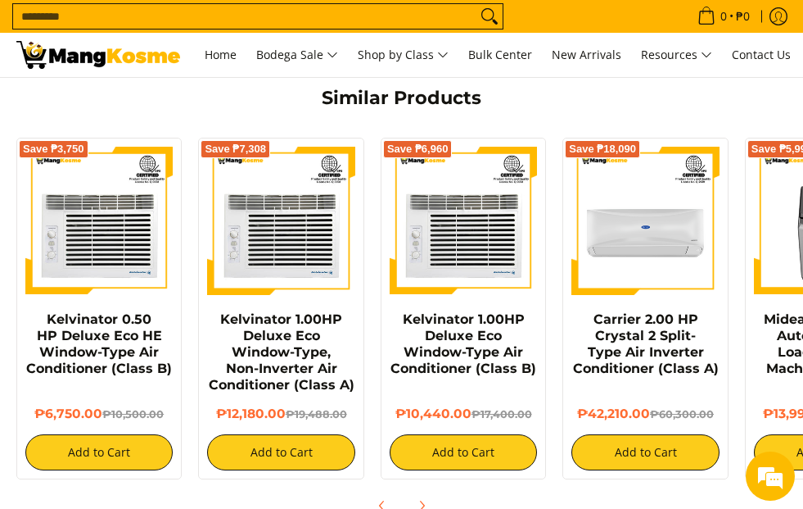
scroll to position [1310, 0]
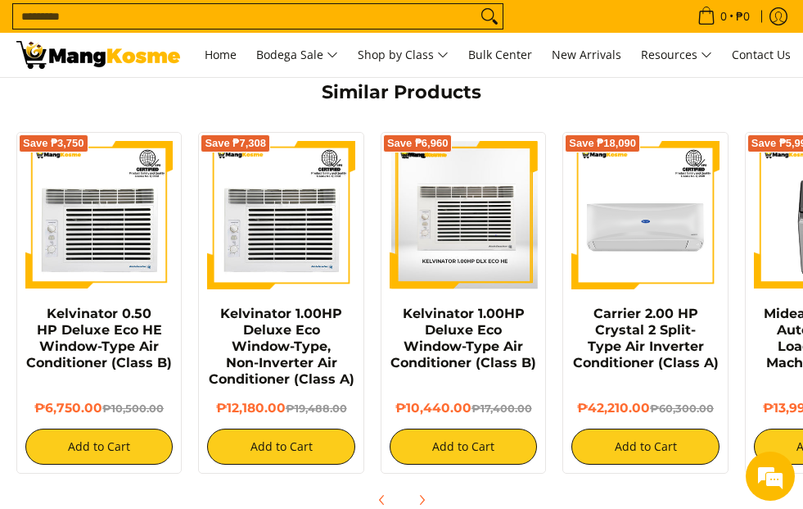
click at [459, 168] on img at bounding box center [463, 215] width 147 height 147
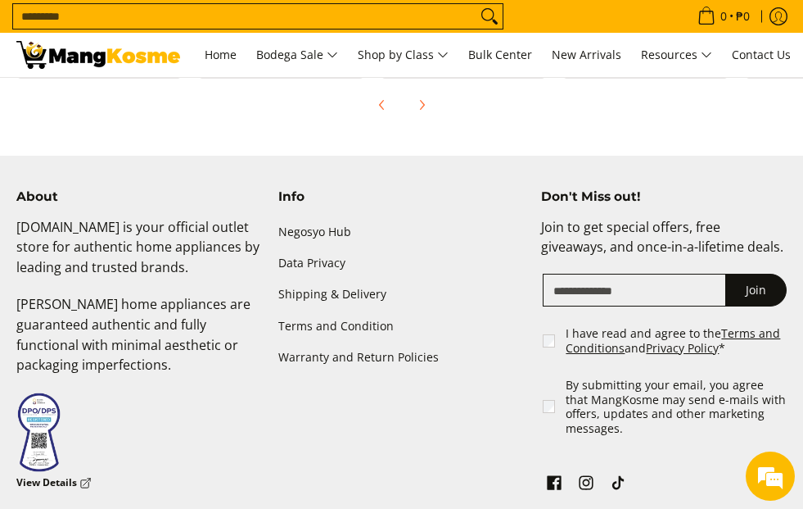
scroll to position [1637, 0]
